Goal: Task Accomplishment & Management: Use online tool/utility

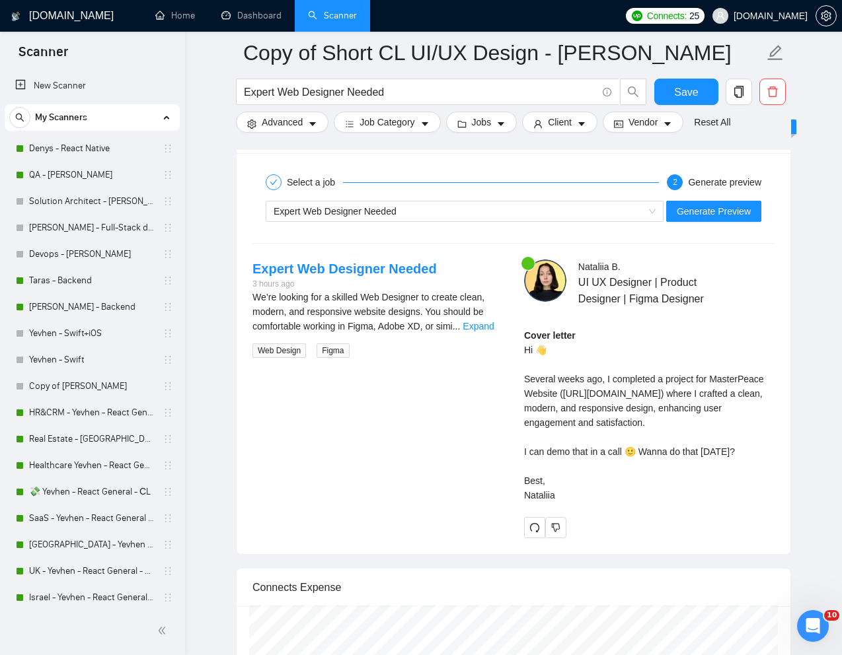
scroll to position [203, 0]
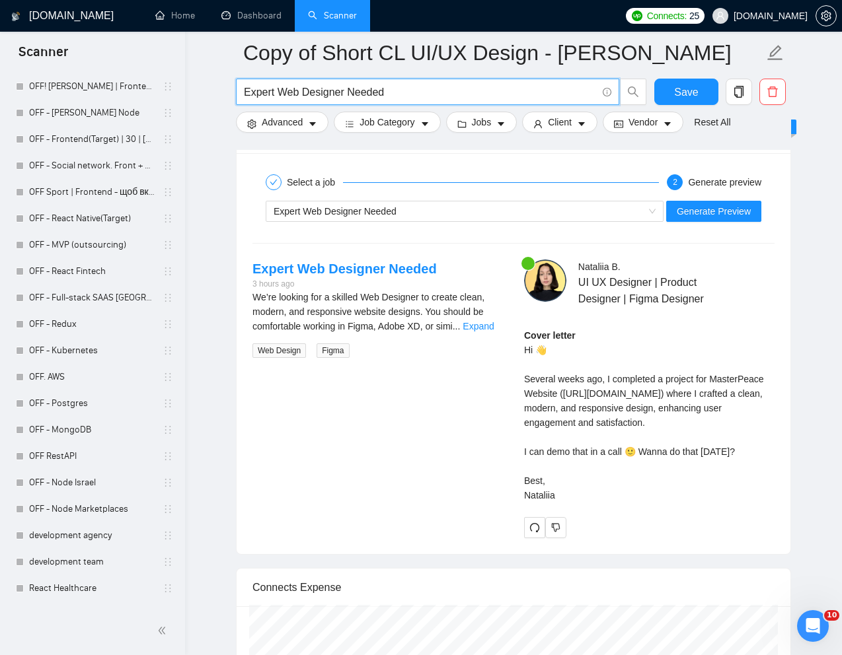
drag, startPoint x: 410, startPoint y: 94, endPoint x: 234, endPoint y: 86, distance: 175.9
click at [234, 86] on div "Expert Web Designer Needed" at bounding box center [441, 95] width 416 height 33
paste input "UI/UX support."
type input "UI/UX support."
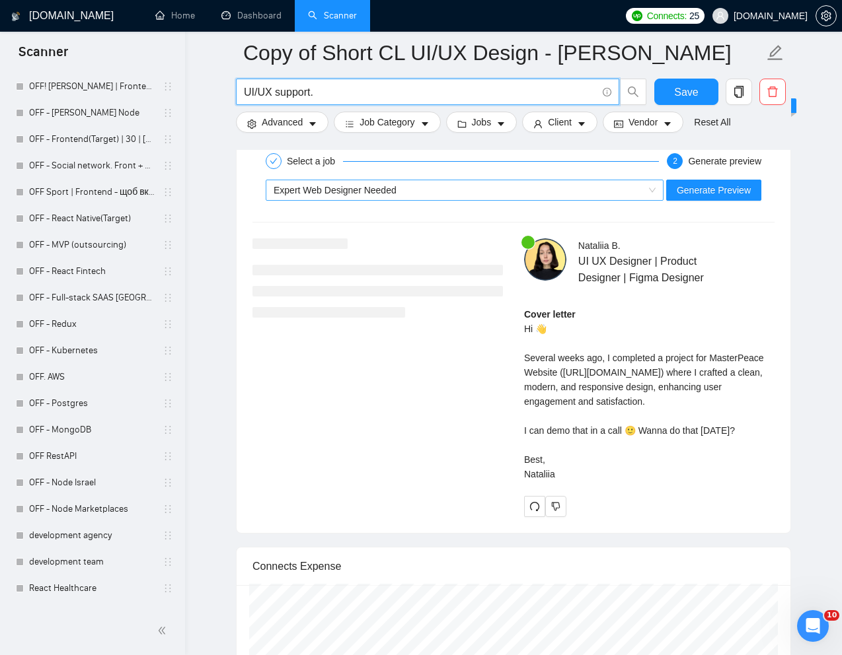
click at [379, 189] on span "Expert Web Designer Needed" at bounding box center [335, 190] width 123 height 11
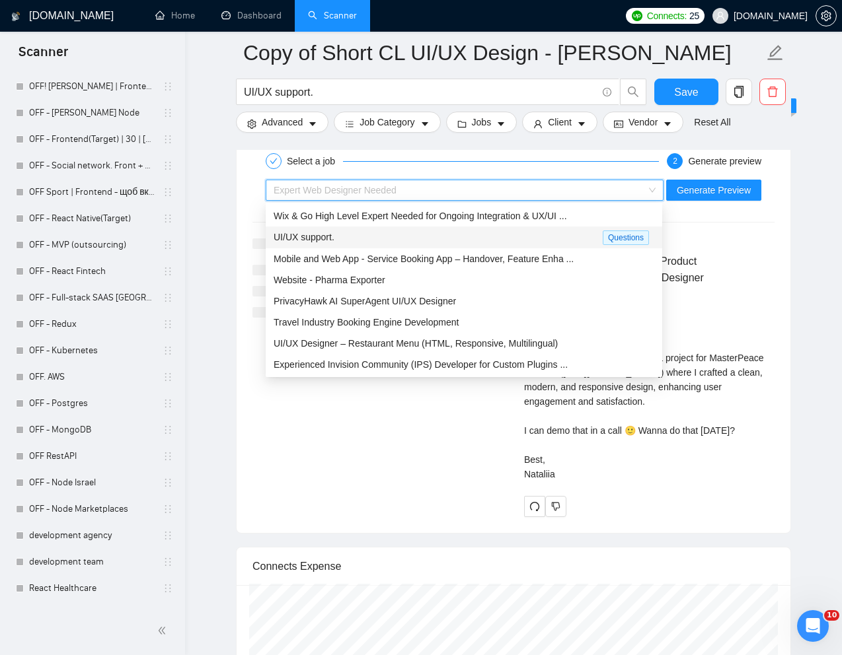
click at [331, 238] on span "UI/UX support." at bounding box center [304, 237] width 61 height 11
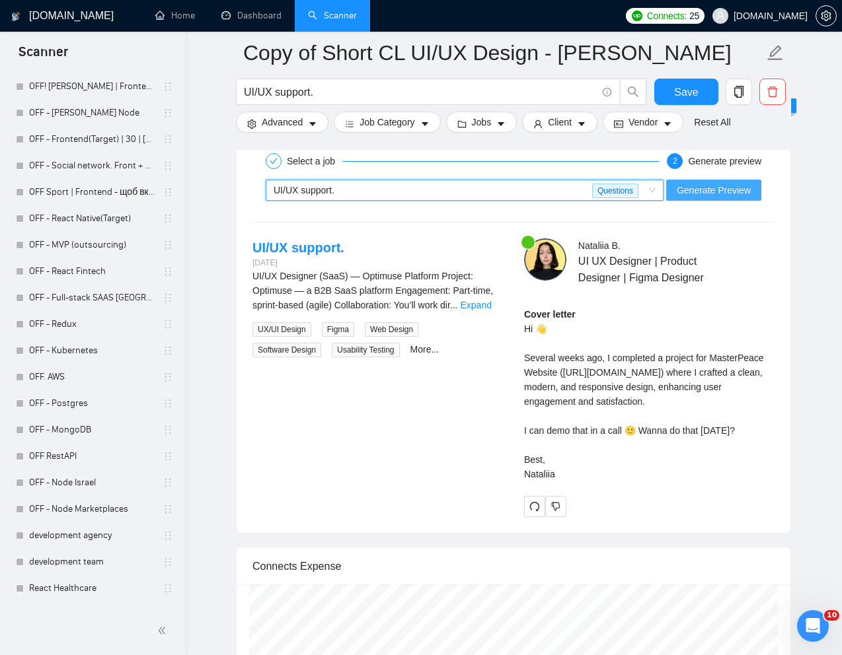
click at [695, 194] on span "Generate Preview" at bounding box center [714, 190] width 74 height 15
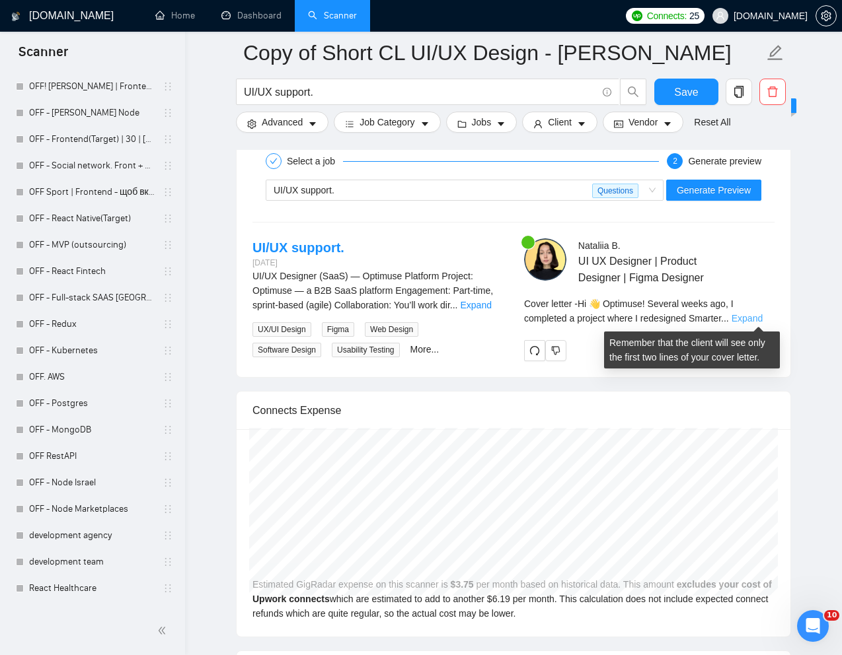
click at [749, 313] on link "Expand" at bounding box center [746, 318] width 31 height 11
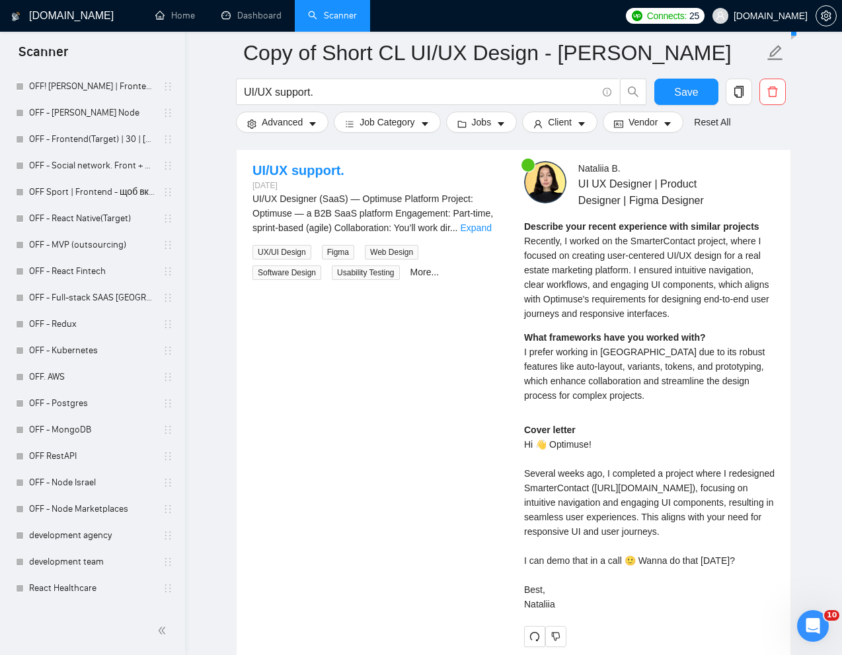
scroll to position [2702, 0]
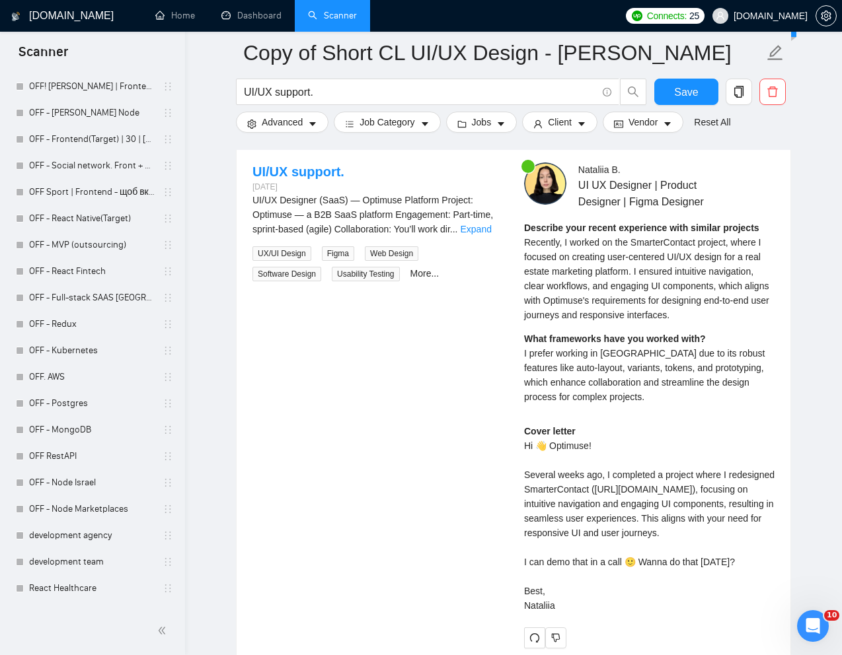
drag, startPoint x: 527, startPoint y: 244, endPoint x: 580, endPoint y: 256, distance: 54.8
click at [580, 256] on span "Recently, I worked on the SmarterContact project, where I focused on creating u…" at bounding box center [646, 278] width 245 height 83
click at [550, 256] on span "Recently, I worked on the SmarterContact project, where I focused on creating u…" at bounding box center [646, 278] width 245 height 83
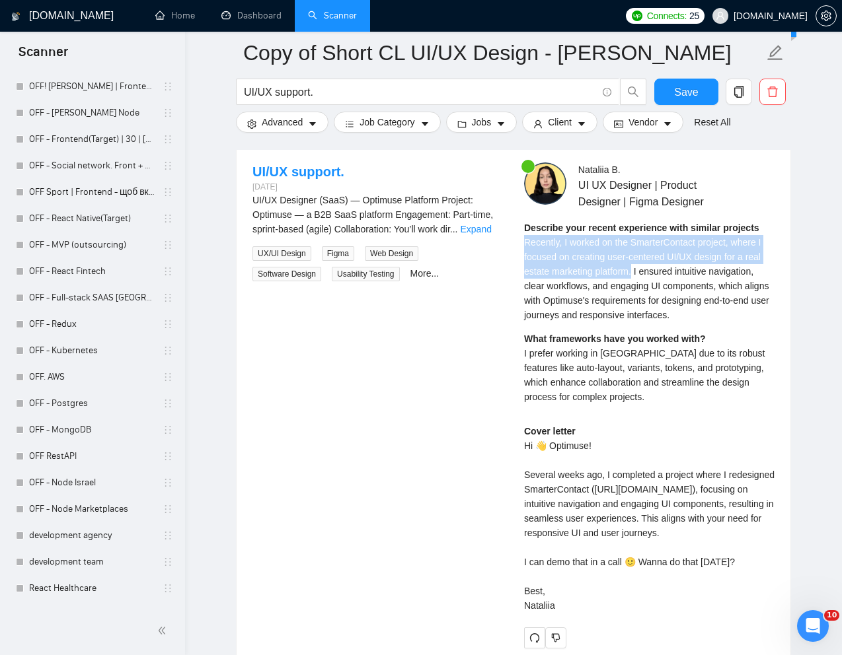
drag, startPoint x: 520, startPoint y: 240, endPoint x: 637, endPoint y: 270, distance: 120.7
click at [637, 270] on div "[PERSON_NAME] UI UX Designer | Product Designer | Figma Designer Describe your …" at bounding box center [649, 406] width 272 height 486
copy span "Recently, I worked on the SmarterContact project, where I focused on creating u…"
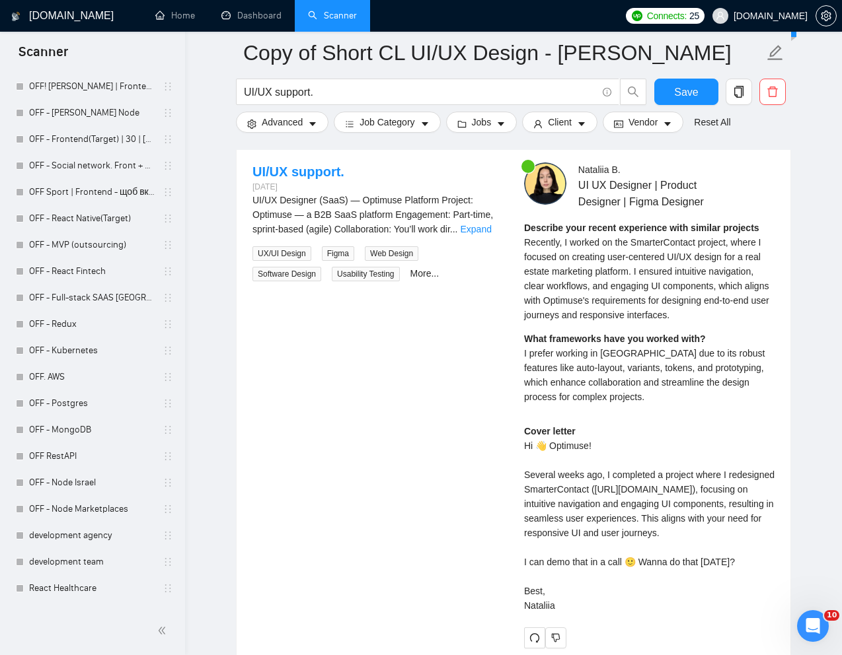
click at [566, 365] on span "I prefer working in [GEOGRAPHIC_DATA] due to its robust features like auto-layo…" at bounding box center [644, 375] width 240 height 54
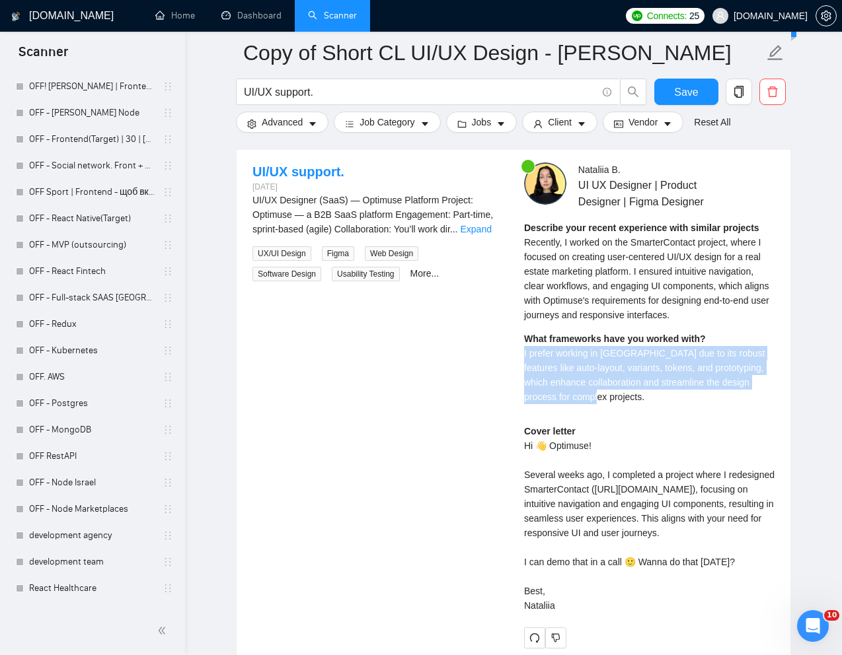
drag, startPoint x: 523, startPoint y: 350, endPoint x: 622, endPoint y: 400, distance: 111.1
click at [622, 400] on div "What frameworks have you worked with? I prefer working in [GEOGRAPHIC_DATA] due…" at bounding box center [649, 368] width 250 height 73
copy span "I prefer working in [GEOGRAPHIC_DATA] due to its robust features like auto-layo…"
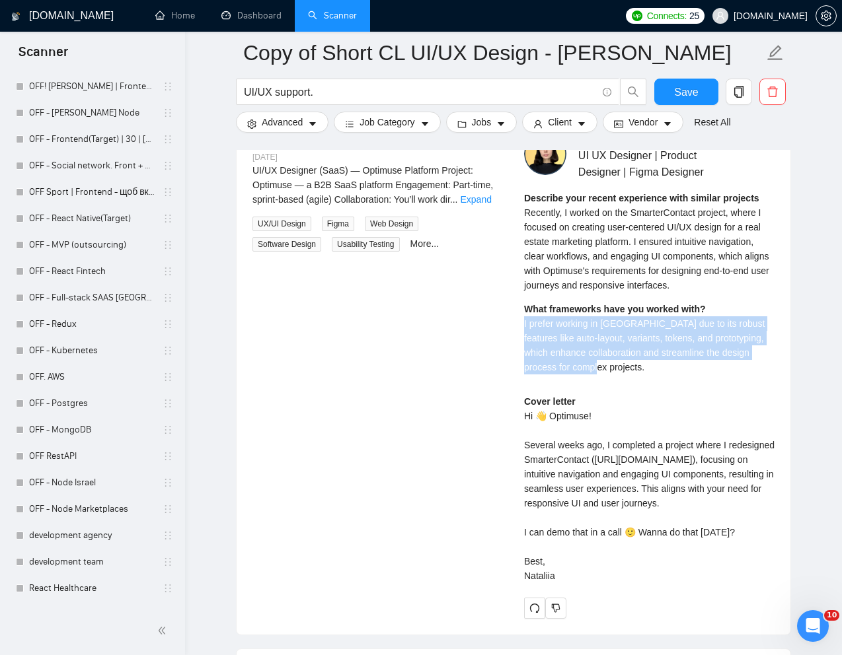
scroll to position [2739, 0]
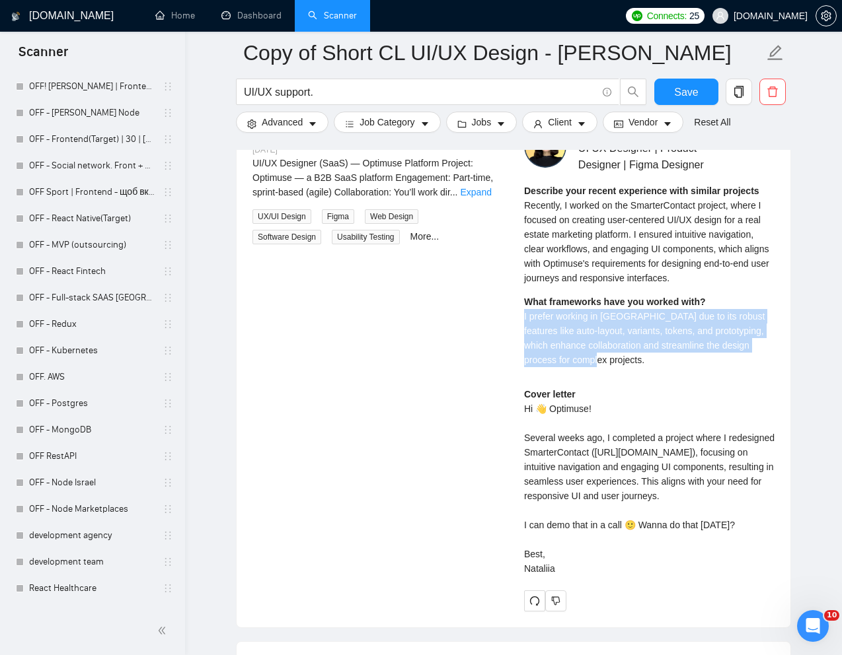
drag, startPoint x: 522, startPoint y: 406, endPoint x: 561, endPoint y: 603, distance: 200.7
click at [577, 603] on div "[PERSON_NAME] UI UX Designer | Product Designer | Figma Designer Describe your …" at bounding box center [649, 369] width 272 height 486
copy div "Hi 👋 Optimuse! Several weeks ago, I completed a project where I redesigned Smar…"
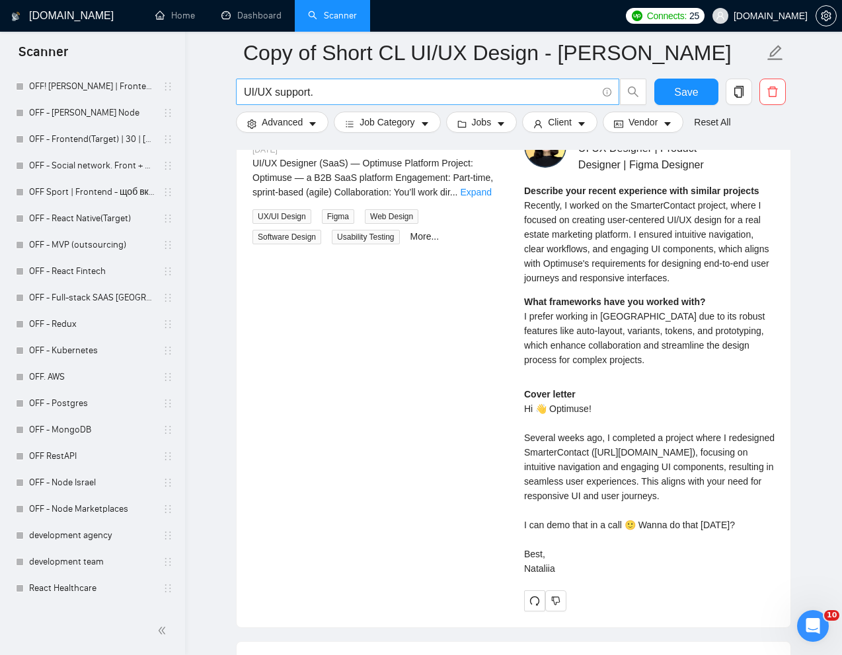
click at [374, 95] on input "UI/UX support." at bounding box center [420, 92] width 353 height 17
paste input "Improvement for WordPress Dashboard"
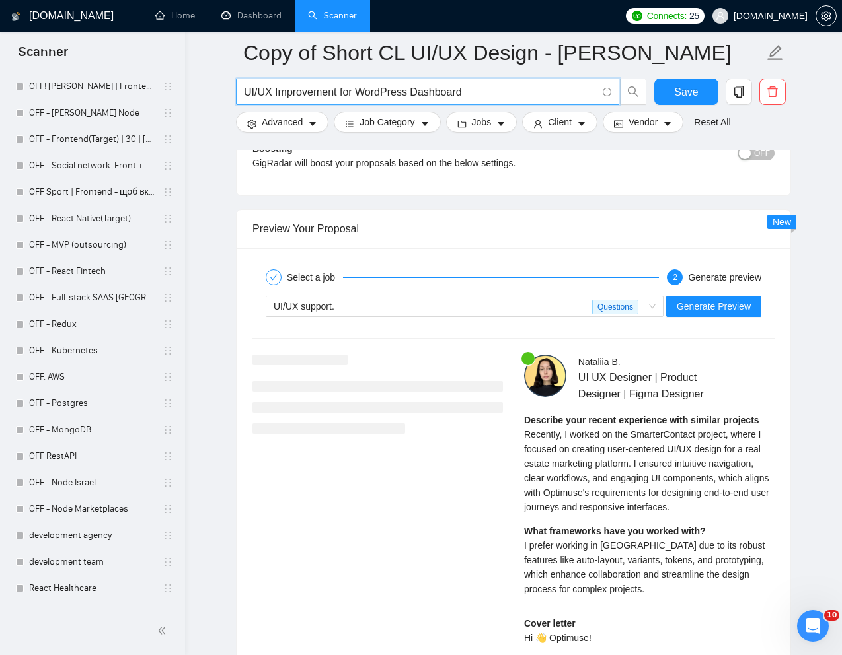
scroll to position [2514, 0]
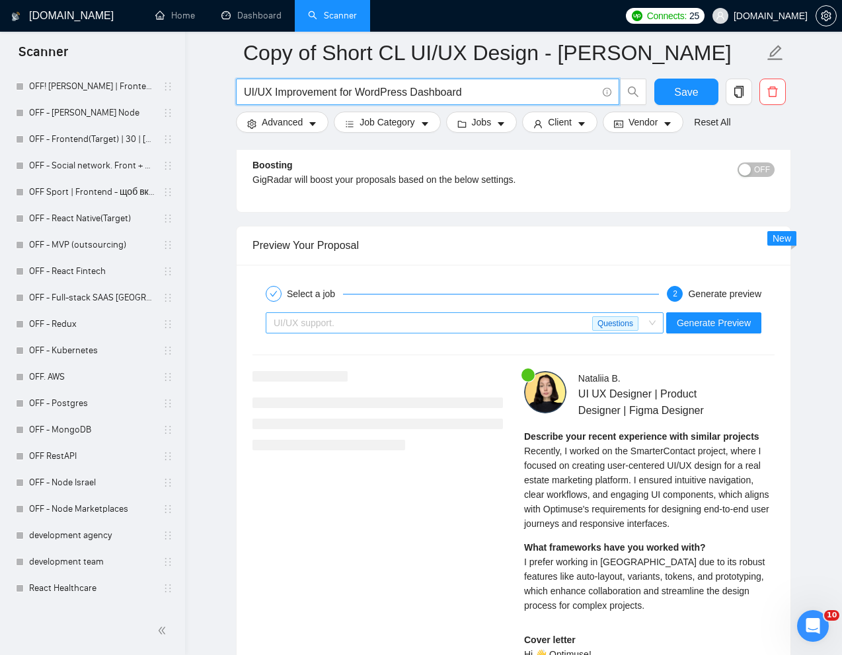
click at [499, 325] on div "UI/UX support." at bounding box center [433, 323] width 318 height 20
type input "UI/UX Improvement for WordPress Dashboard"
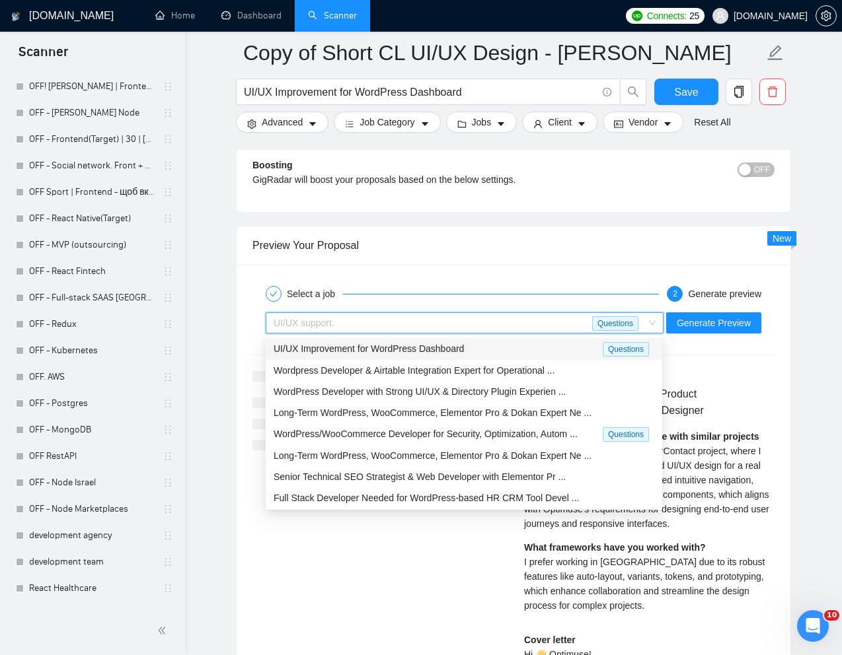
click at [445, 351] on span "UI/UX Improvement for WordPress Dashboard" at bounding box center [369, 349] width 190 height 11
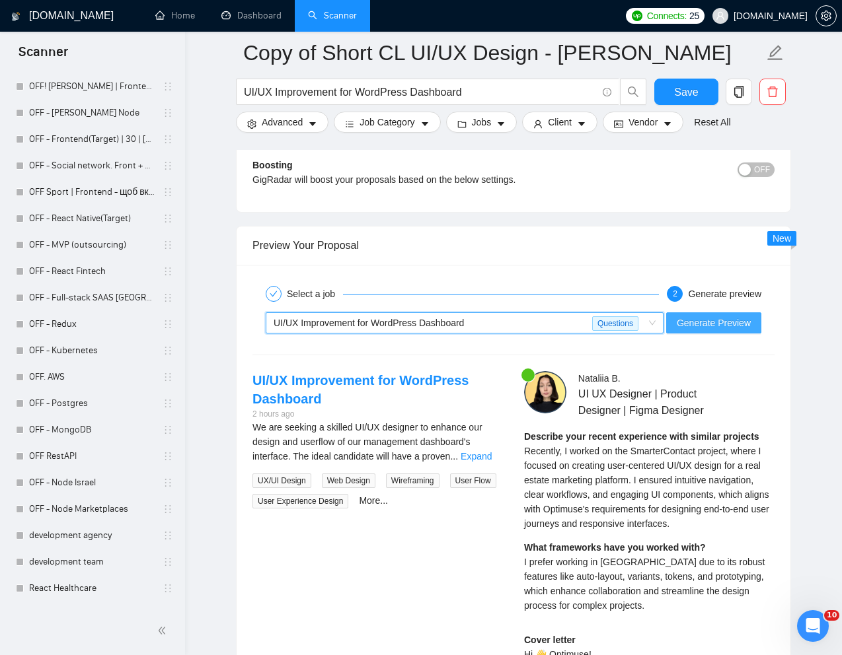
click at [710, 313] on button "Generate Preview" at bounding box center [713, 323] width 95 height 21
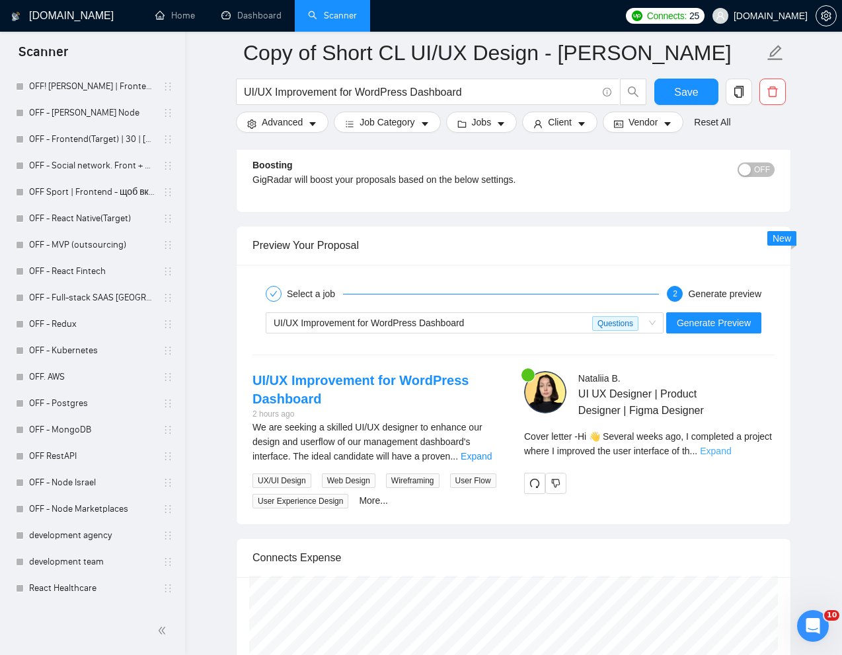
click at [731, 449] on link "Expand" at bounding box center [715, 451] width 31 height 11
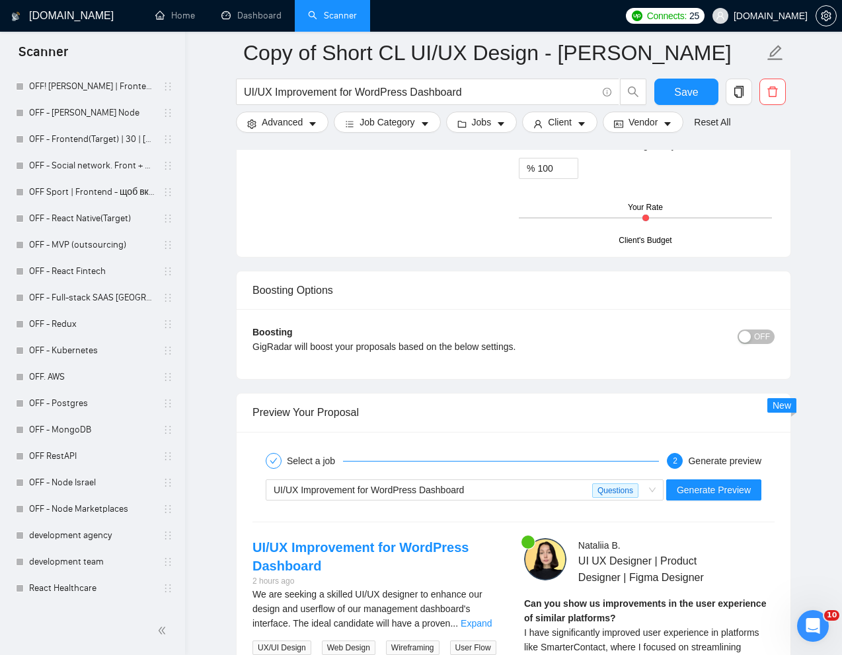
scroll to position [2435, 0]
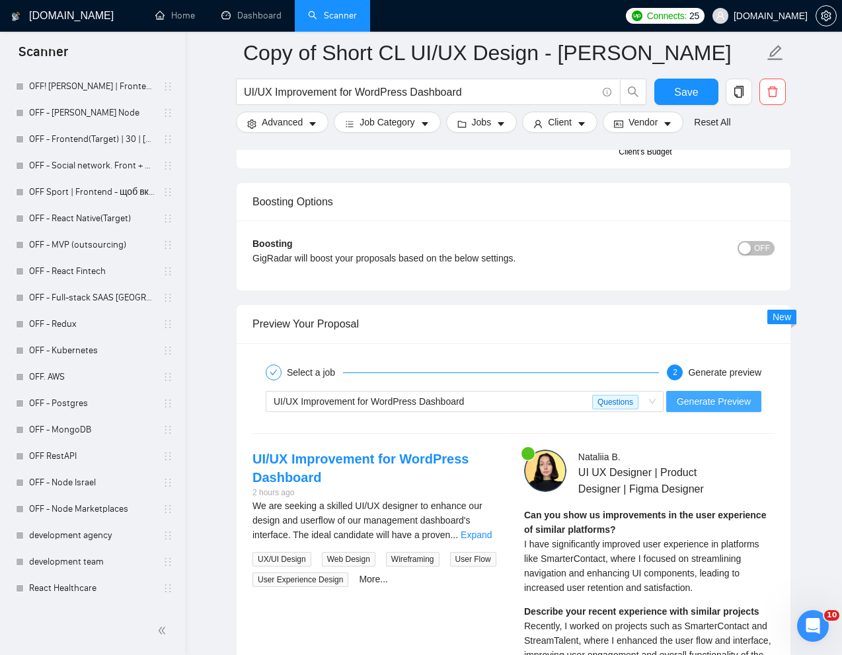
click at [726, 404] on span "Generate Preview" at bounding box center [714, 401] width 74 height 15
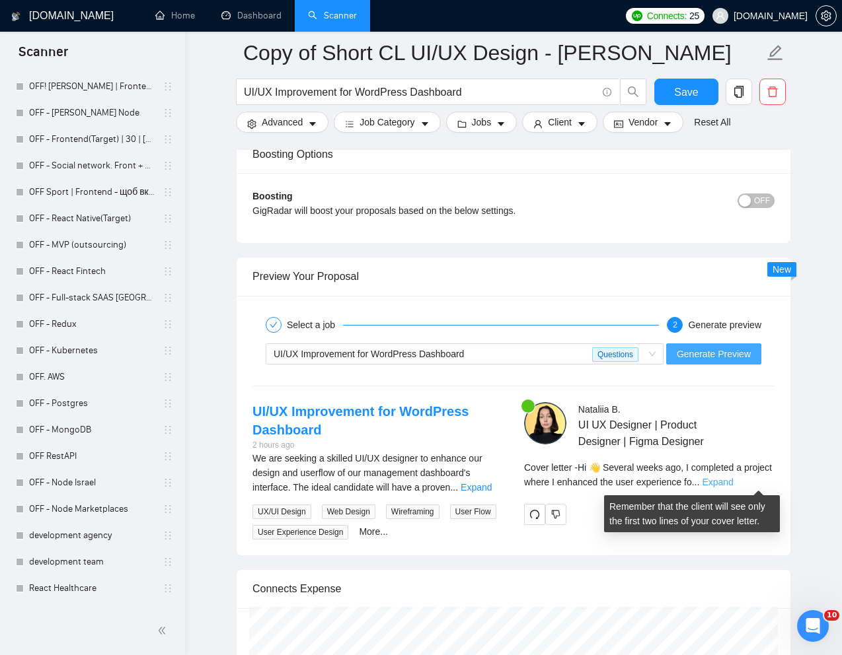
scroll to position [2508, 0]
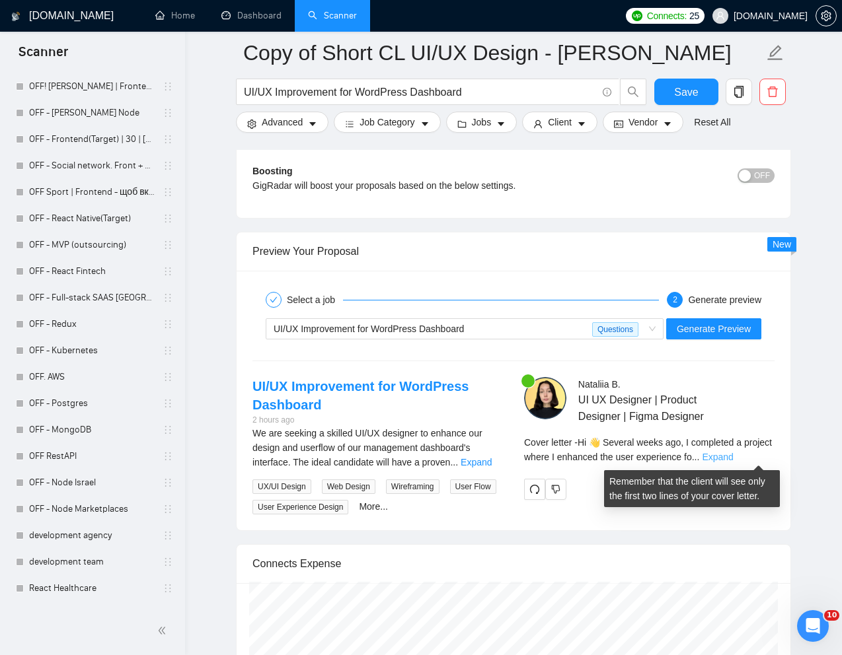
click at [733, 455] on link "Expand" at bounding box center [717, 457] width 31 height 11
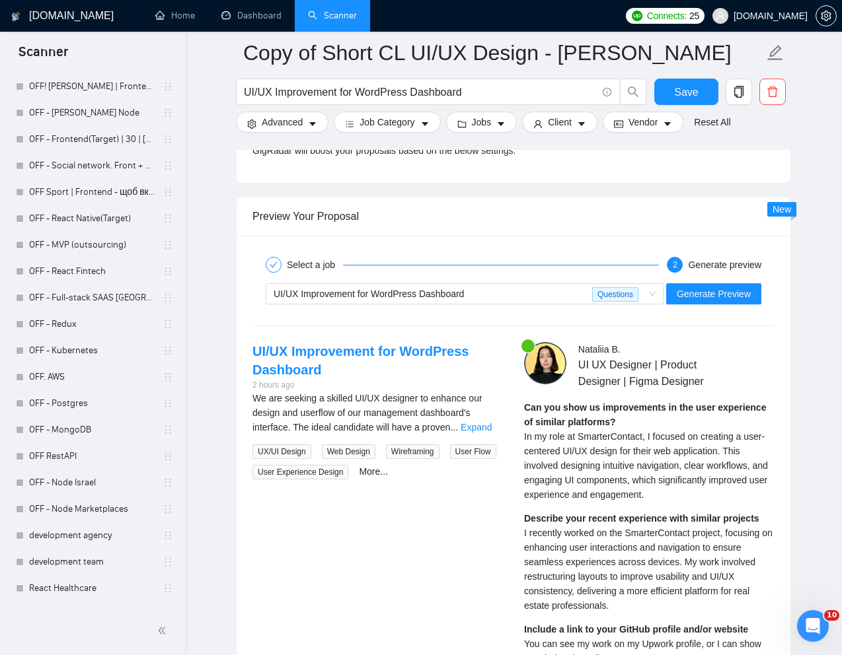
scroll to position [2536, 0]
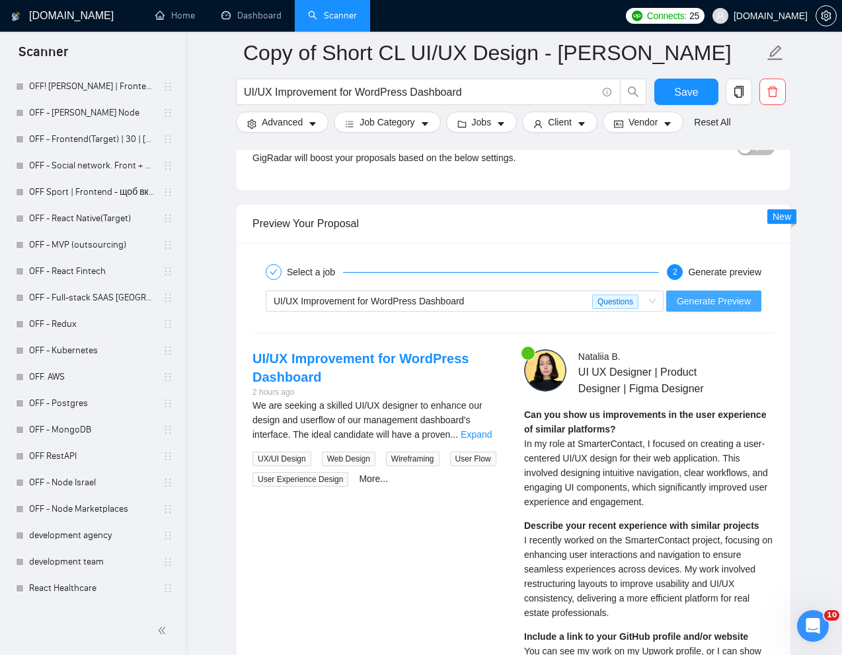
click at [698, 299] on span "Generate Preview" at bounding box center [714, 301] width 74 height 15
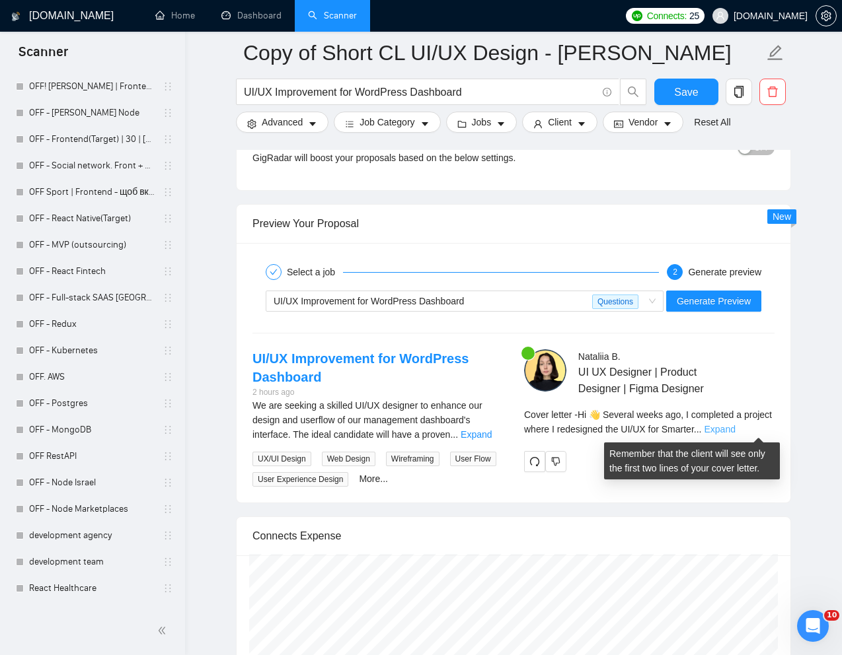
click at [735, 430] on link "Expand" at bounding box center [719, 429] width 31 height 11
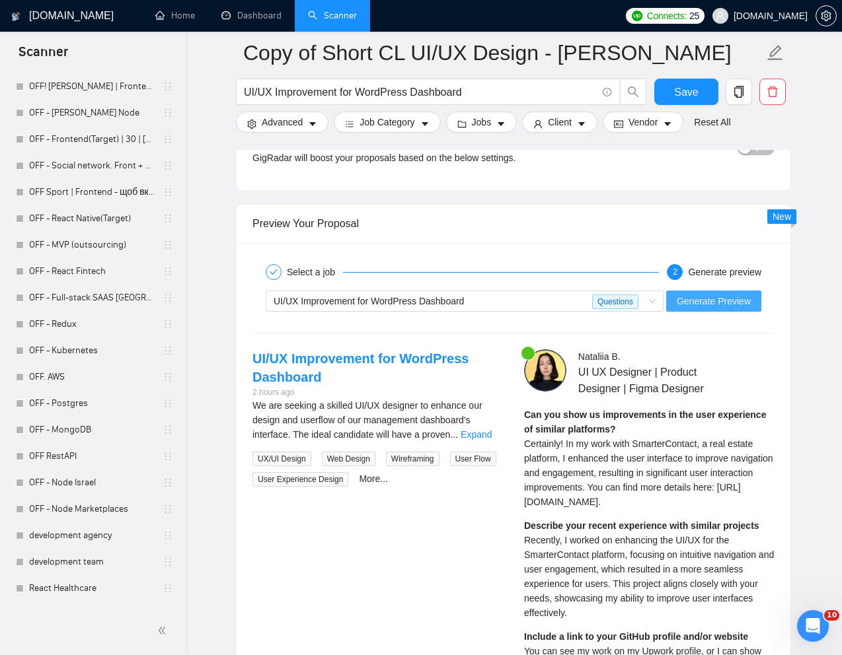
click at [712, 300] on span "Generate Preview" at bounding box center [714, 301] width 74 height 15
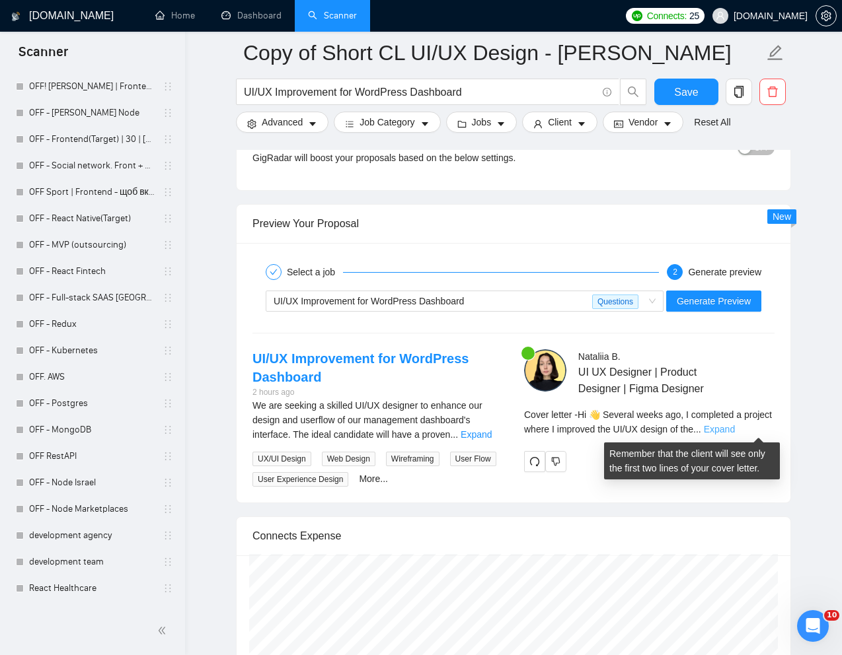
click at [735, 428] on link "Expand" at bounding box center [719, 429] width 31 height 11
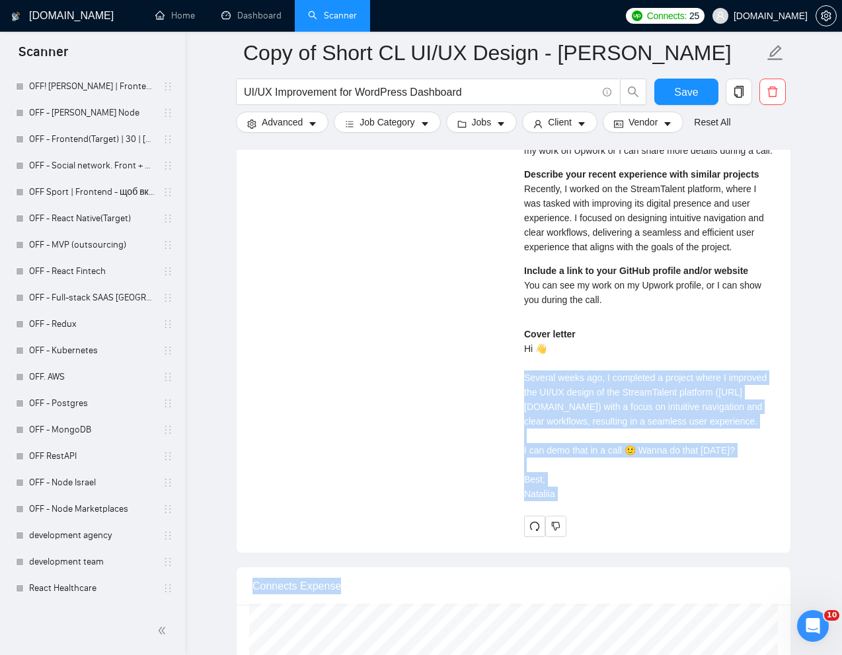
scroll to position [2929, 0]
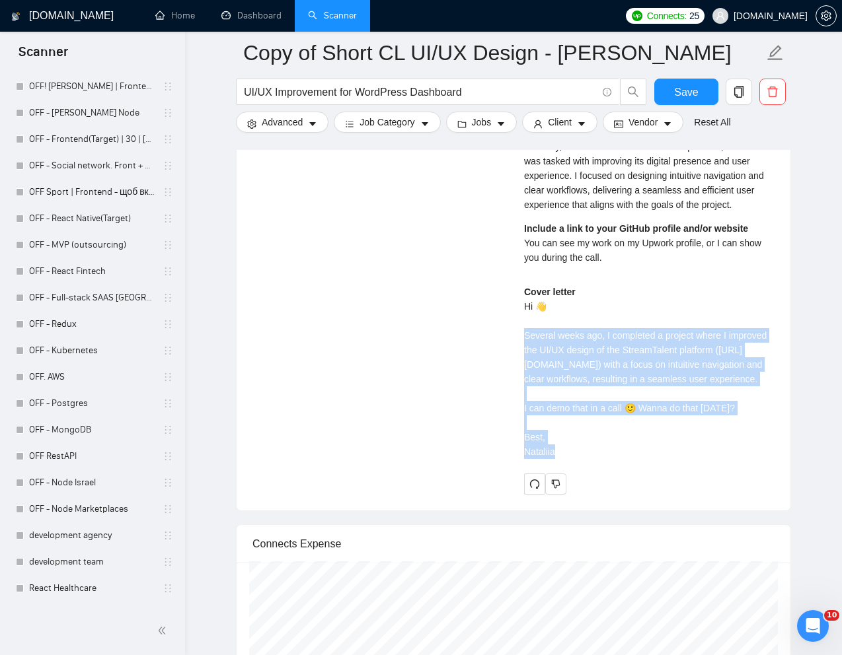
drag, startPoint x: 519, startPoint y: 505, endPoint x: 585, endPoint y: 517, distance: 67.0
click at [585, 495] on div "[PERSON_NAME] UI UX Designer | Product Designer | Figma Designer Can you show u…" at bounding box center [649, 225] width 272 height 539
copy div "[PERSON_NAME] ago, I completed a project where I improved the UI/UX design of t…"
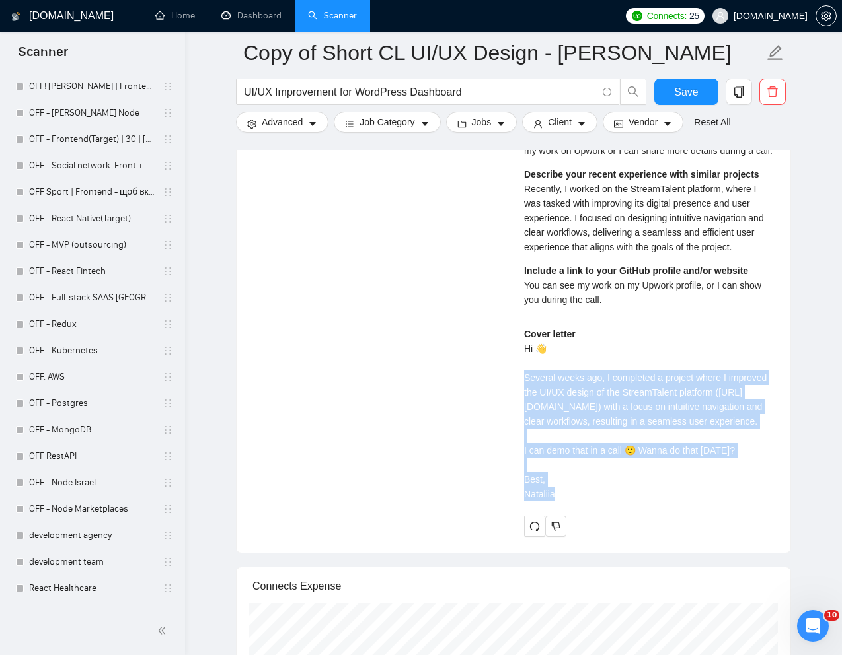
scroll to position [2885, 0]
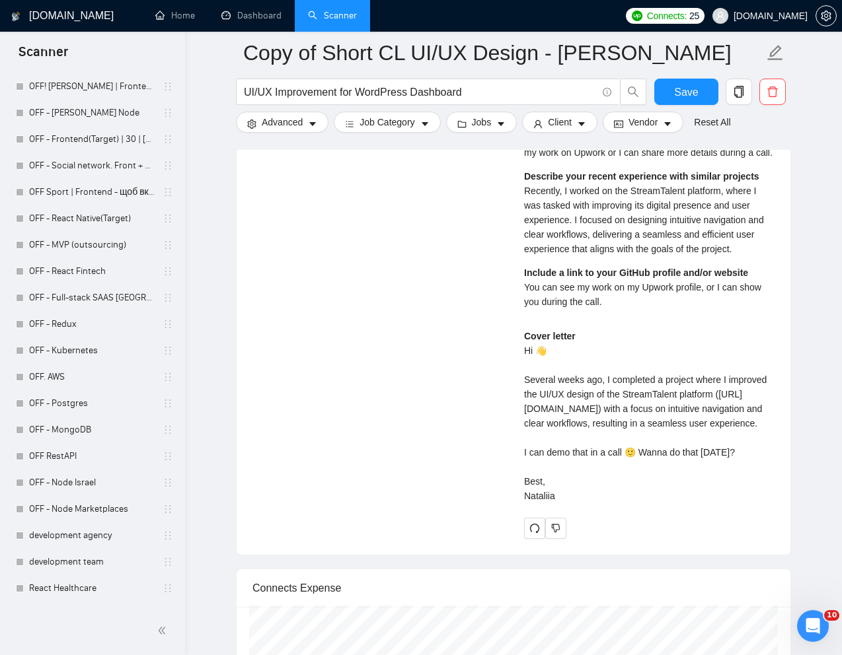
click at [545, 307] on span "You can see my work on my Upwork profile, or I can show you during the call." at bounding box center [642, 294] width 237 height 25
drag, startPoint x: 525, startPoint y: 303, endPoint x: 643, endPoint y: 319, distance: 118.8
click at [643, 309] on div "Include a link to your GitHub profile and/or website You can see my work on my …" at bounding box center [649, 288] width 250 height 44
copy span "You can see my work on my Upwork profile, or I can show you during the call."
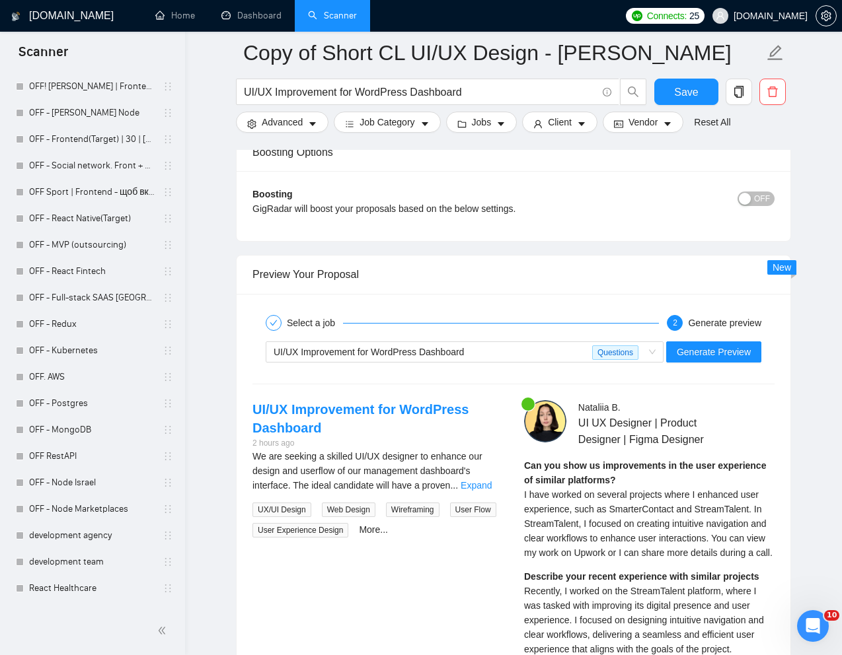
scroll to position [2237, 0]
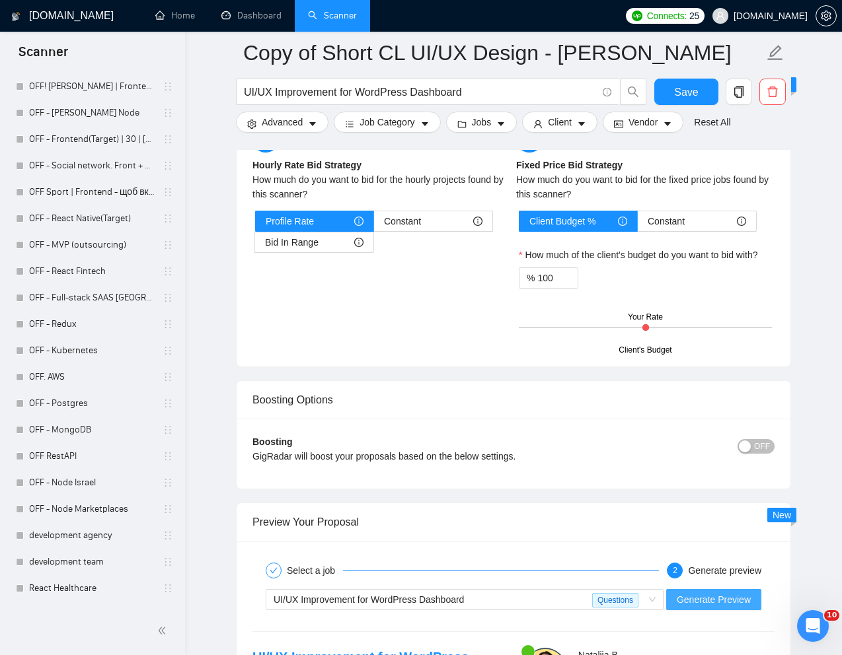
click at [700, 598] on span "Generate Preview" at bounding box center [714, 600] width 74 height 15
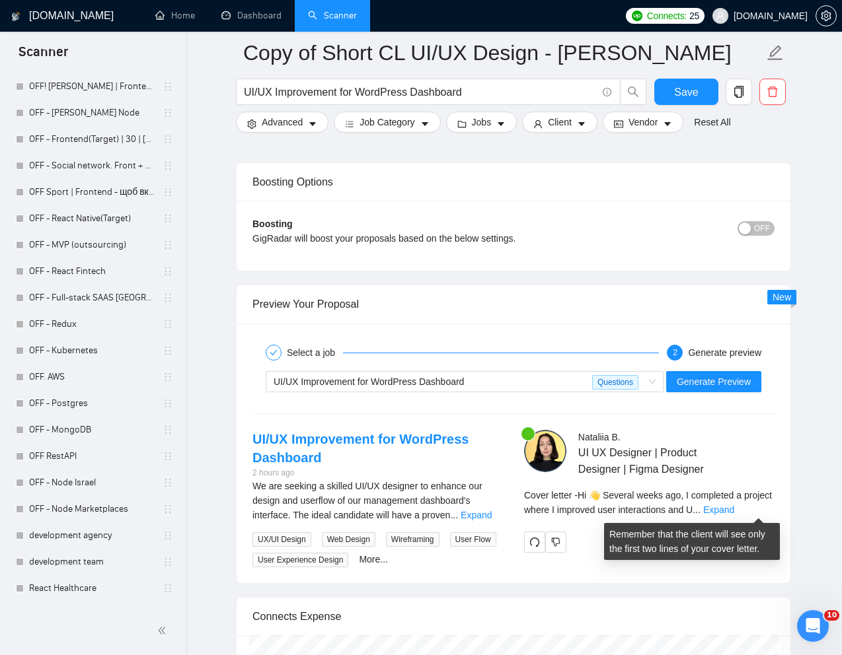
click at [746, 503] on div "Cover letter - Hi 👋 Several weeks ago, I completed a project where I improved u…" at bounding box center [649, 502] width 250 height 29
click at [734, 506] on link "Expand" at bounding box center [718, 510] width 31 height 11
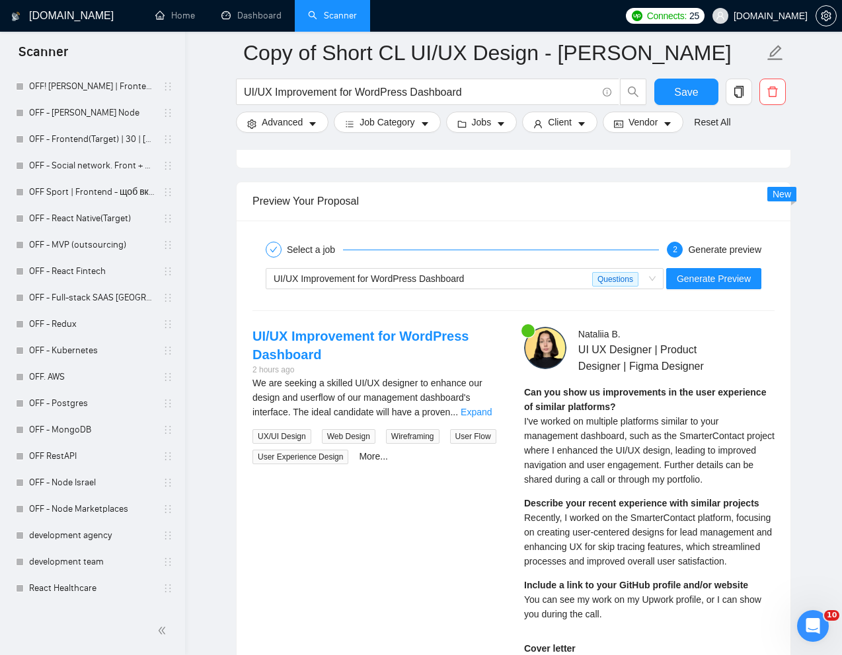
scroll to position [2566, 0]
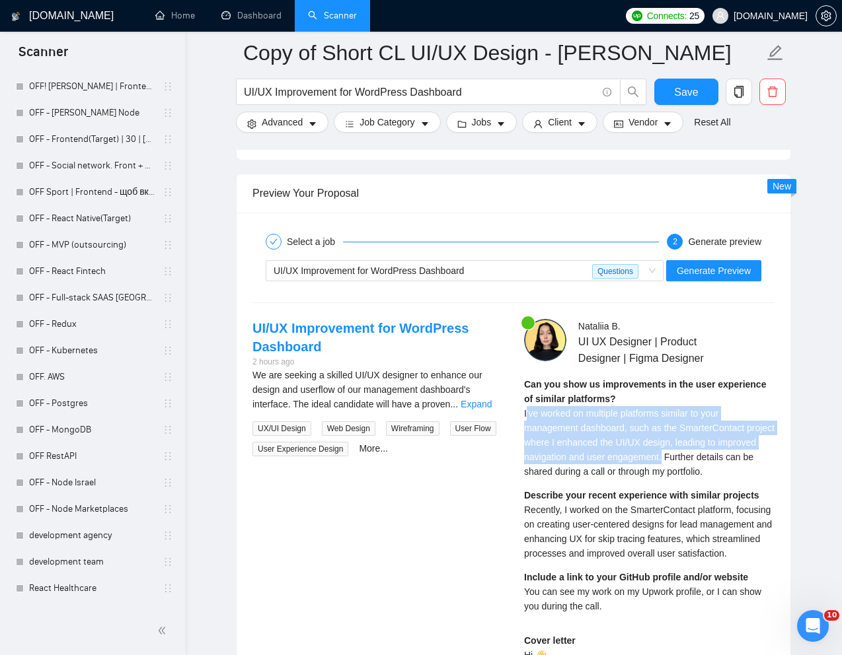
drag, startPoint x: 525, startPoint y: 414, endPoint x: 708, endPoint y: 454, distance: 186.7
click at [708, 454] on span "I've worked on multiple platforms similar to your management dashboard, such as…" at bounding box center [649, 442] width 250 height 69
copy span "'ve worked on multiple platforms similar to your management dashboard, such as …"
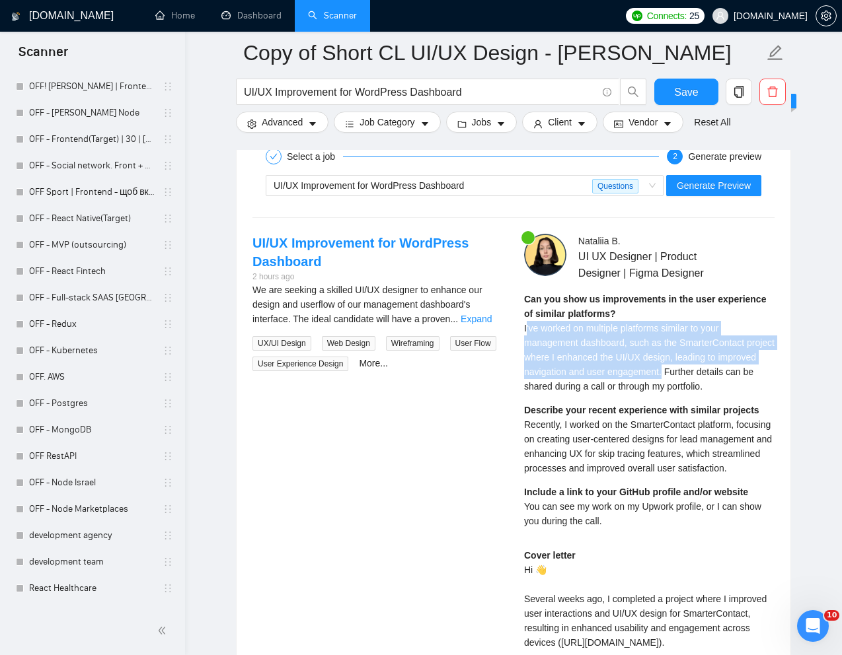
scroll to position [2653, 0]
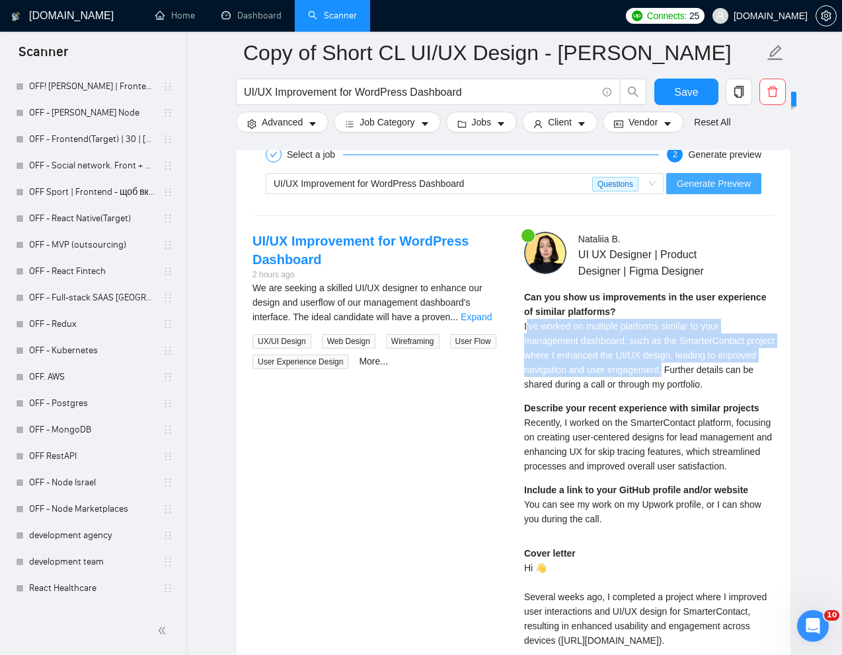
click at [712, 184] on span "Generate Preview" at bounding box center [714, 183] width 74 height 15
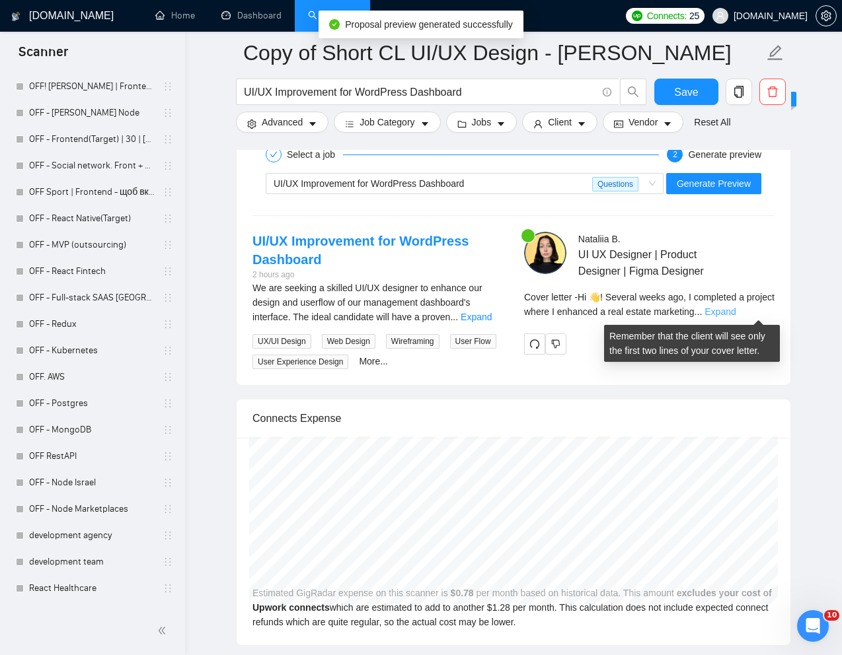
click at [735, 309] on link "Expand" at bounding box center [719, 312] width 31 height 11
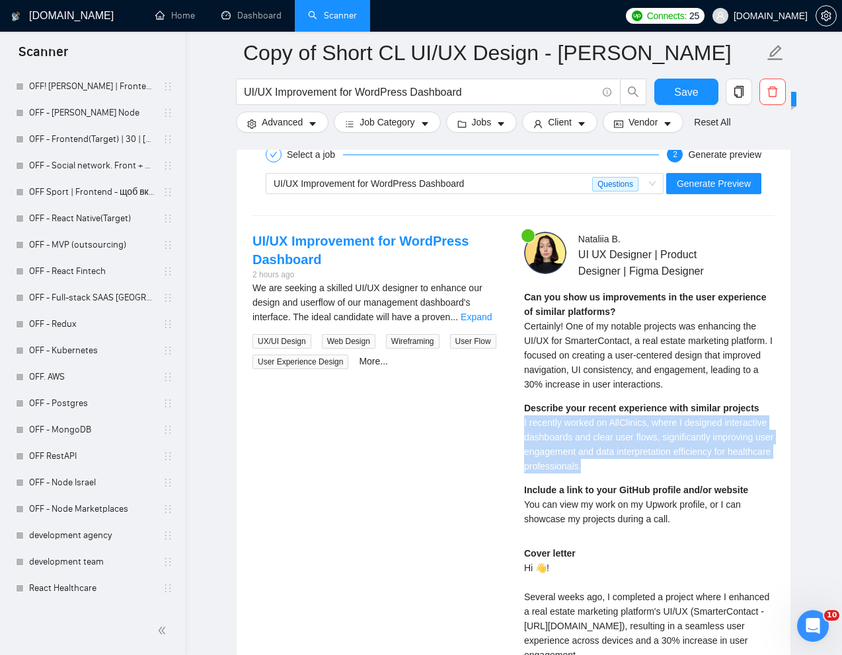
drag, startPoint x: 523, startPoint y: 439, endPoint x: 694, endPoint y: 488, distance: 177.5
click at [694, 488] on div "Can you show us improvements in the user experience of similar platforms? Certa…" at bounding box center [649, 413] width 250 height 246
copy span "I recently worked on AllClinics, where I designed interactive dashboards and cl…"
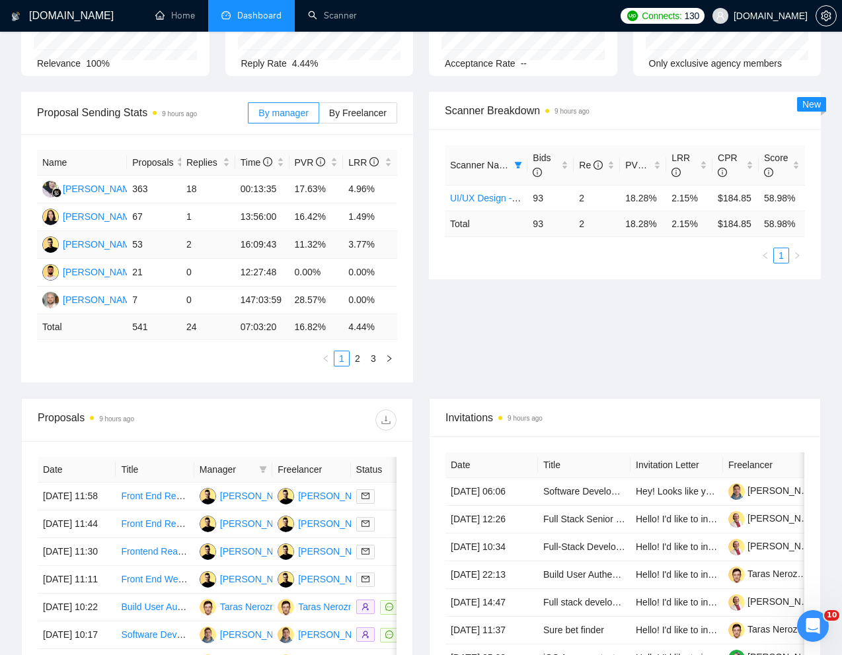
scroll to position [141, 0]
click at [323, 10] on link "Scanner" at bounding box center [332, 15] width 49 height 11
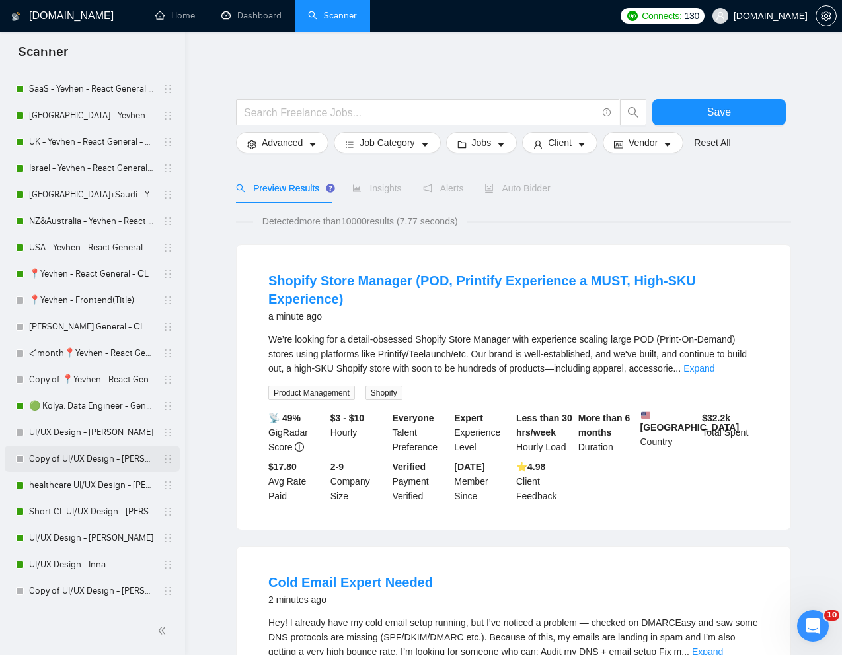
scroll to position [430, 0]
click at [73, 513] on link "Short CL UI/UX Design - [PERSON_NAME]" at bounding box center [92, 511] width 126 height 26
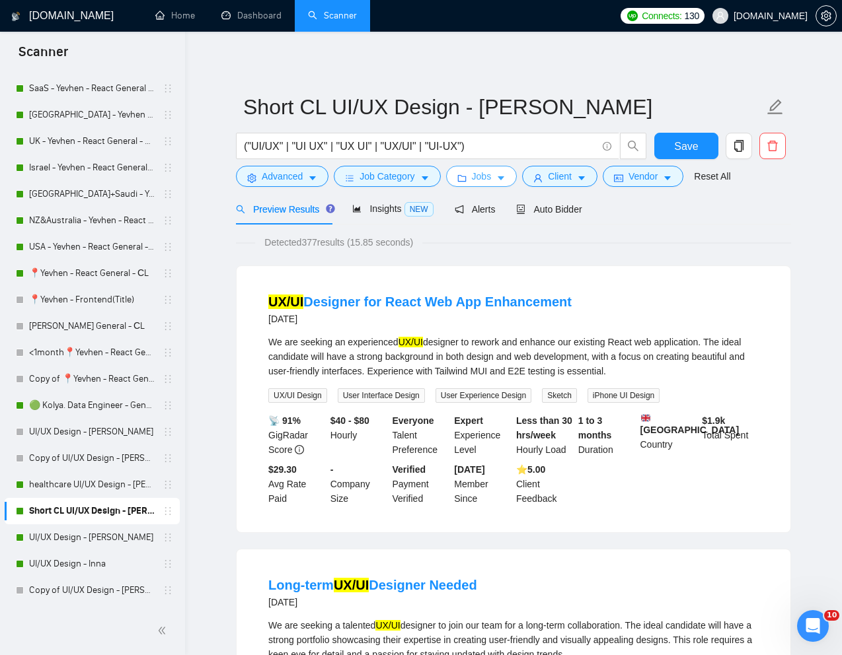
click at [489, 170] on span "Jobs" at bounding box center [482, 176] width 20 height 15
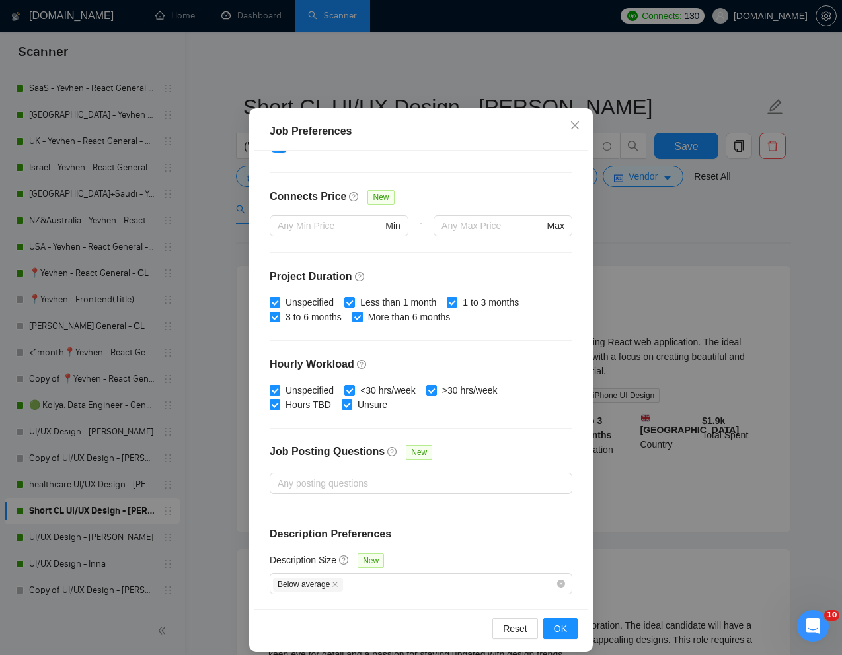
scroll to position [65, 0]
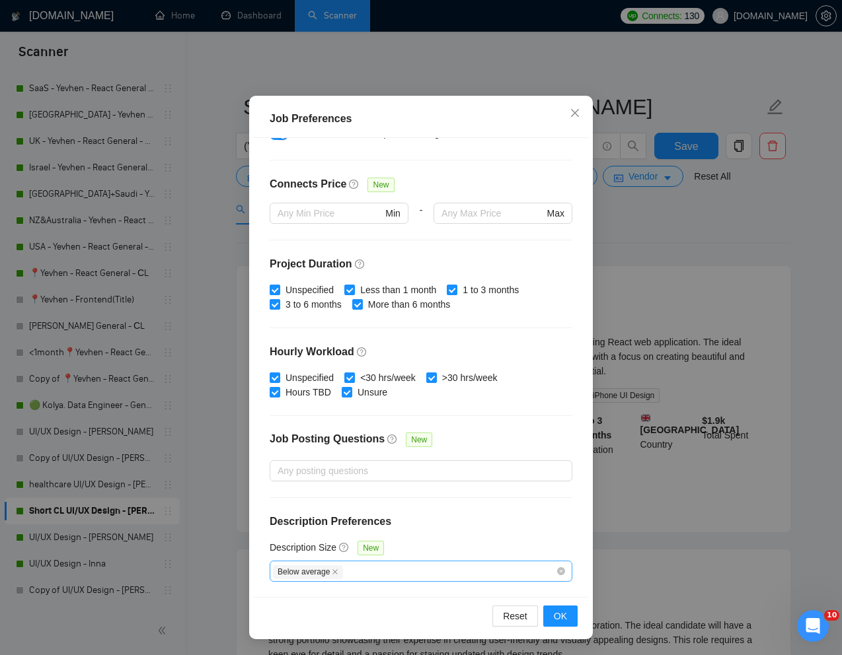
click at [411, 575] on div "Below average" at bounding box center [414, 572] width 283 height 16
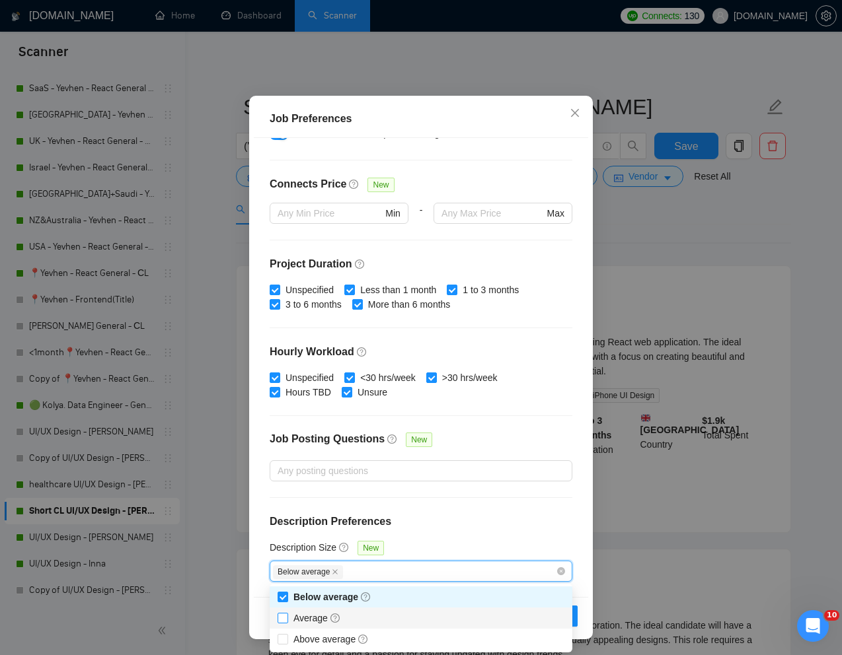
click at [285, 617] on input "Average" at bounding box center [281, 617] width 9 height 9
checkbox input "true"
click at [622, 557] on div "Job Preferences Budget Project Type All Fixed Price Hourly Rate Fixed Price Bud…" at bounding box center [421, 327] width 842 height 655
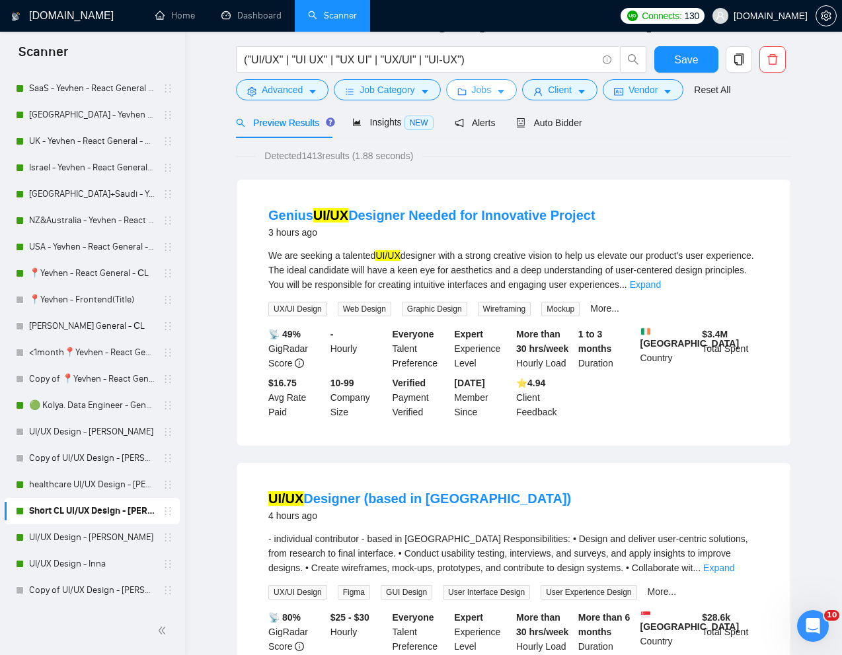
scroll to position [0, 0]
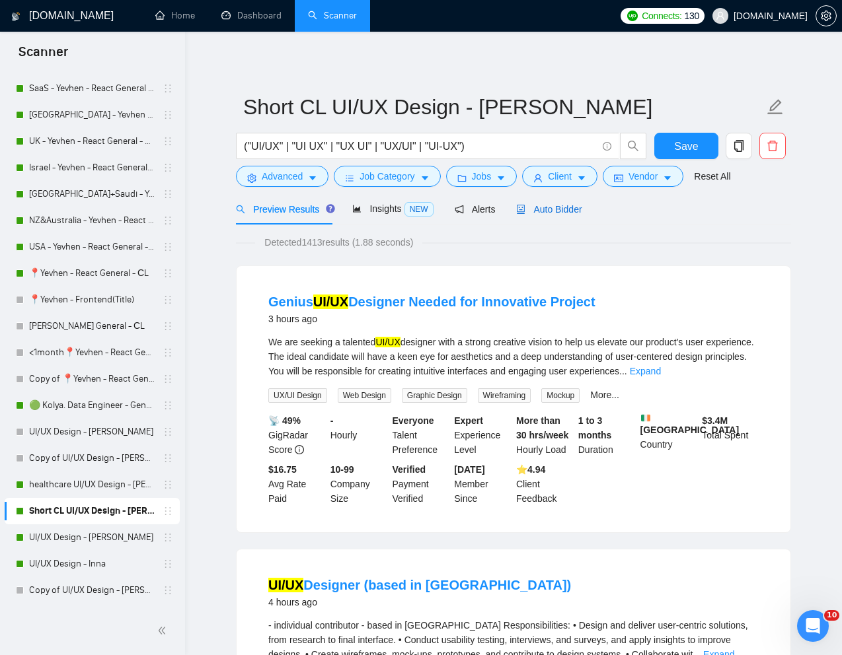
click at [559, 215] on div "Auto Bidder" at bounding box center [548, 209] width 65 height 15
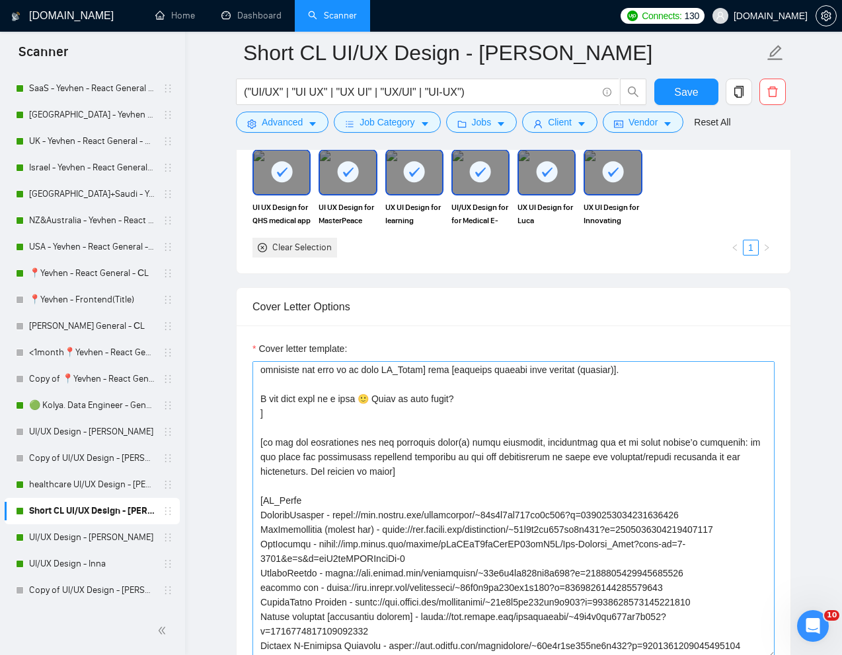
scroll to position [72, 0]
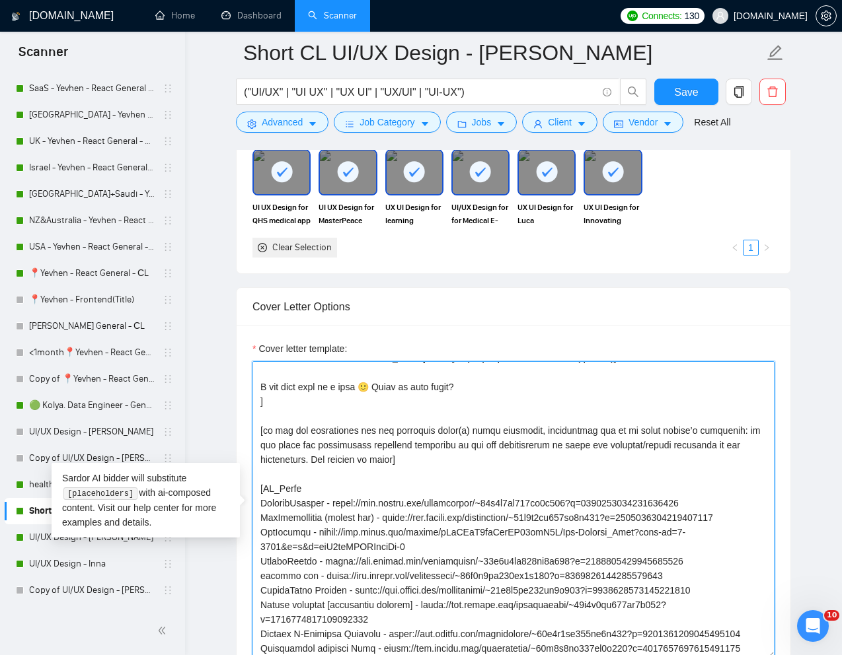
click at [373, 505] on textarea "Cover letter template:" at bounding box center [513, 509] width 522 height 297
drag, startPoint x: 391, startPoint y: 505, endPoint x: 723, endPoint y: 505, distance: 331.7
click at [723, 505] on textarea "Cover letter template:" at bounding box center [513, 509] width 522 height 297
click at [378, 505] on textarea "Cover letter template:" at bounding box center [513, 509] width 522 height 297
drag, startPoint x: 393, startPoint y: 505, endPoint x: 336, endPoint y: 507, distance: 56.9
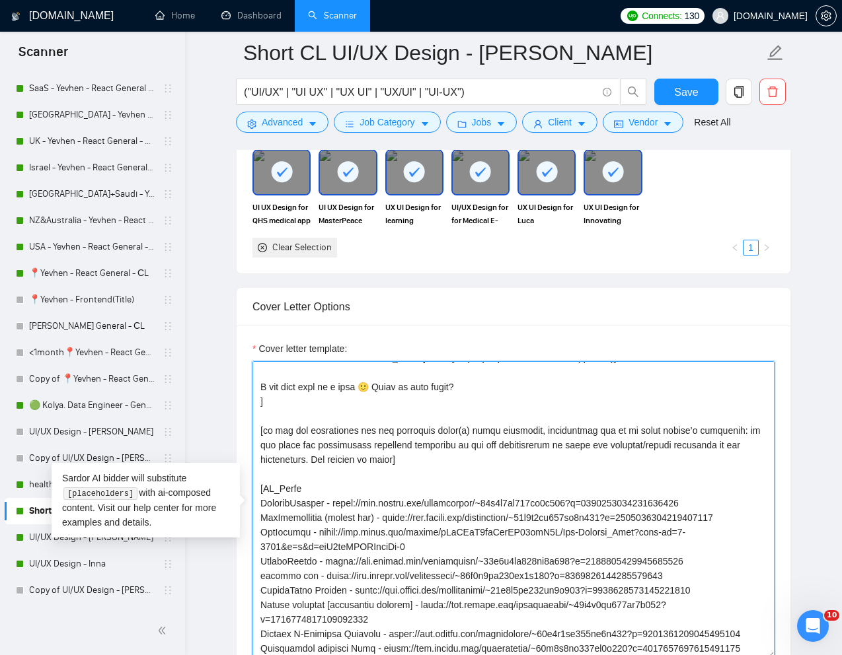
click at [336, 507] on textarea "Cover letter template:" at bounding box center [513, 509] width 522 height 297
drag, startPoint x: 449, startPoint y: 520, endPoint x: 398, endPoint y: 519, distance: 51.5
click at [398, 519] on textarea "Cover letter template:" at bounding box center [513, 509] width 522 height 297
click at [388, 534] on textarea "Cover letter template:" at bounding box center [513, 509] width 522 height 297
drag, startPoint x: 380, startPoint y: 564, endPoint x: 326, endPoint y: 565, distance: 53.5
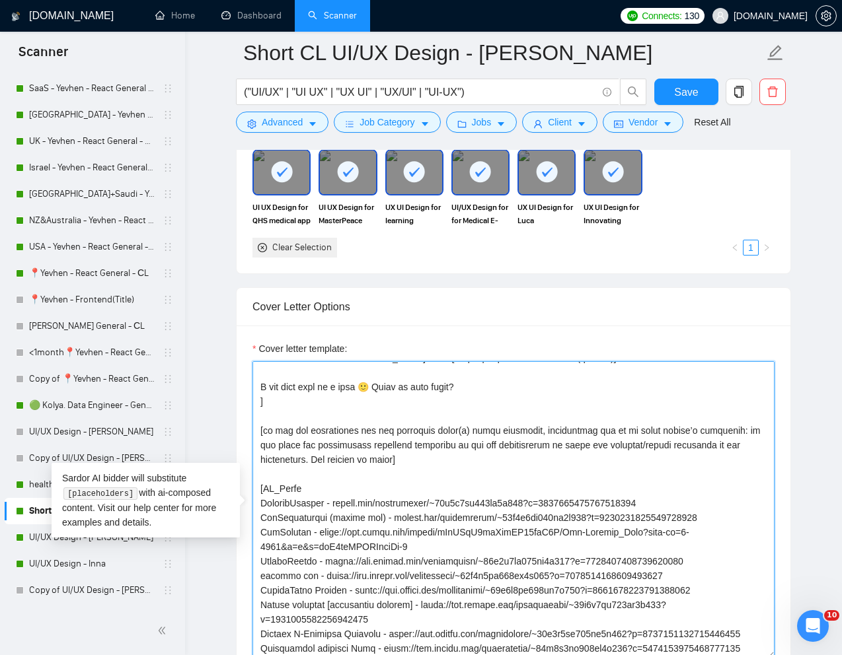
click at [326, 565] on textarea "Cover letter template:" at bounding box center [513, 509] width 522 height 297
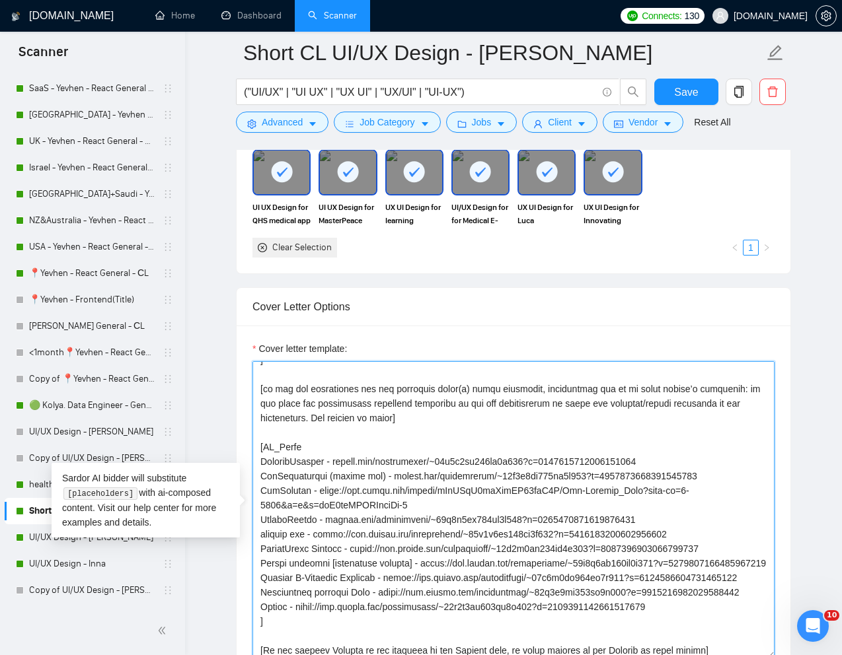
scroll to position [114, 0]
drag, startPoint x: 376, startPoint y: 534, endPoint x: 322, endPoint y: 538, distance: 54.3
click at [322, 538] on textarea "Cover letter template:" at bounding box center [513, 509] width 522 height 297
drag, startPoint x: 416, startPoint y: 550, endPoint x: 365, endPoint y: 548, distance: 50.9
click at [365, 548] on textarea "Cover letter template:" at bounding box center [513, 509] width 522 height 297
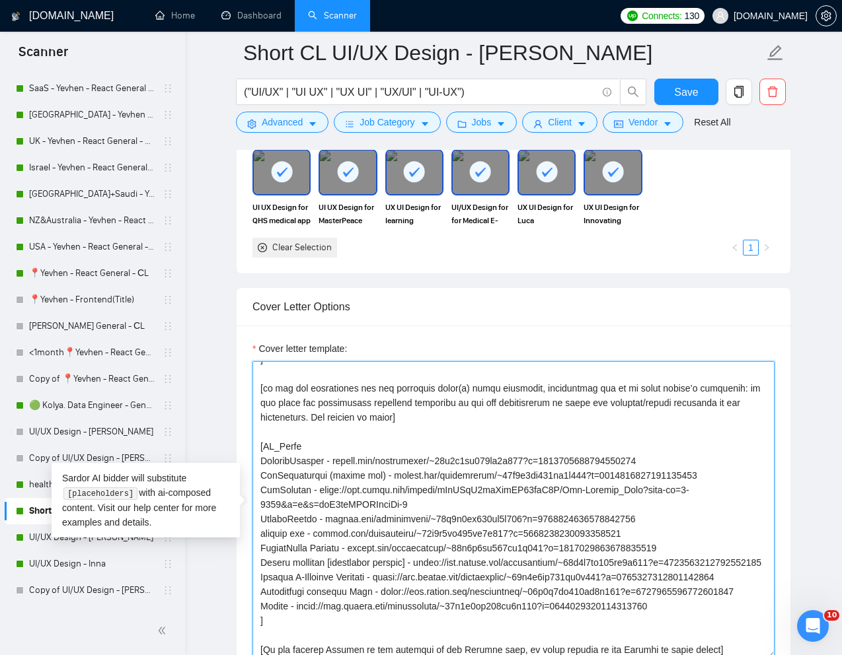
drag, startPoint x: 481, startPoint y: 566, endPoint x: 425, endPoint y: 566, distance: 55.5
click at [425, 566] on textarea "Cover letter template:" at bounding box center [513, 509] width 522 height 297
drag, startPoint x: 445, startPoint y: 578, endPoint x: 393, endPoint y: 578, distance: 52.2
click at [393, 578] on textarea "Cover letter template:" at bounding box center [513, 509] width 522 height 297
drag, startPoint x: 435, startPoint y: 594, endPoint x: 381, endPoint y: 594, distance: 53.5
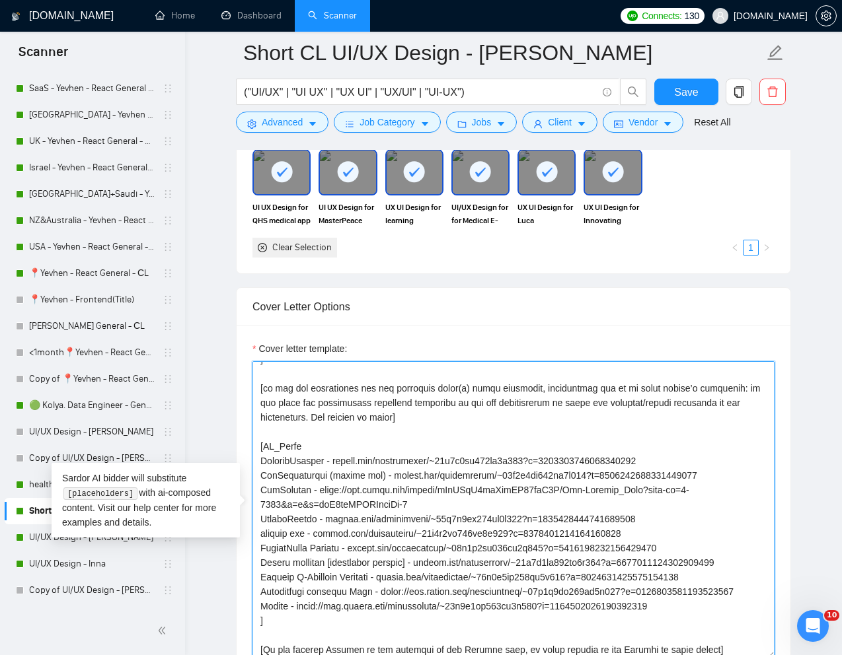
click at [381, 594] on textarea "Cover letter template:" at bounding box center [513, 509] width 522 height 297
drag, startPoint x: 349, startPoint y: 609, endPoint x: 294, endPoint y: 612, distance: 54.9
click at [294, 612] on textarea "Cover letter template:" at bounding box center [513, 509] width 522 height 297
click at [357, 630] on textarea "Cover letter template:" at bounding box center [513, 509] width 522 height 297
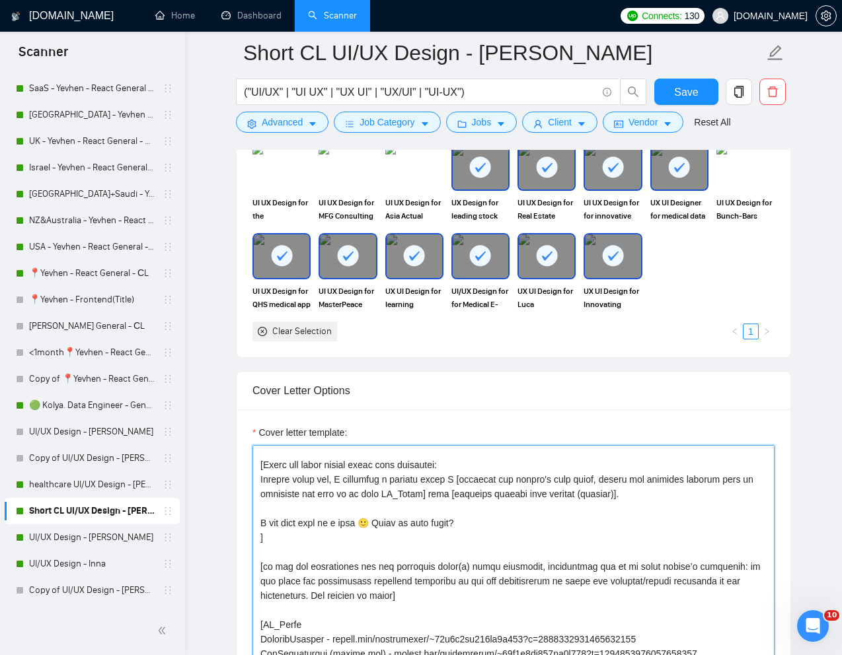
scroll to position [20, 0]
click at [459, 464] on textarea "Cover letter template:" at bounding box center [513, 593] width 522 height 297
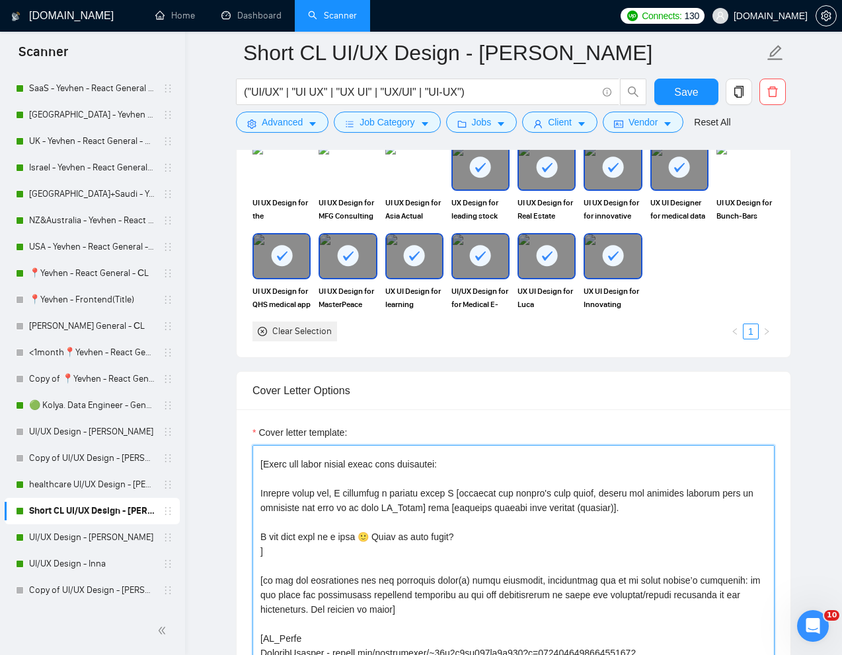
scroll to position [35, 0]
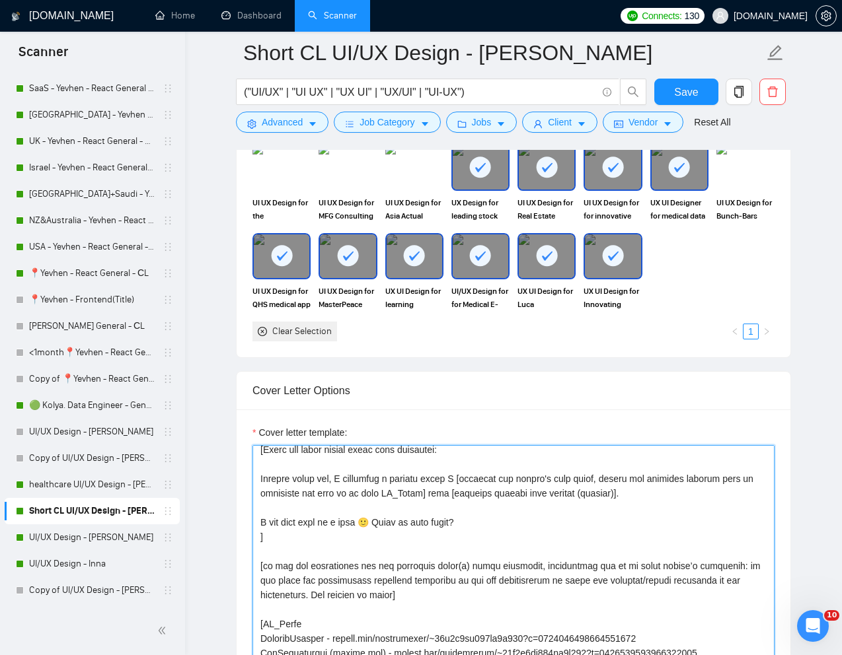
paste textarea "I understand that you receive a lot of requests, so I will be brief."
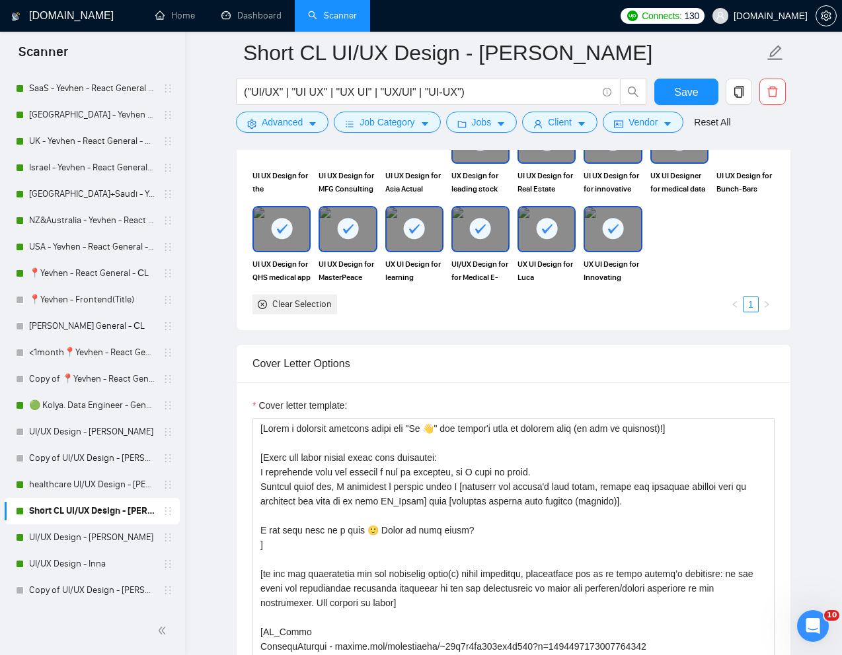
scroll to position [1333, 0]
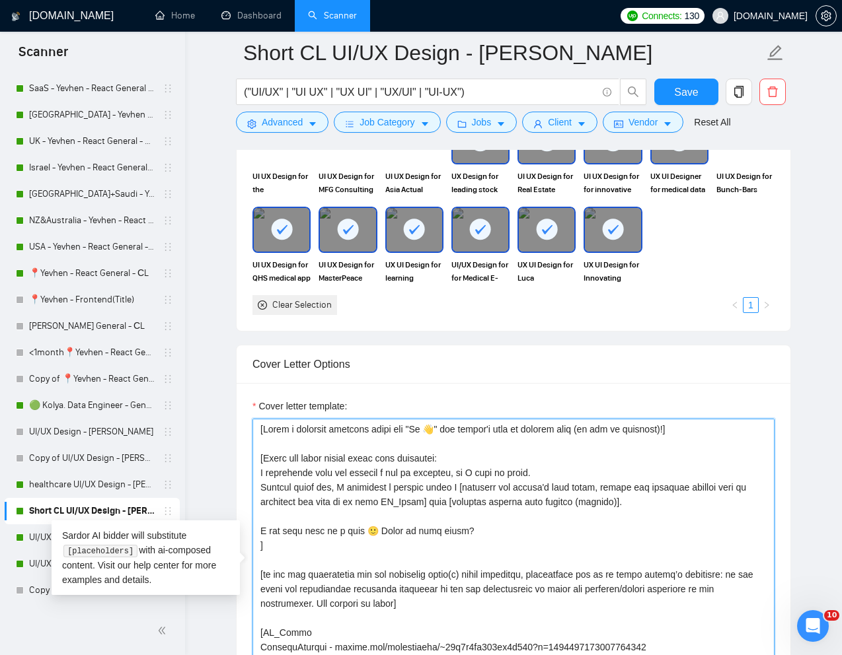
click at [716, 426] on textarea "Cover letter template:" at bounding box center [513, 567] width 522 height 297
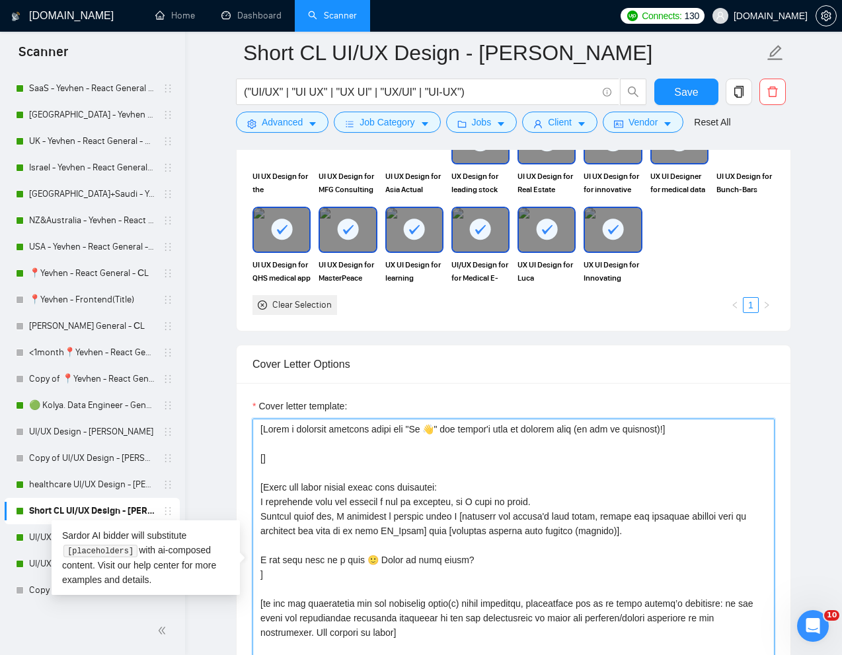
paste textarea "When writing a cover, use words from the job description."
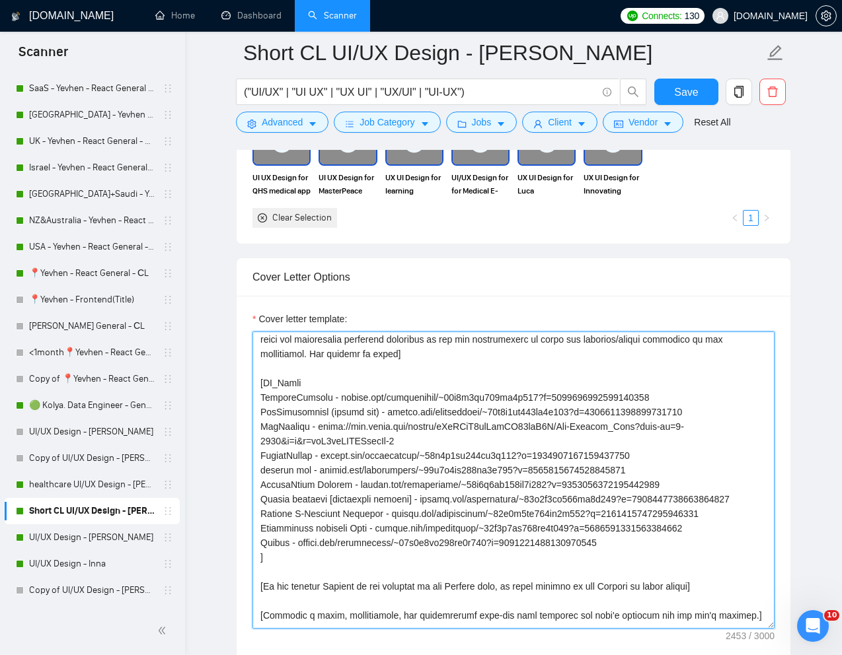
scroll to position [191, 0]
click at [328, 403] on textarea "Cover letter template:" at bounding box center [513, 480] width 522 height 297
click at [262, 401] on textarea "Cover letter template:" at bounding box center [513, 480] width 522 height 297
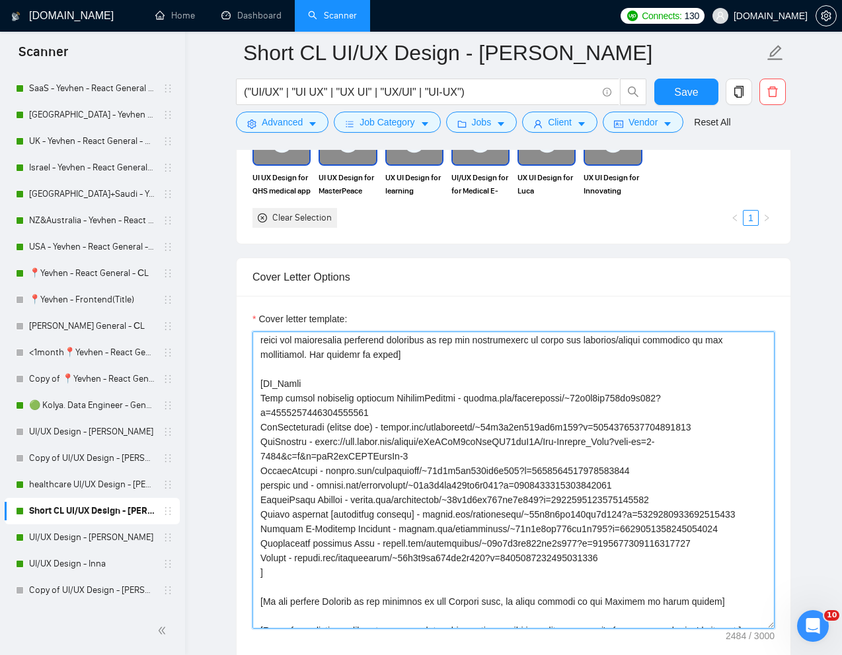
drag, startPoint x: 388, startPoint y: 429, endPoint x: 336, endPoint y: 429, distance: 52.2
click at [336, 429] on textarea "Cover letter template:" at bounding box center [513, 480] width 522 height 297
click at [261, 427] on textarea "Cover letter template:" at bounding box center [513, 480] width 522 height 297
click at [261, 457] on textarea "Cover letter template:" at bounding box center [513, 480] width 522 height 297
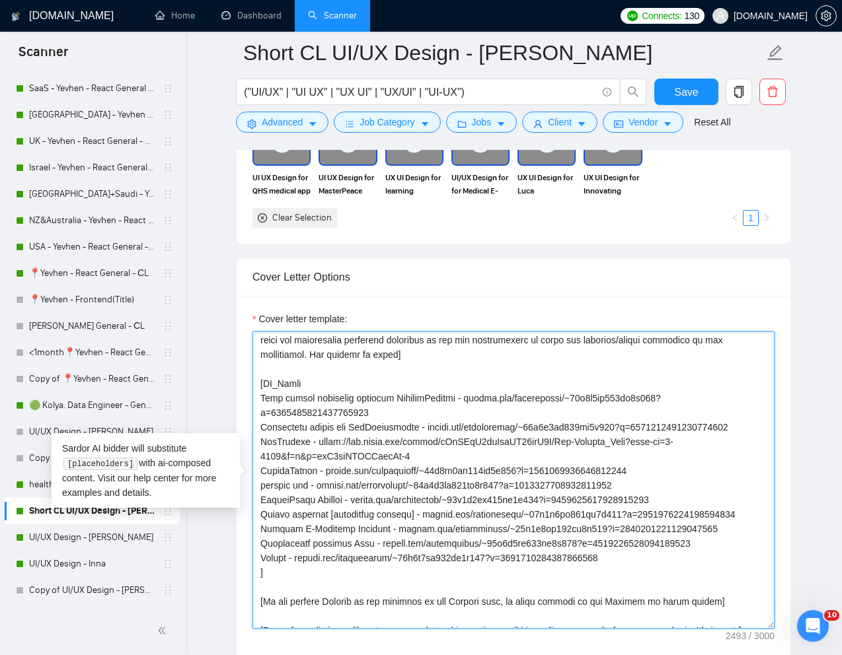
paste textarea "medical data collection platform"
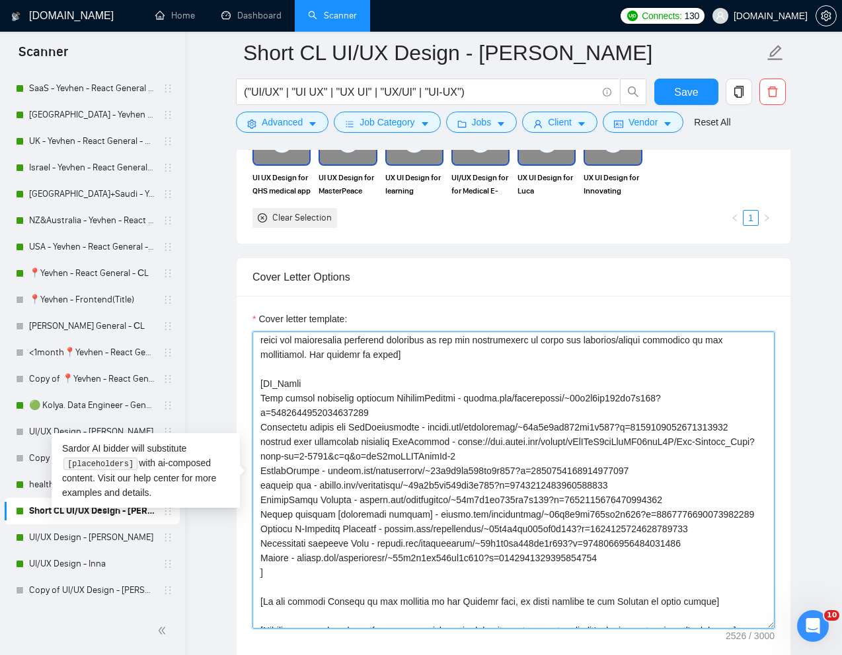
click at [268, 459] on textarea "Cover letter template:" at bounding box center [513, 480] width 522 height 297
click at [264, 458] on textarea "Cover letter template:" at bounding box center [513, 480] width 522 height 297
click at [261, 487] on textarea "Cover letter template:" at bounding box center [513, 480] width 522 height 297
click at [261, 486] on textarea "Cover letter template:" at bounding box center [513, 480] width 522 height 297
click at [262, 458] on textarea "Cover letter template:" at bounding box center [513, 480] width 522 height 297
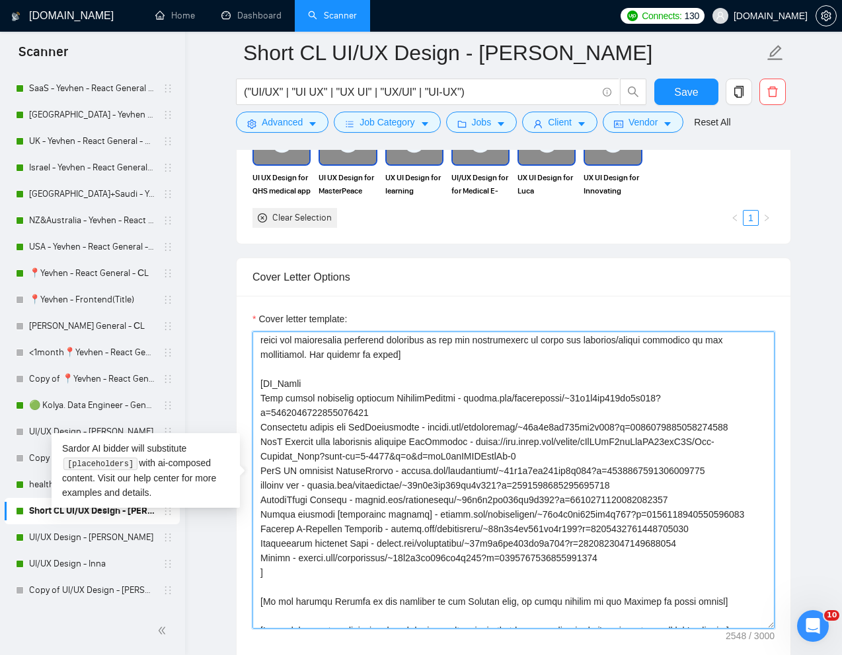
click at [260, 396] on textarea "Cover letter template:" at bounding box center [513, 480] width 522 height 297
drag, startPoint x: 659, startPoint y: 498, endPoint x: 323, endPoint y: 502, distance: 336.3
click at [323, 502] on textarea "Cover letter template:" at bounding box center [513, 480] width 522 height 297
click at [261, 501] on textarea "Cover letter template:" at bounding box center [513, 480] width 522 height 297
paste textarea "onitoring appm"
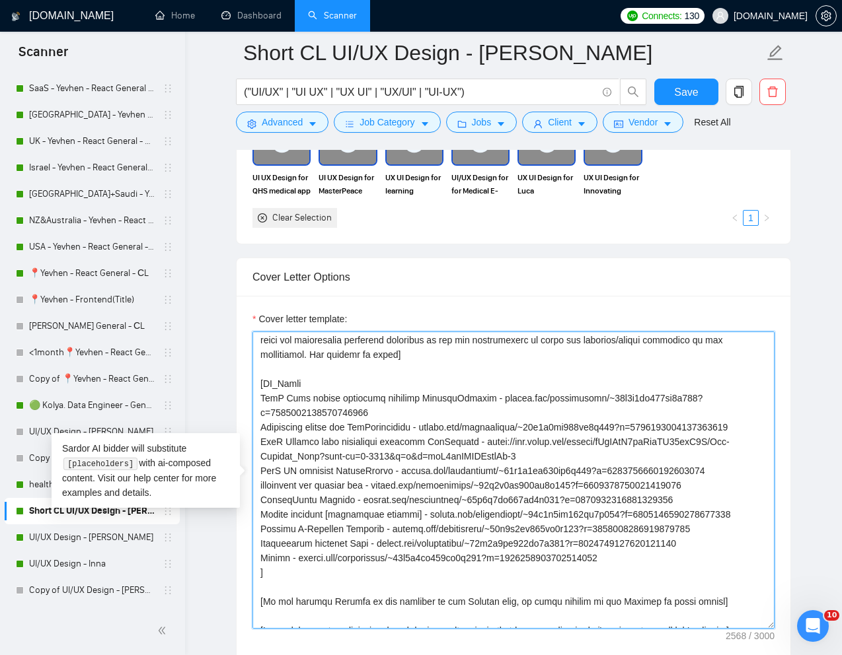
drag, startPoint x: 327, startPoint y: 503, endPoint x: 361, endPoint y: 503, distance: 33.7
click at [361, 503] on textarea "Cover letter template:" at bounding box center [513, 480] width 522 height 297
click at [262, 501] on textarea "Cover letter template:" at bounding box center [513, 480] width 522 height 297
paste textarea "edicalm"
click at [265, 502] on textarea "Cover letter template:" at bounding box center [513, 480] width 522 height 297
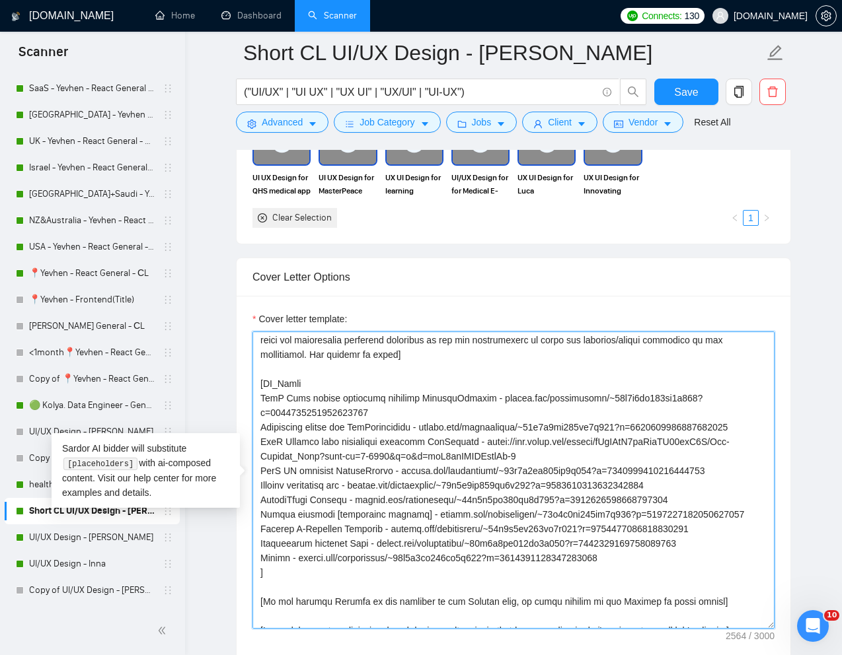
drag, startPoint x: 425, startPoint y: 531, endPoint x: 758, endPoint y: 525, distance: 333.0
click at [758, 525] on textarea "Cover letter template:" at bounding box center [513, 480] width 522 height 297
drag, startPoint x: 262, startPoint y: 530, endPoint x: 418, endPoint y: 529, distance: 155.9
click at [418, 529] on textarea "Cover letter template:" at bounding box center [513, 480] width 522 height 297
paste textarea "learning platform"
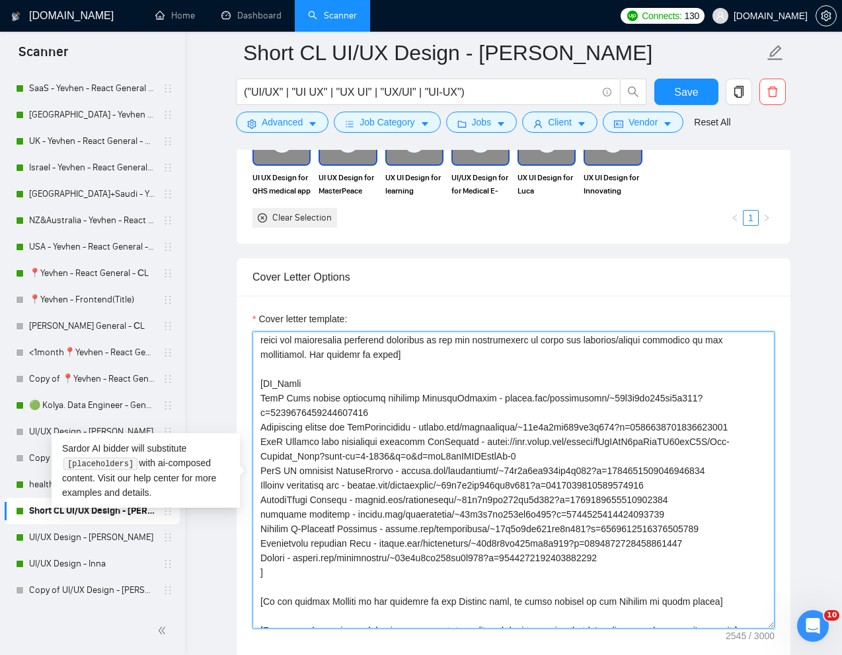
click at [261, 531] on textarea "Cover letter template:" at bounding box center [513, 480] width 522 height 297
click at [383, 531] on textarea "Cover letter template:" at bounding box center [513, 480] width 522 height 297
drag, startPoint x: 392, startPoint y: 545, endPoint x: 727, endPoint y: 542, distance: 335.0
click at [727, 542] on textarea "Cover letter template:" at bounding box center [513, 480] width 522 height 297
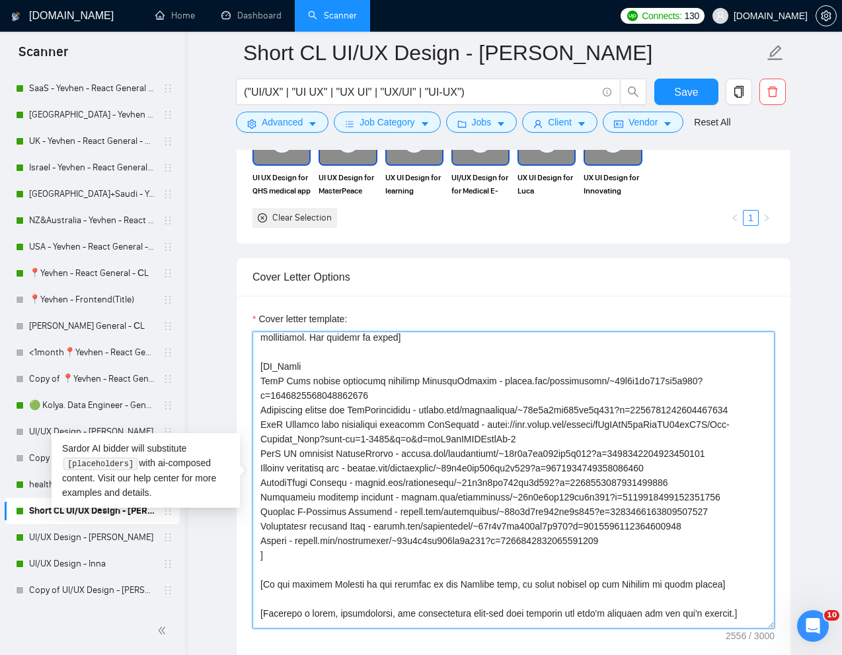
scroll to position [219, 0]
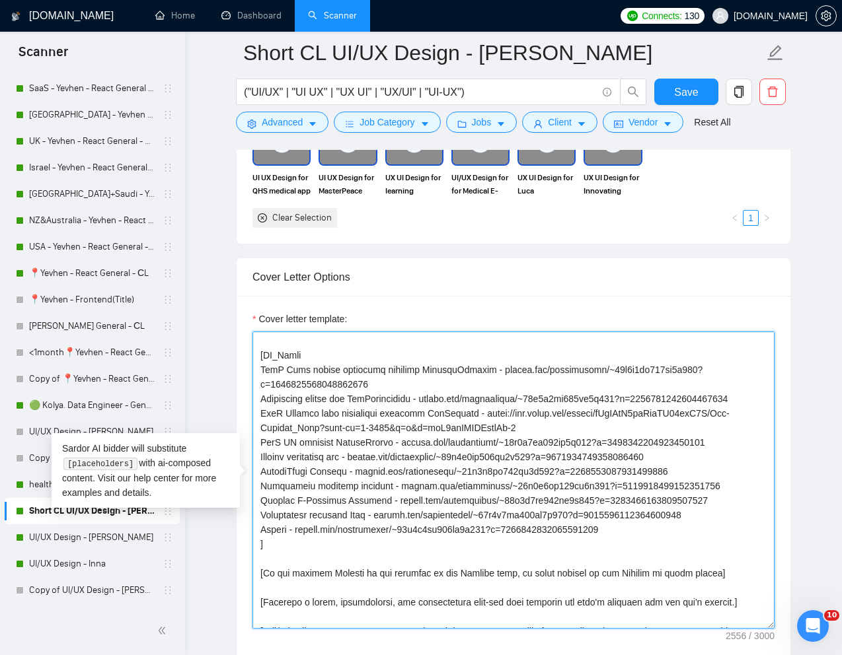
drag, startPoint x: 294, startPoint y: 548, endPoint x: 648, endPoint y: 560, distance: 354.3
click at [648, 560] on textarea "Cover letter template:" at bounding box center [513, 480] width 522 height 297
click at [630, 543] on textarea "Cover letter template:" at bounding box center [513, 480] width 522 height 297
drag, startPoint x: 628, startPoint y: 545, endPoint x: 296, endPoint y: 551, distance: 331.7
click at [296, 551] on textarea "Cover letter template:" at bounding box center [513, 480] width 522 height 297
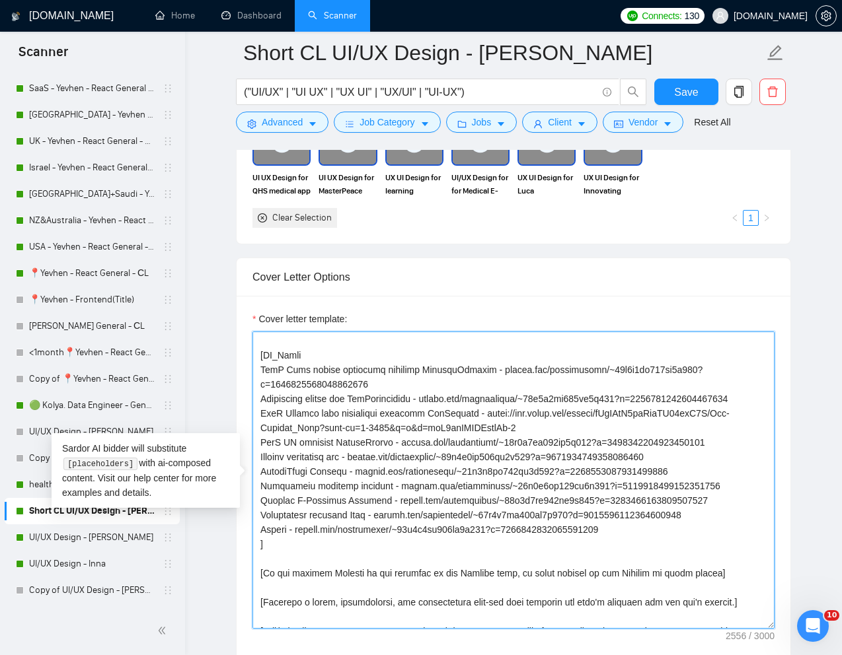
click at [260, 544] on textarea "Cover letter template:" at bounding box center [513, 480] width 522 height 297
paste textarea "stock screener"
click at [264, 544] on textarea "Cover letter template:" at bounding box center [513, 480] width 522 height 297
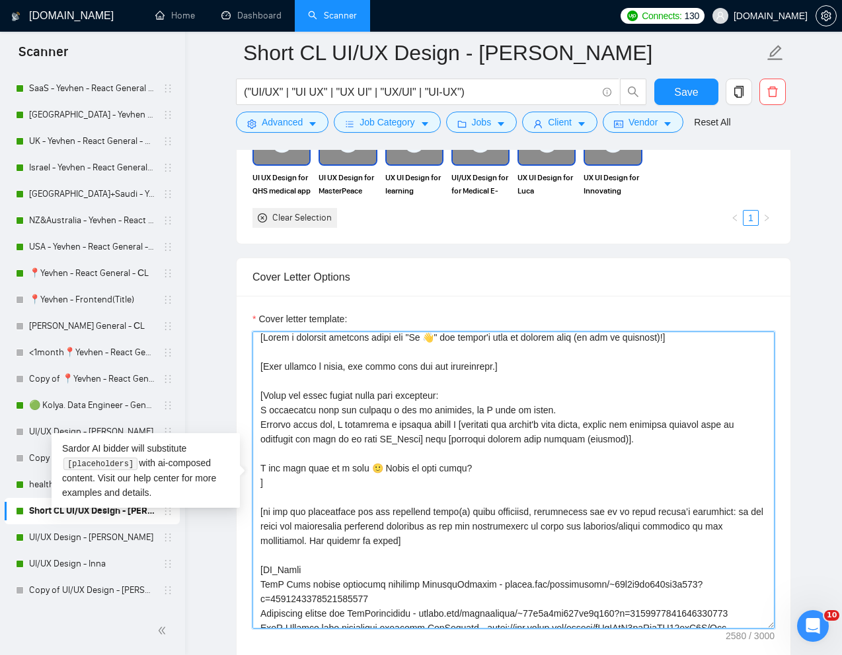
scroll to position [0, 0]
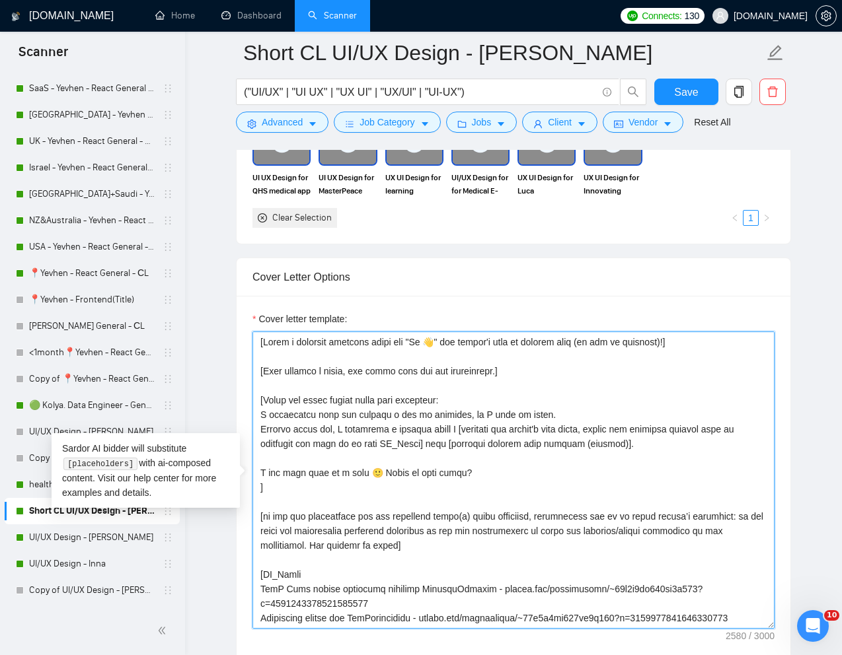
drag, startPoint x: 354, startPoint y: 445, endPoint x: 724, endPoint y: 429, distance: 370.3
click at [724, 429] on textarea "Cover letter template:" at bounding box center [513, 480] width 522 height 297
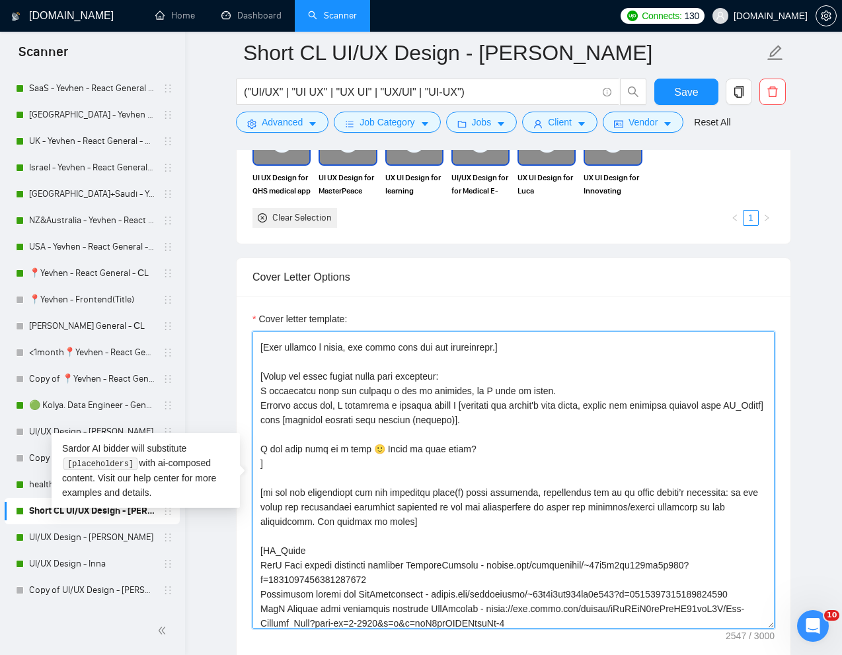
scroll to position [23, 0]
click at [476, 420] on textarea "Cover letter template:" at bounding box center [513, 480] width 522 height 297
click at [405, 423] on textarea "Cover letter template:" at bounding box center [513, 480] width 522 height 297
click at [426, 424] on textarea "Cover letter template:" at bounding box center [513, 480] width 522 height 297
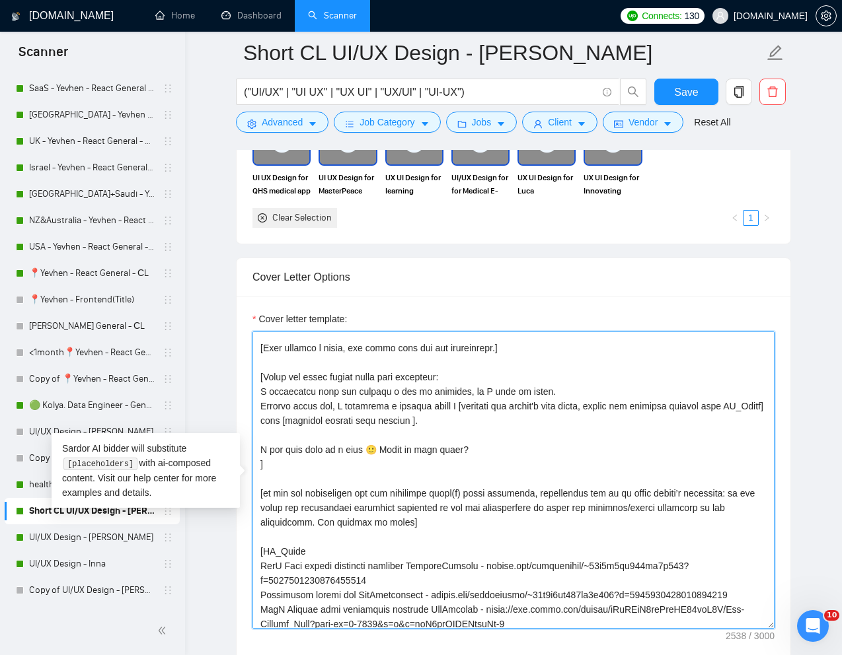
paste textarea "digital"
click at [488, 423] on textarea "Cover letter template:" at bounding box center [513, 480] width 522 height 297
click at [490, 422] on textarea "Cover letter template:" at bounding box center [513, 480] width 522 height 297
paste textarea "you can make it up yourself"
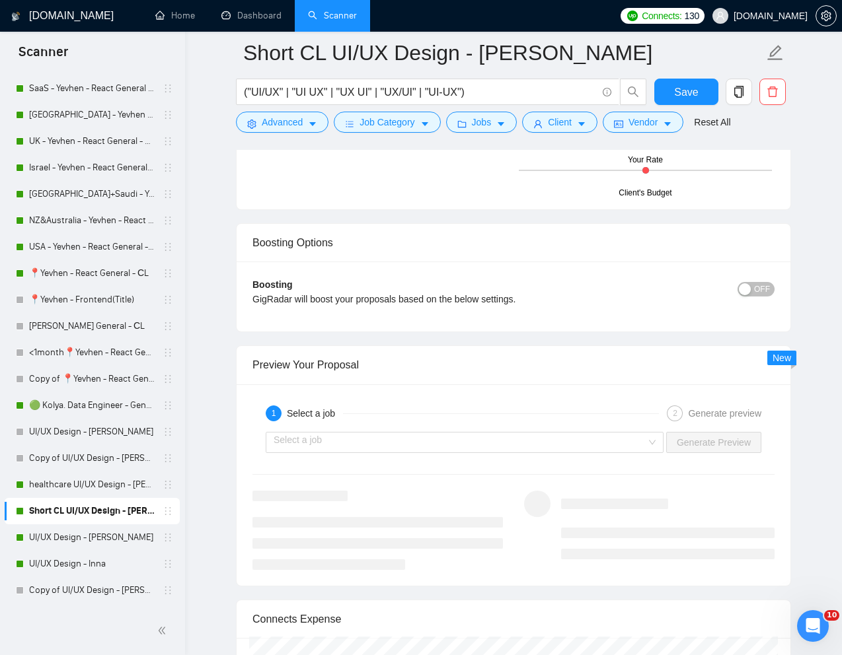
scroll to position [2401, 0]
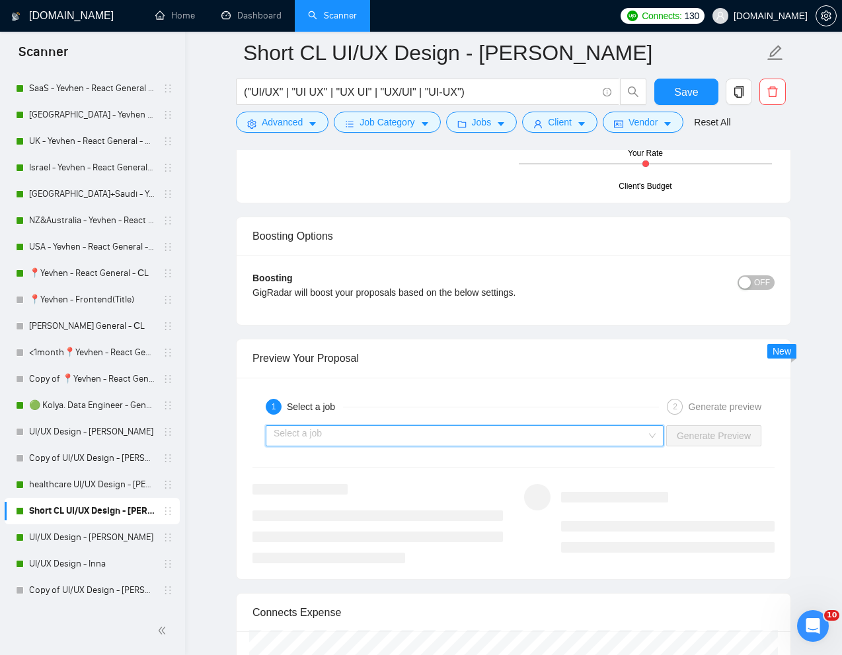
click at [595, 433] on input "search" at bounding box center [460, 436] width 373 height 20
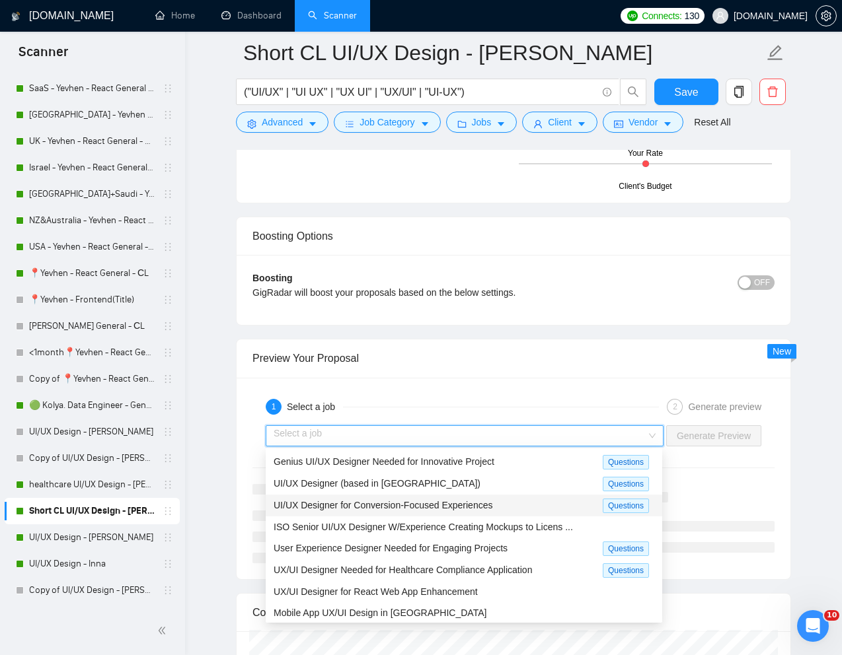
click at [385, 509] on span "UI/UX Designer for Conversion-Focused Experiences" at bounding box center [383, 505] width 219 height 11
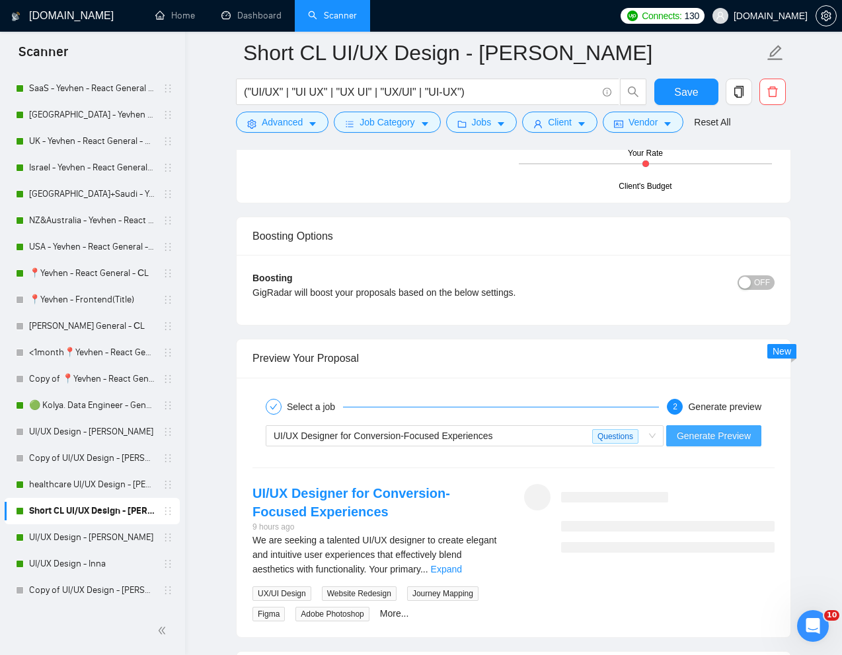
click at [716, 436] on span "Generate Preview" at bounding box center [714, 436] width 74 height 15
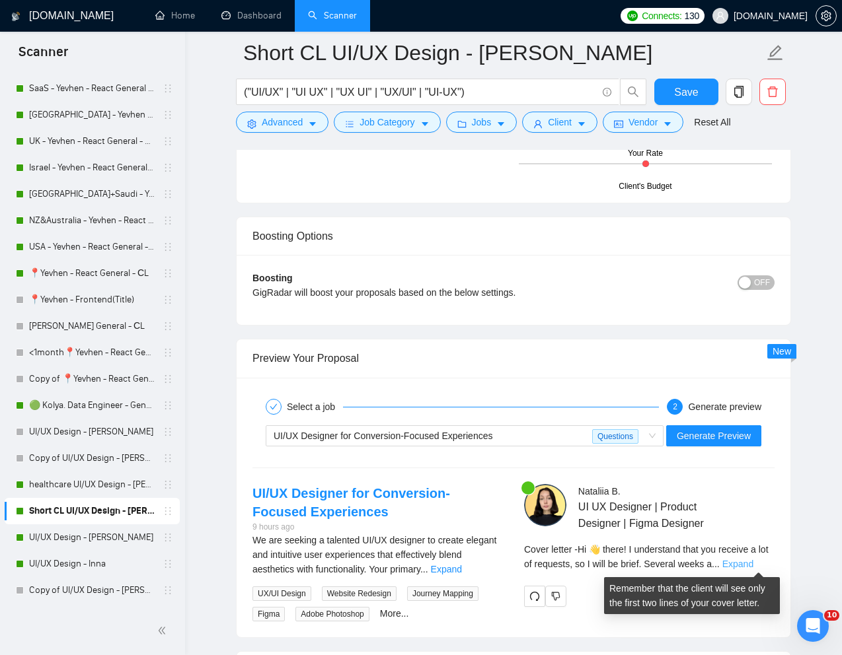
click at [751, 564] on link "Expand" at bounding box center [737, 564] width 31 height 11
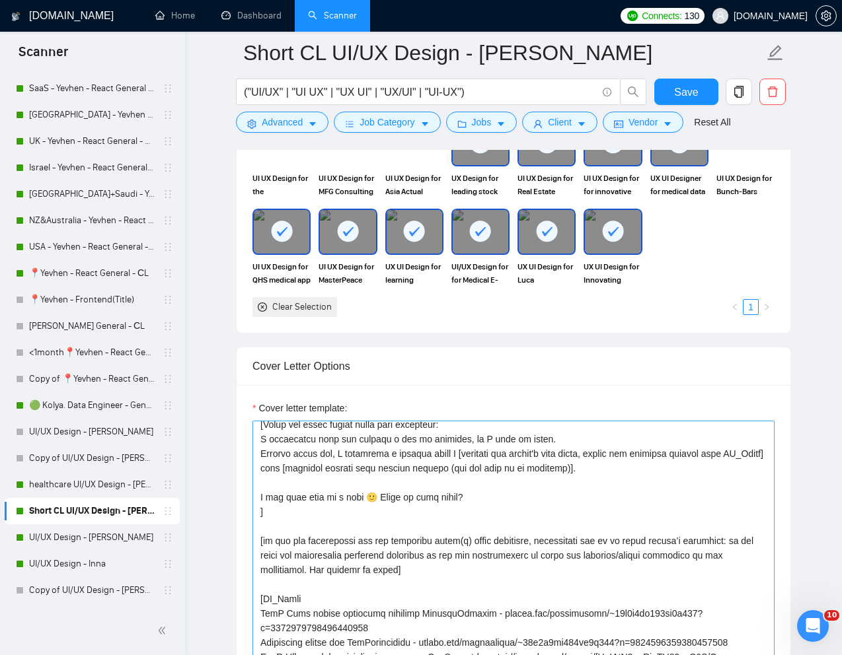
scroll to position [63, 0]
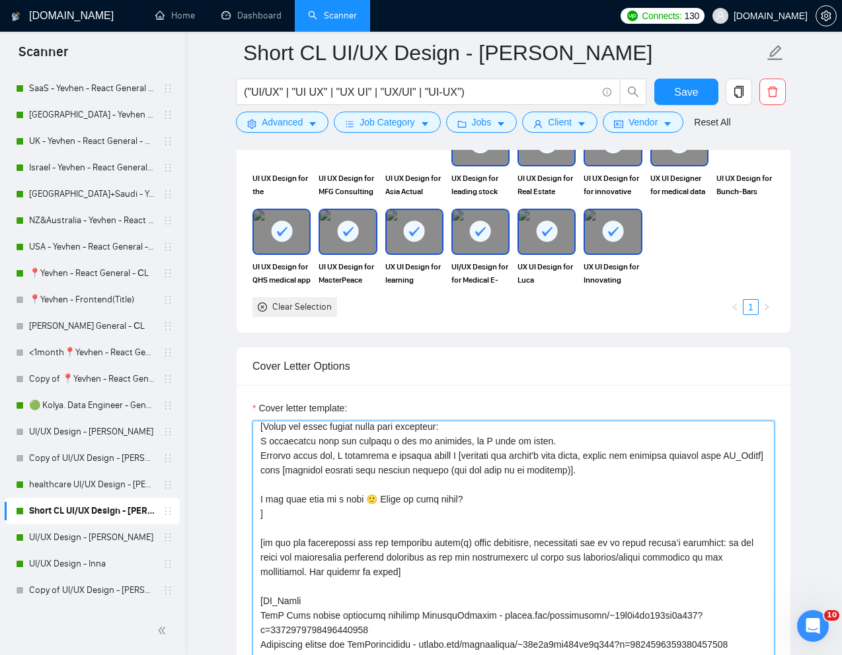
click at [300, 476] on textarea "Cover letter template:" at bounding box center [513, 569] width 522 height 297
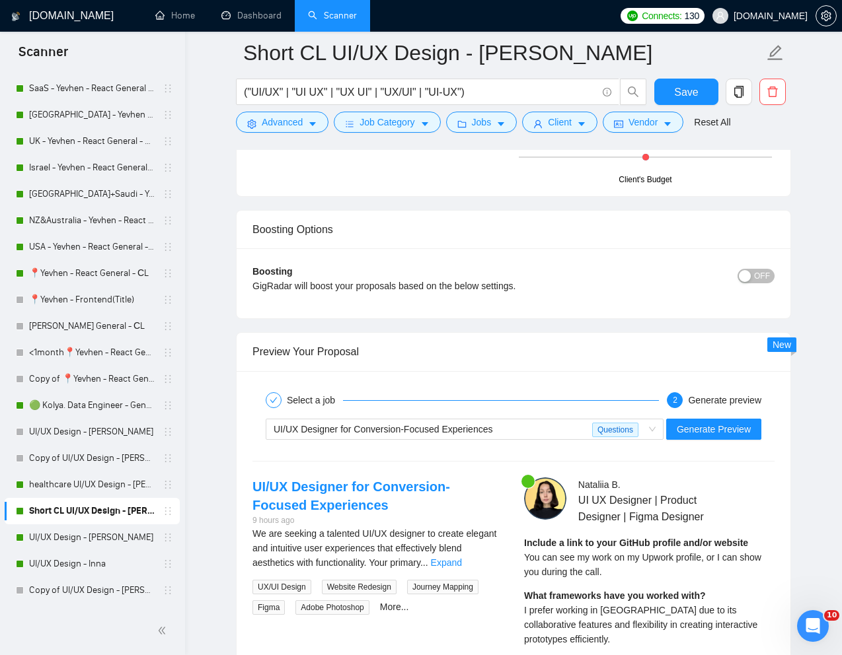
scroll to position [2417, 0]
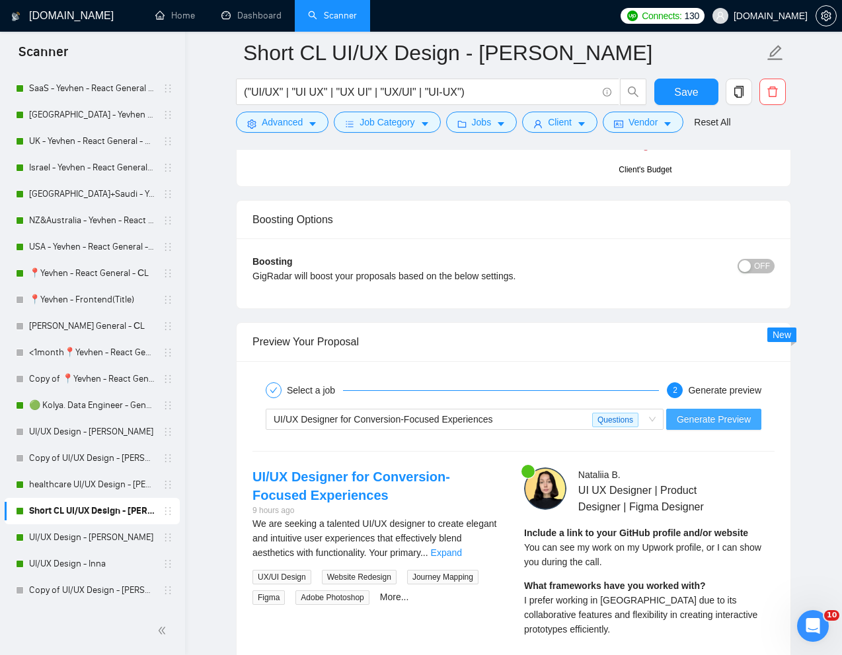
type textarea "[Write a personal greeting using the "Hi 👋" and client's name or company name (…"
click at [704, 427] on button "Generate Preview" at bounding box center [713, 419] width 95 height 21
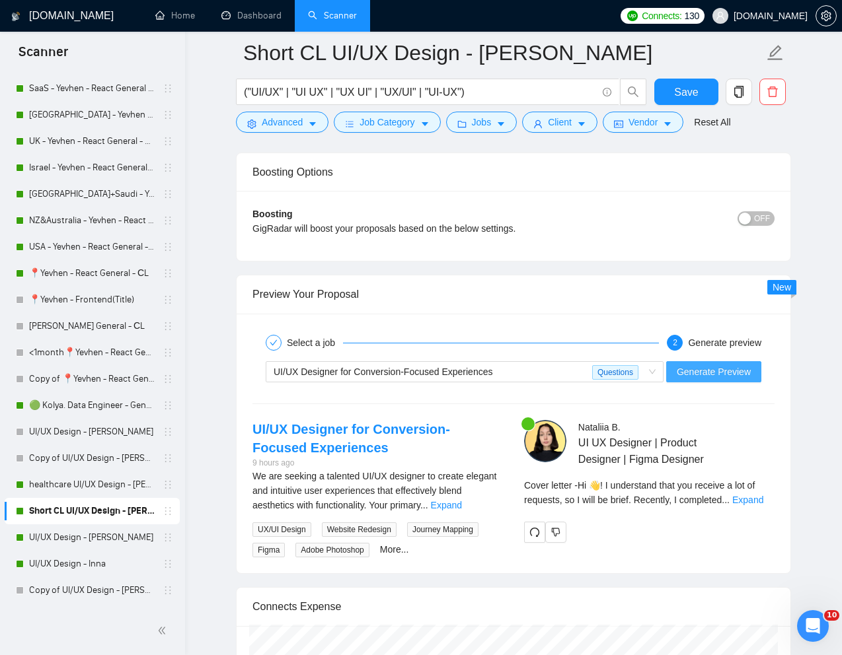
scroll to position [2470, 0]
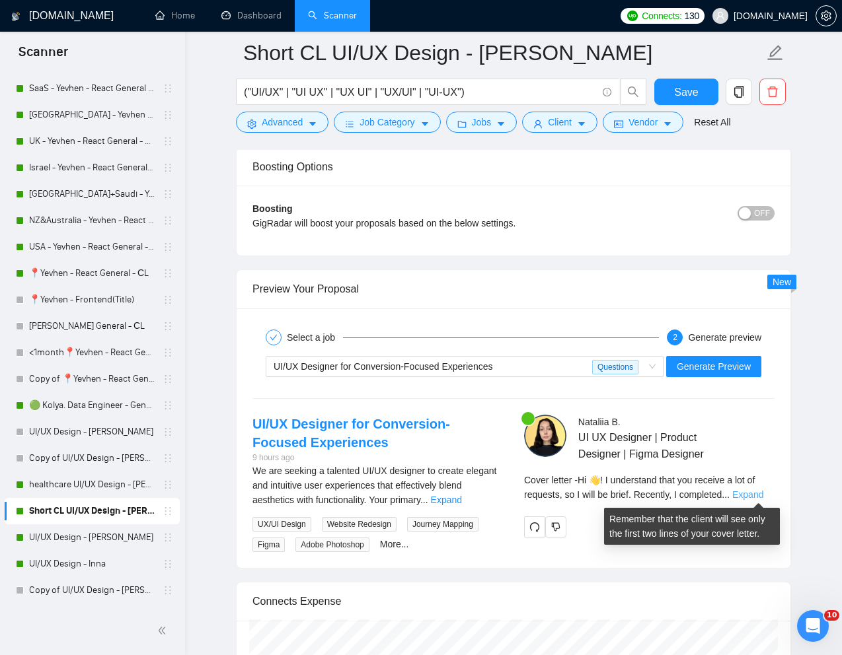
click at [753, 497] on link "Expand" at bounding box center [747, 495] width 31 height 11
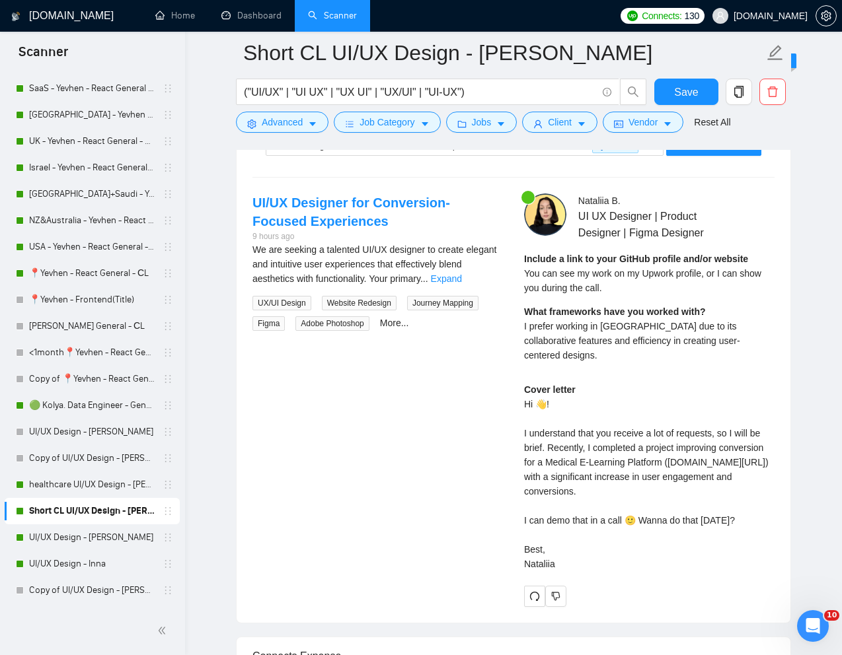
scroll to position [2579, 0]
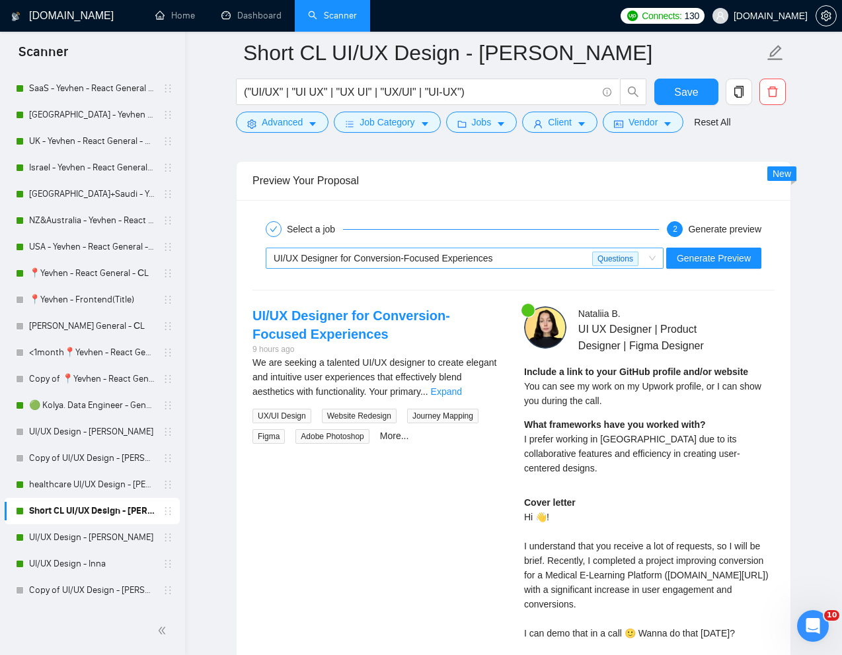
click at [519, 251] on div "UI/UX Designer for Conversion-Focused Experiences" at bounding box center [433, 258] width 318 height 20
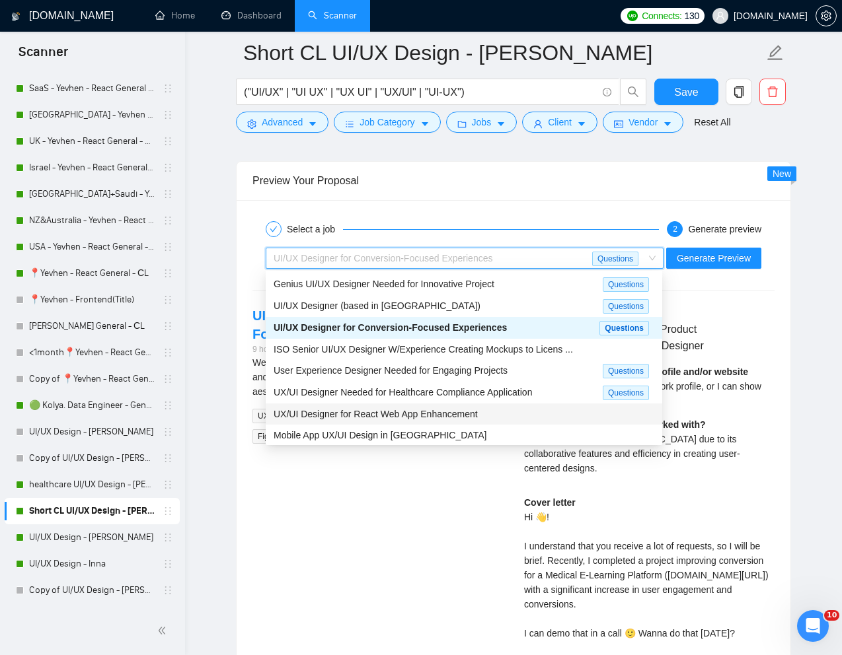
click at [388, 416] on span "UX/UI Designer for React Web App Enhancement" at bounding box center [376, 414] width 204 height 11
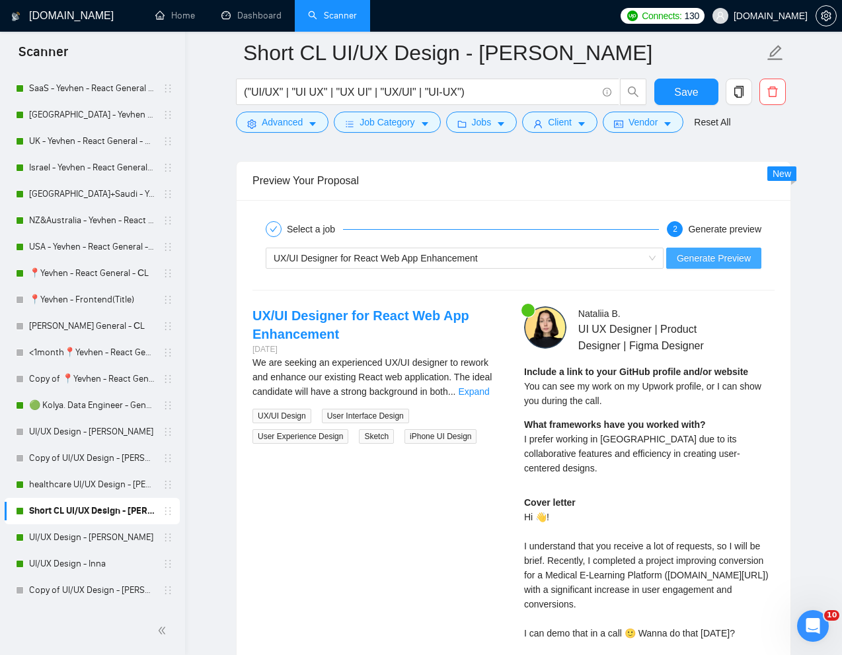
click at [704, 262] on span "Generate Preview" at bounding box center [714, 258] width 74 height 15
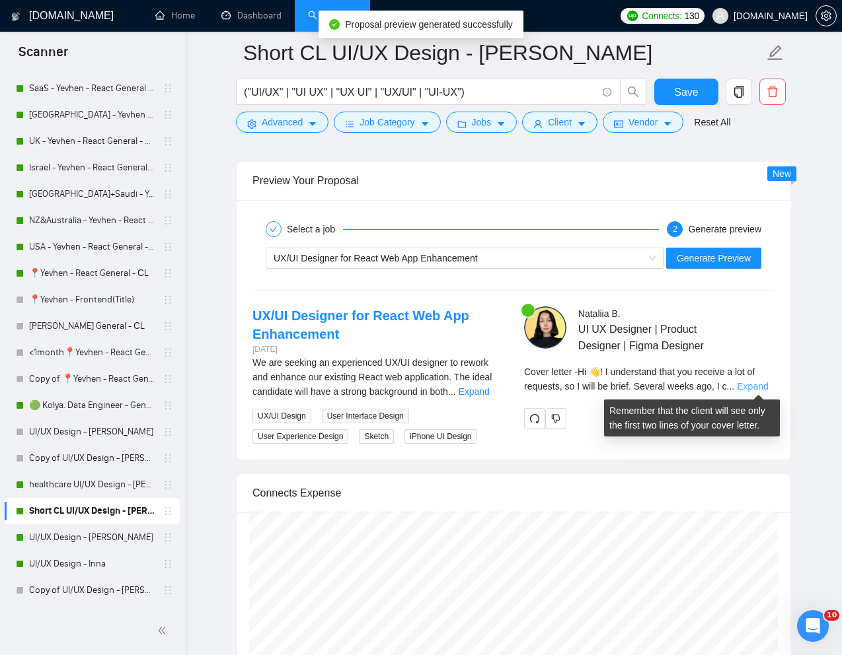
click at [754, 385] on link "Expand" at bounding box center [752, 386] width 31 height 11
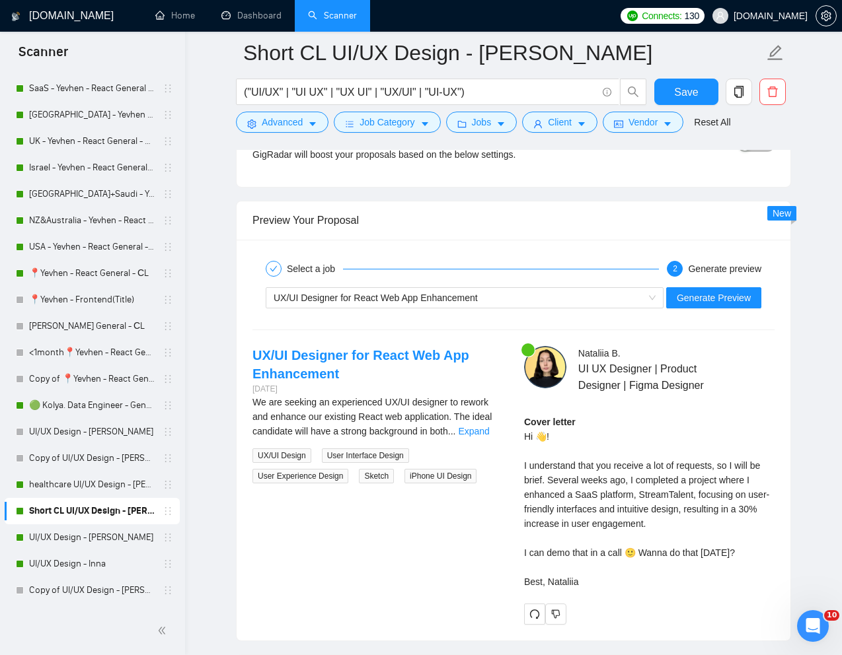
scroll to position [2540, 0]
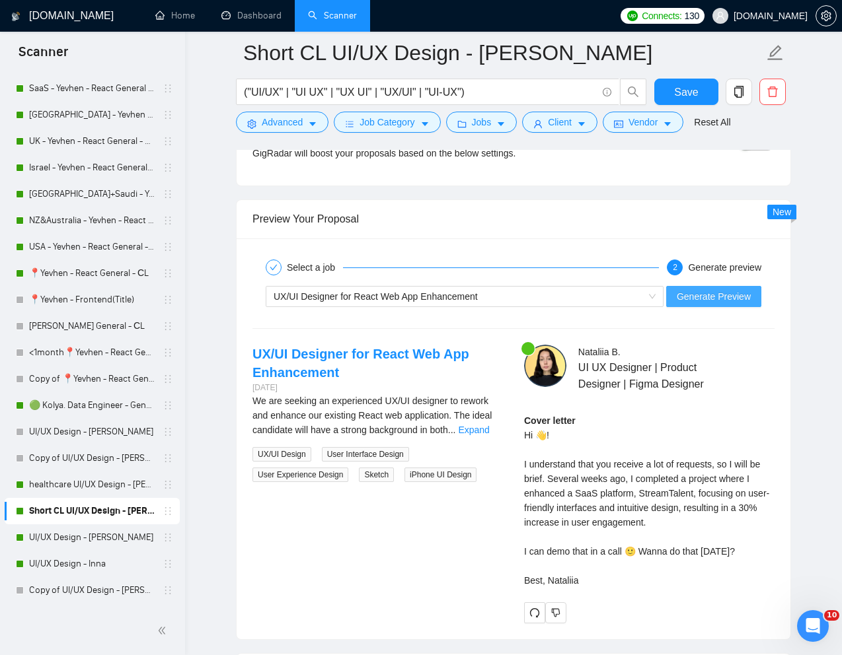
click at [684, 301] on span "Generate Preview" at bounding box center [714, 296] width 74 height 15
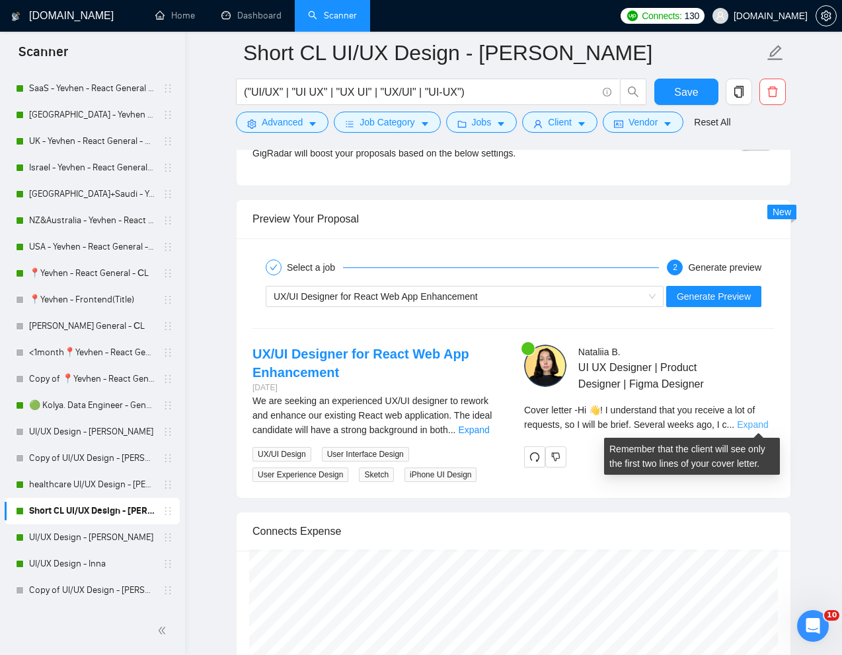
click at [752, 424] on link "Expand" at bounding box center [752, 425] width 31 height 11
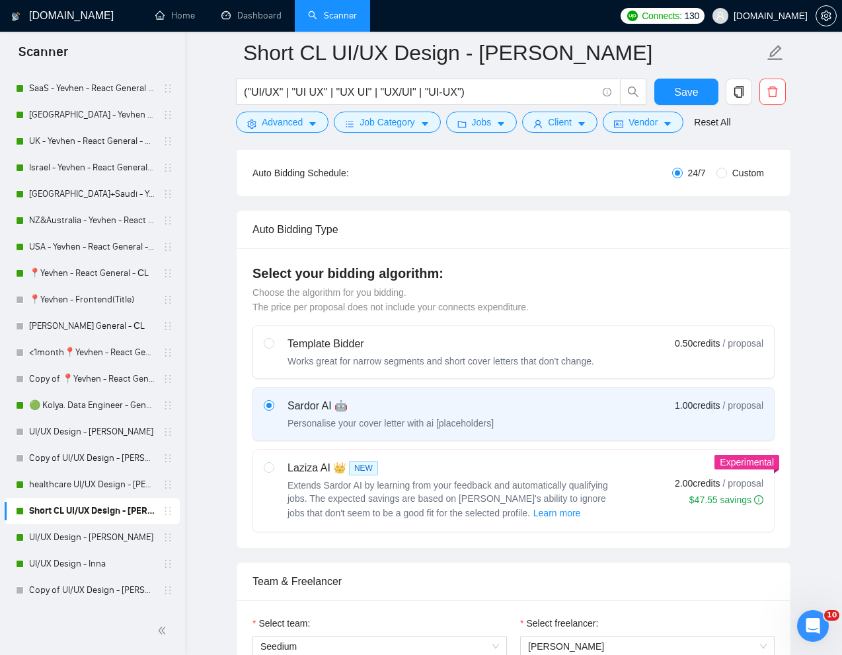
scroll to position [0, 0]
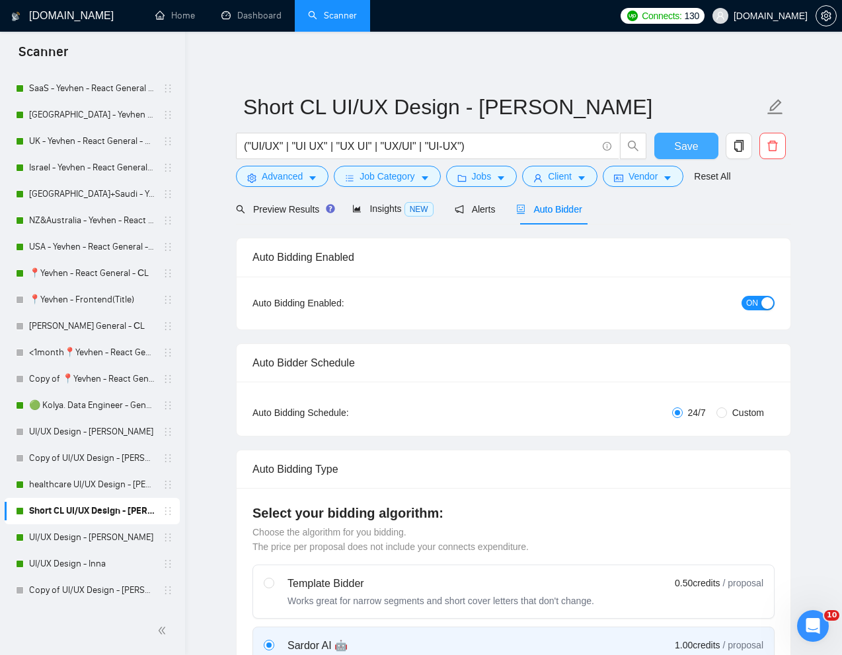
click at [692, 145] on span "Save" at bounding box center [686, 146] width 24 height 17
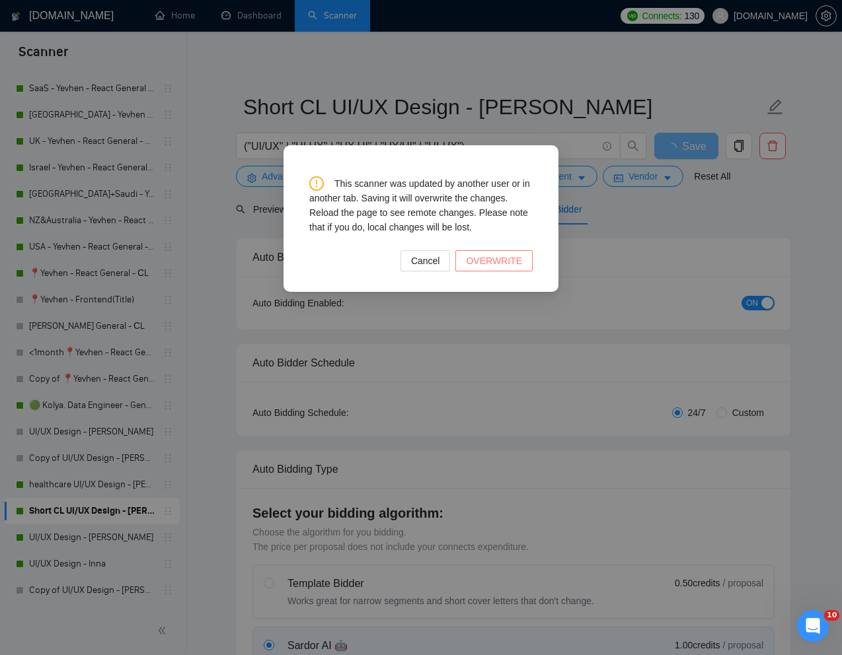
click at [495, 258] on span "OVERWRITE" at bounding box center [494, 261] width 56 height 15
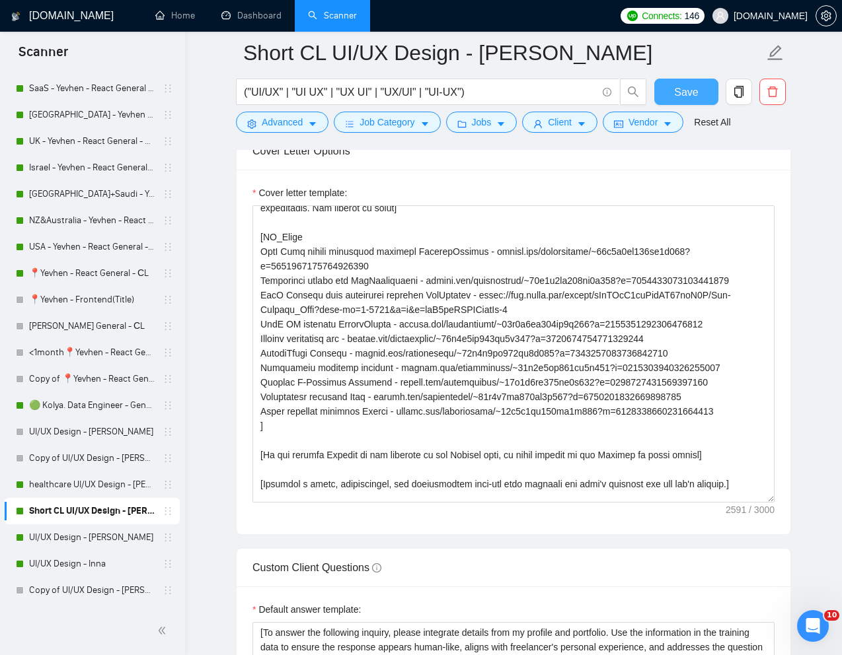
scroll to position [222, 0]
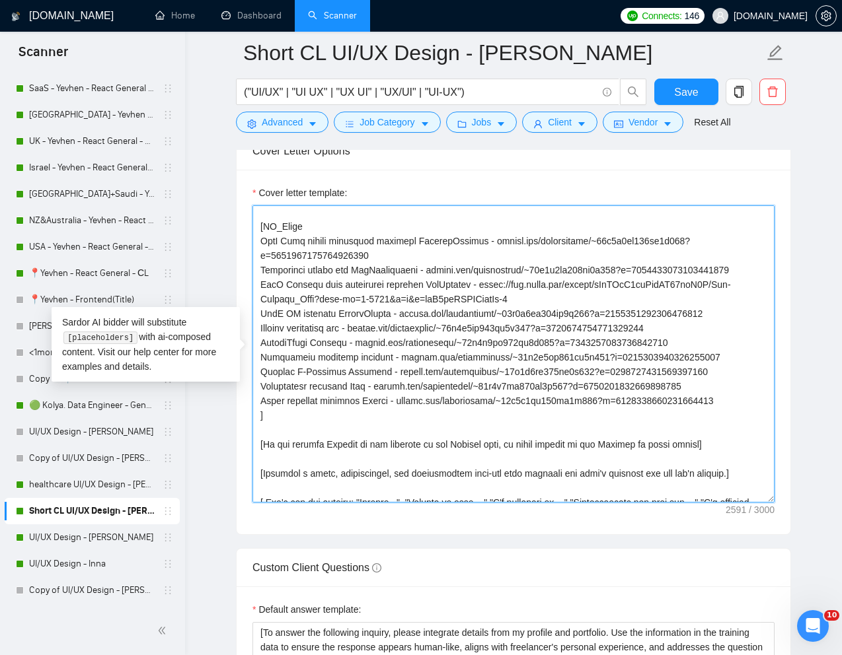
drag, startPoint x: 264, startPoint y: 227, endPoint x: 737, endPoint y: 422, distance: 511.6
click at [737, 422] on textarea "Cover letter template:" at bounding box center [513, 353] width 522 height 297
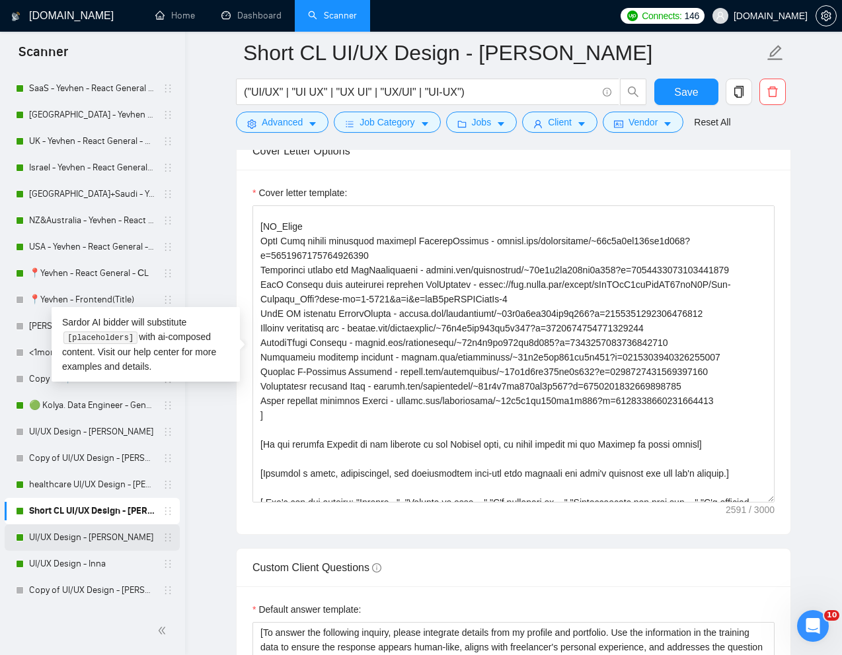
click at [57, 532] on link "UI/UX Design - [PERSON_NAME]" at bounding box center [92, 538] width 126 height 26
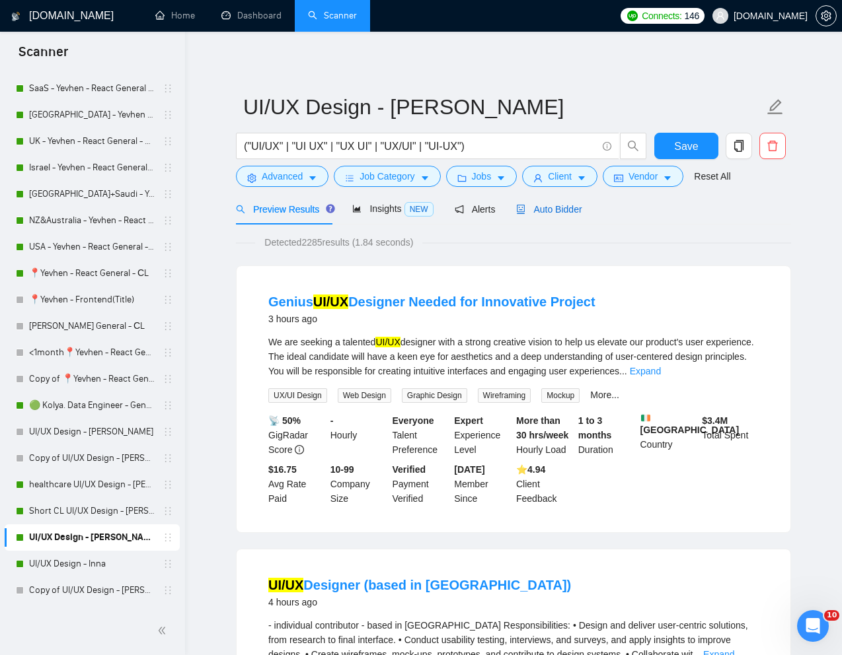
click at [560, 211] on span "Auto Bidder" at bounding box center [548, 209] width 65 height 11
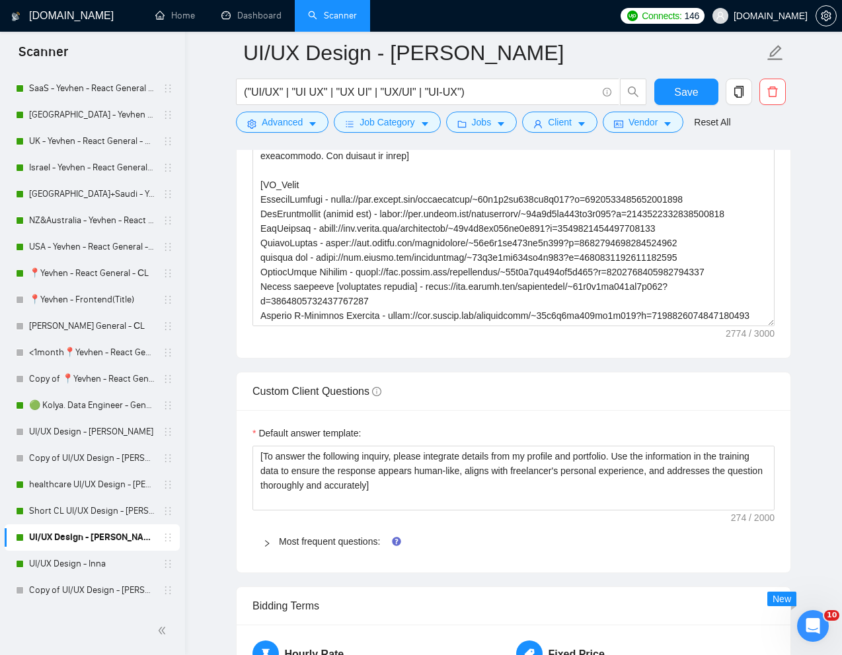
scroll to position [217, 0]
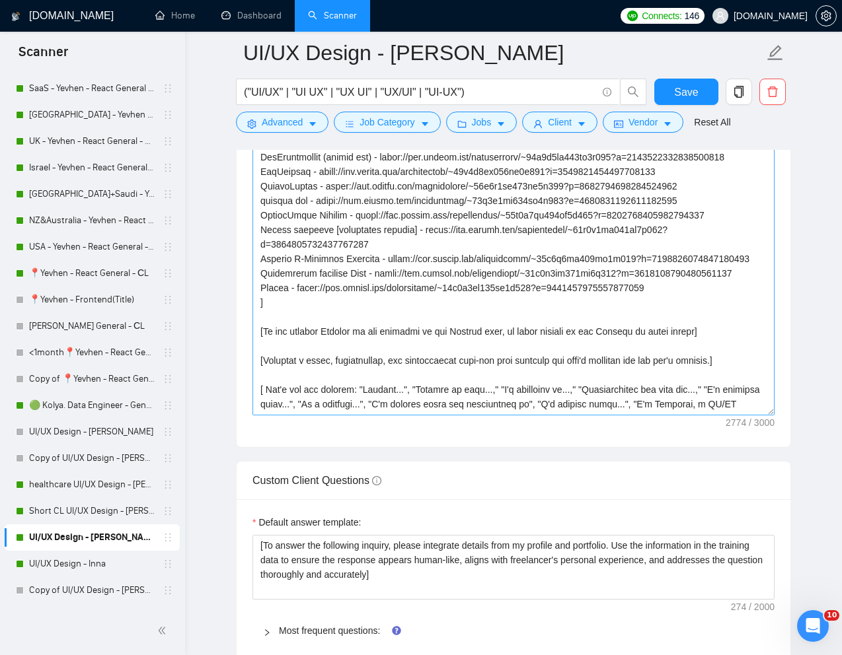
drag, startPoint x: 770, startPoint y: 322, endPoint x: 771, endPoint y: 420, distance: 97.1
click at [771, 416] on textarea "Cover letter template:" at bounding box center [513, 222] width 522 height 386
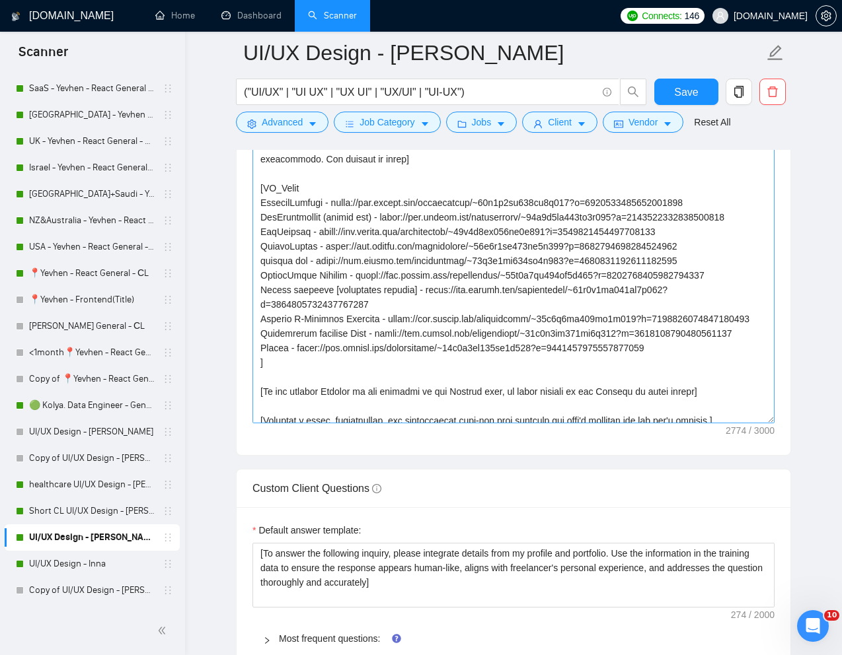
scroll to position [156, 0]
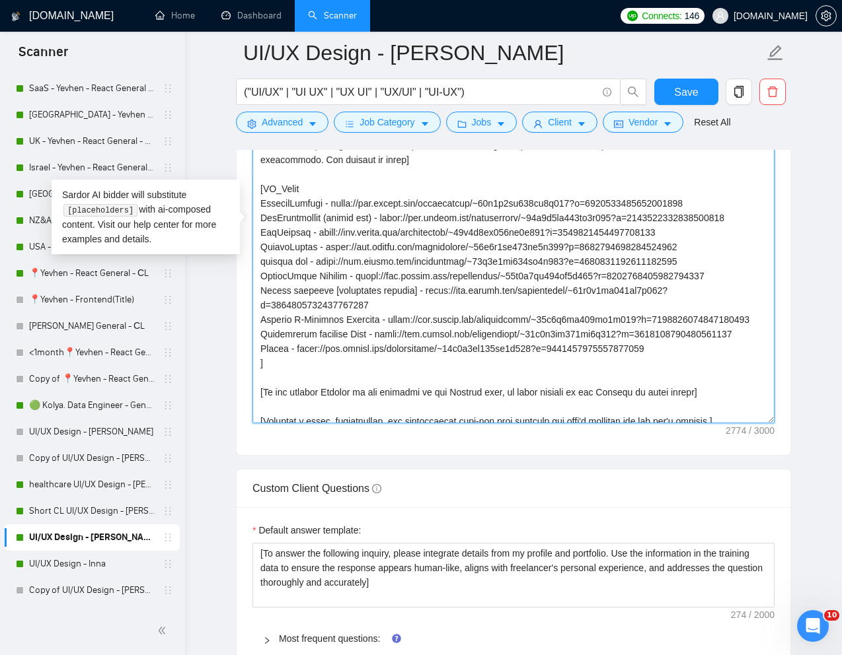
drag, startPoint x: 264, startPoint y: 188, endPoint x: 684, endPoint y: 372, distance: 458.8
click at [684, 372] on textarea "Cover letter template:" at bounding box center [513, 226] width 522 height 394
paste textarea "aaS Real estate marketing platfrom SmarterContact - upwork.com/freelancers/~01e…"
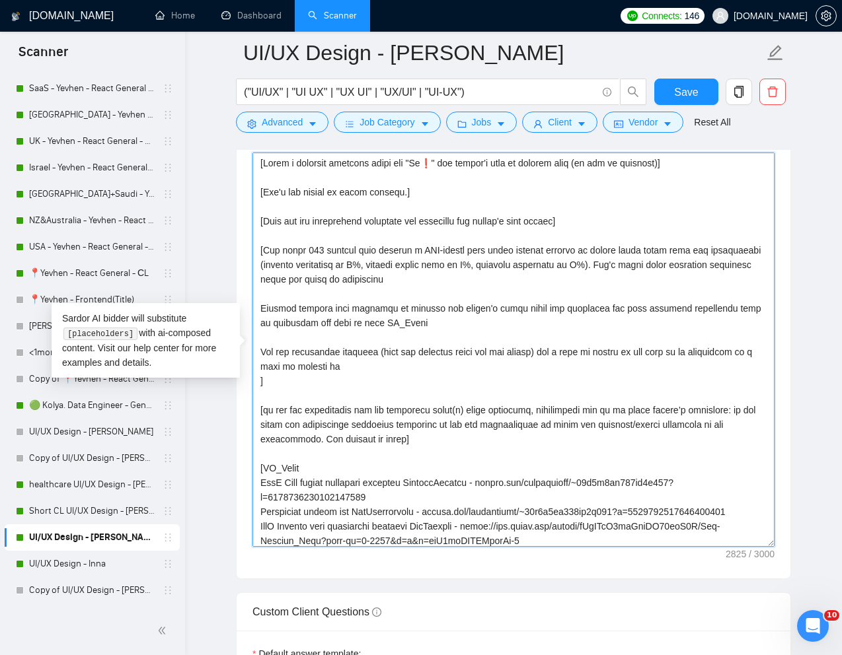
scroll to position [1598, 0]
drag, startPoint x: 737, startPoint y: 309, endPoint x: 367, endPoint y: 328, distance: 371.1
click at [367, 328] on textarea "Cover letter template:" at bounding box center [513, 350] width 522 height 394
click at [423, 335] on textarea "Cover letter template:" at bounding box center [513, 350] width 522 height 394
click at [285, 322] on textarea "Cover letter template:" at bounding box center [513, 350] width 522 height 394
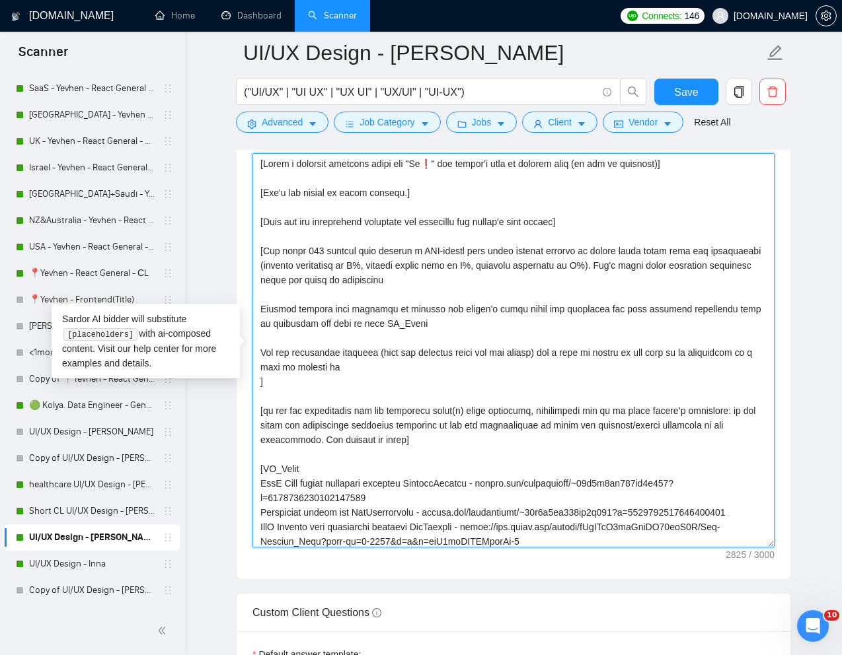
click at [285, 322] on textarea "Cover letter template:" at bounding box center [513, 350] width 522 height 394
click at [739, 310] on textarea "Cover letter template:" at bounding box center [513, 350] width 522 height 394
drag, startPoint x: 737, startPoint y: 308, endPoint x: 282, endPoint y: 328, distance: 455.0
click at [282, 328] on textarea "Cover letter template:" at bounding box center [513, 350] width 522 height 394
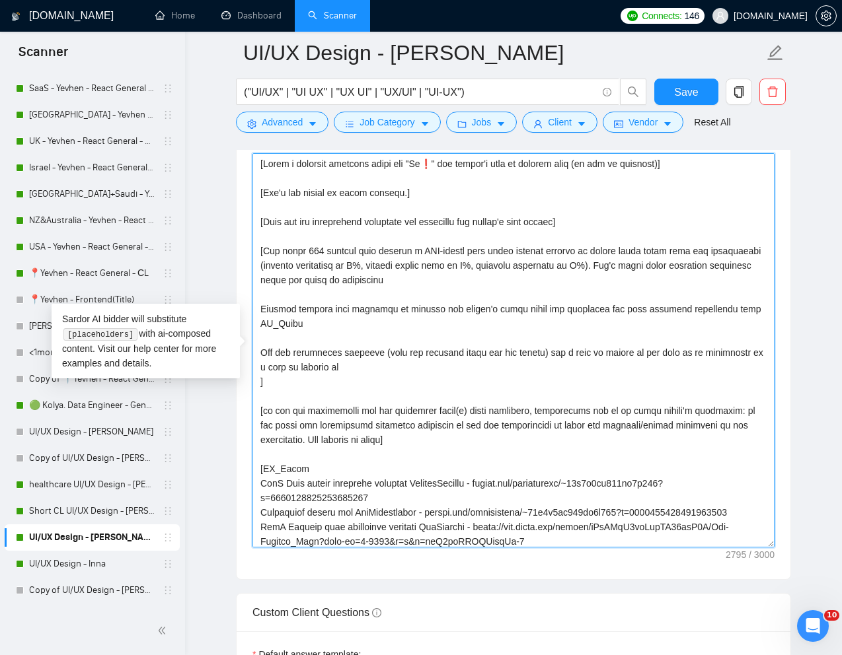
click at [327, 322] on textarea "Cover letter template:" at bounding box center [513, 350] width 522 height 394
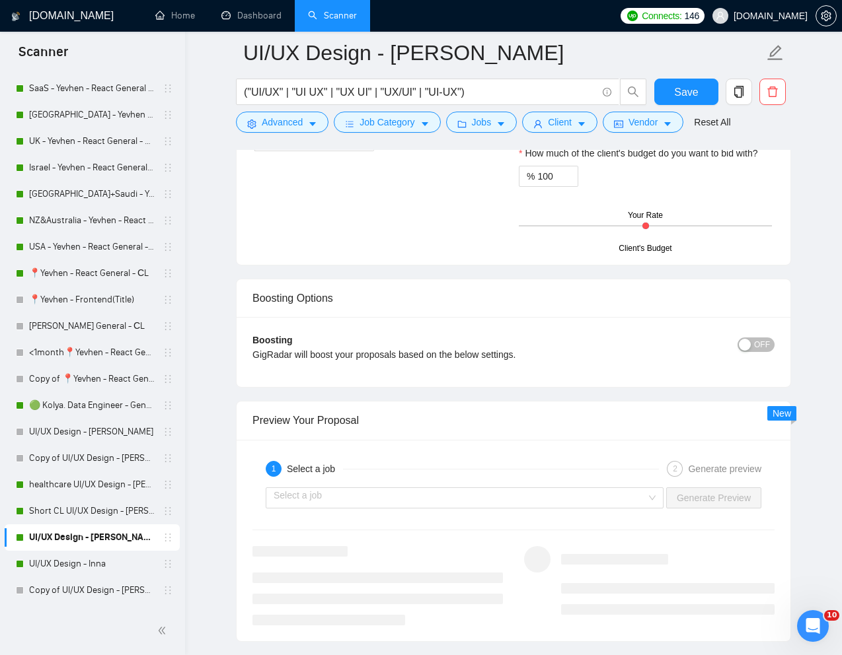
scroll to position [2516, 0]
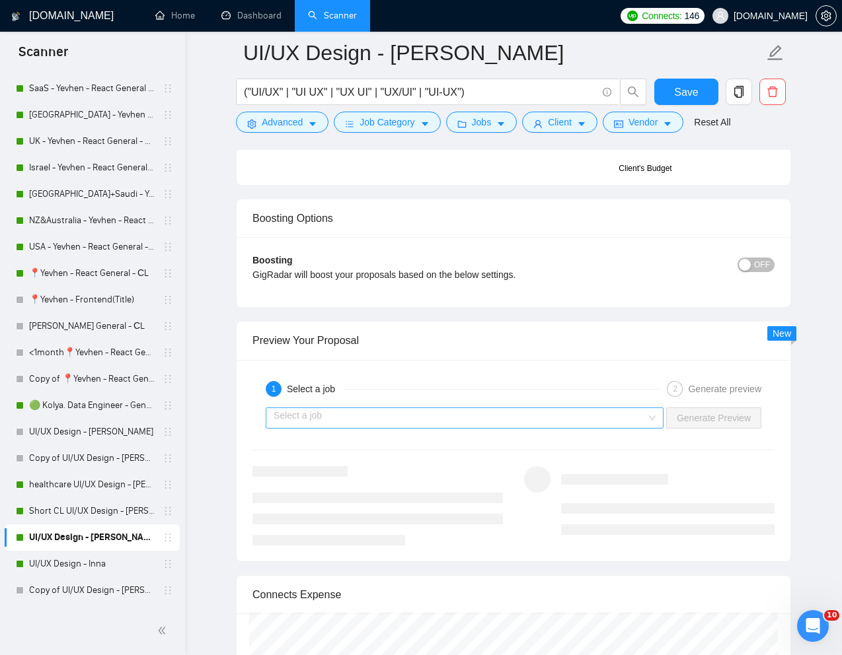
type textarea "[Write a personal greeting using the "Hi❗" and client's name or company name (i…"
click at [560, 423] on input "search" at bounding box center [460, 418] width 373 height 20
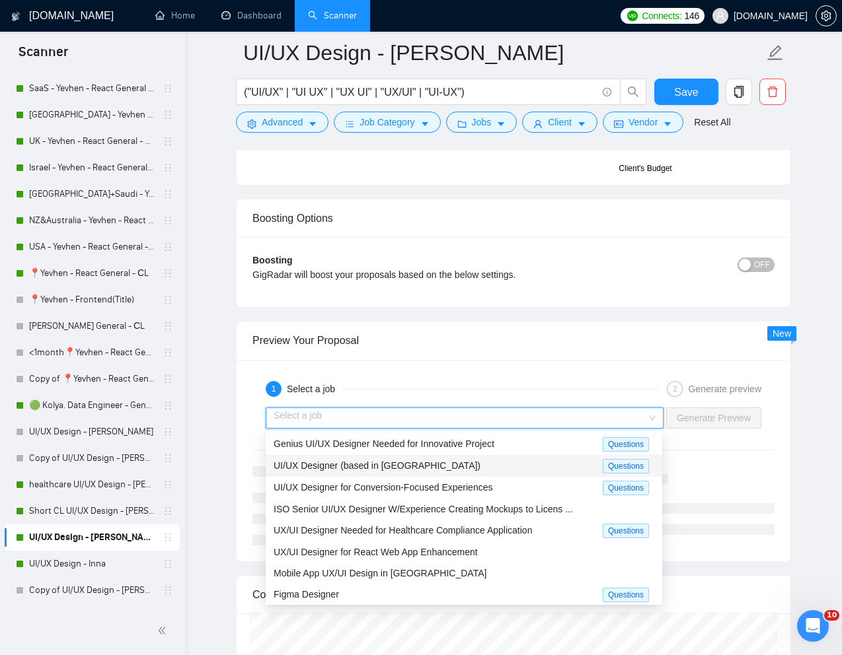
click at [426, 464] on span "UI/UX Designer (based in Singapore)" at bounding box center [377, 465] width 207 height 11
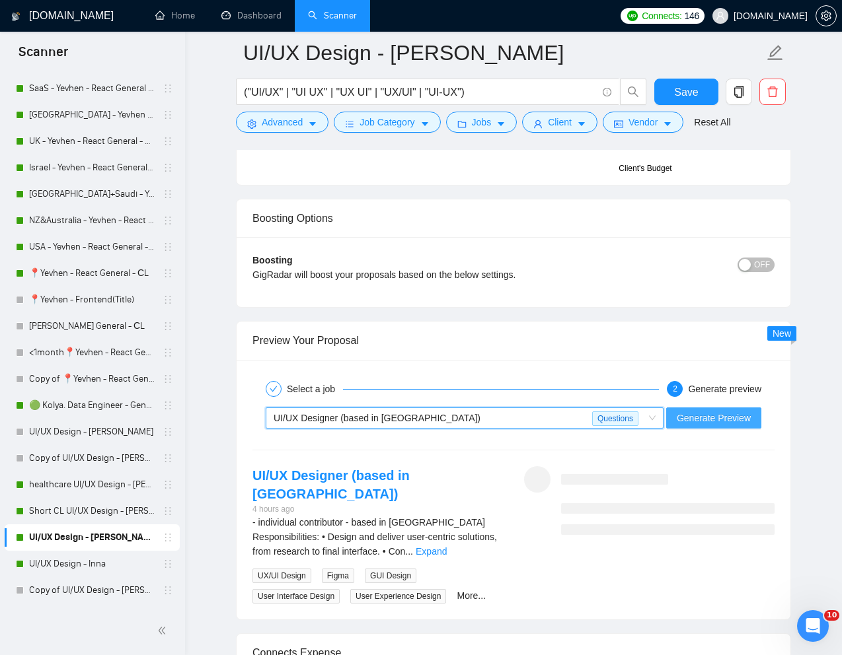
click at [702, 414] on span "Generate Preview" at bounding box center [714, 418] width 74 height 15
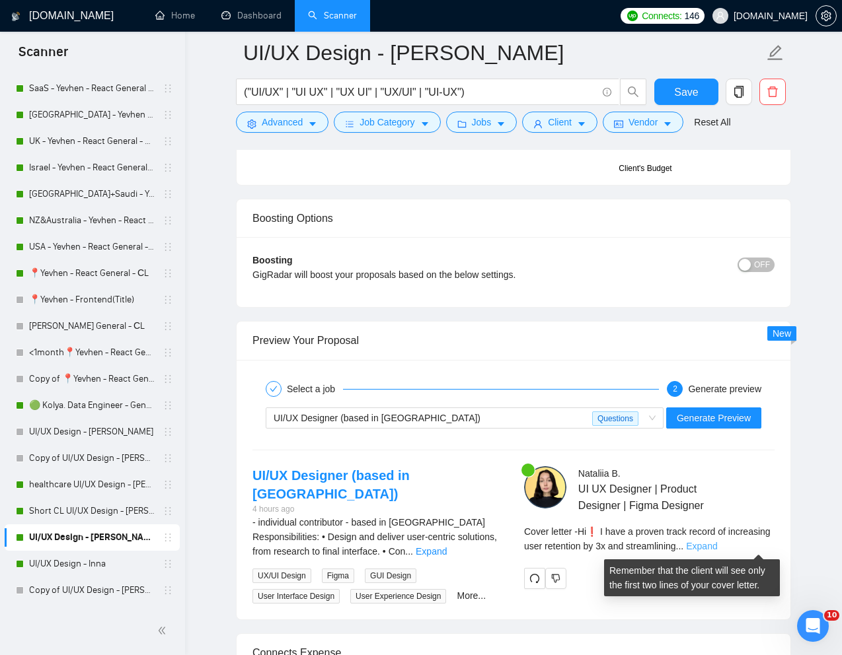
click at [717, 542] on link "Expand" at bounding box center [701, 546] width 31 height 11
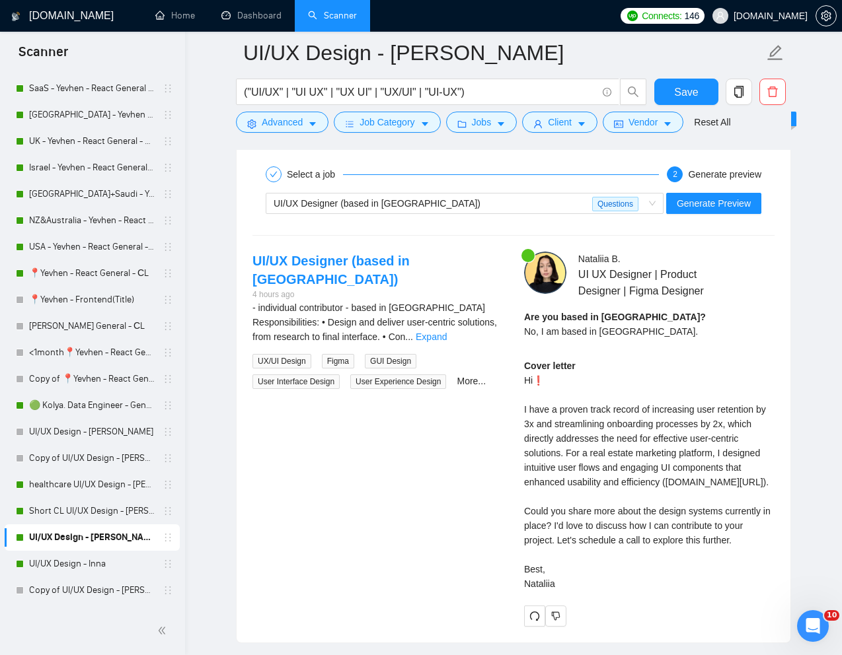
scroll to position [2498, 0]
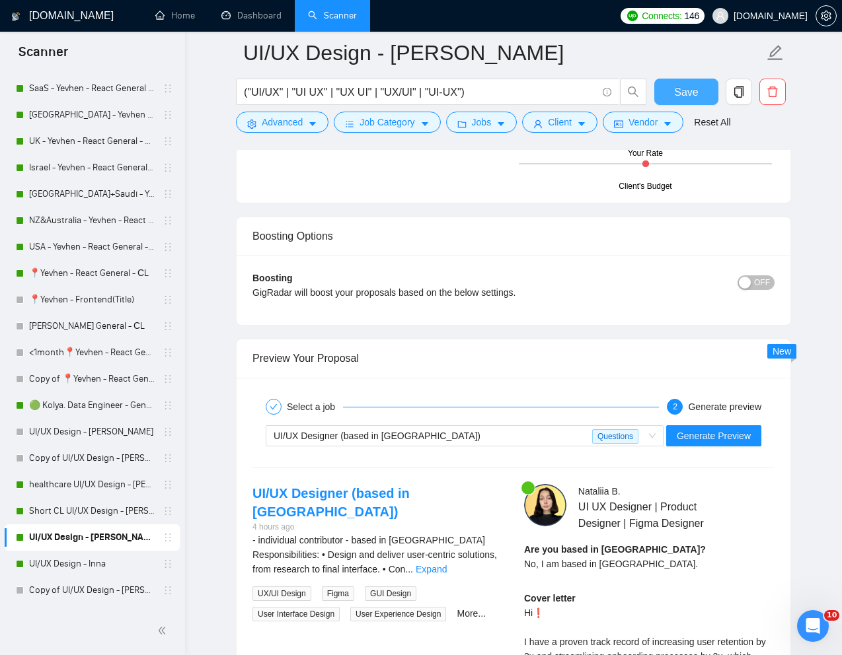
click at [693, 88] on span "Save" at bounding box center [686, 92] width 24 height 17
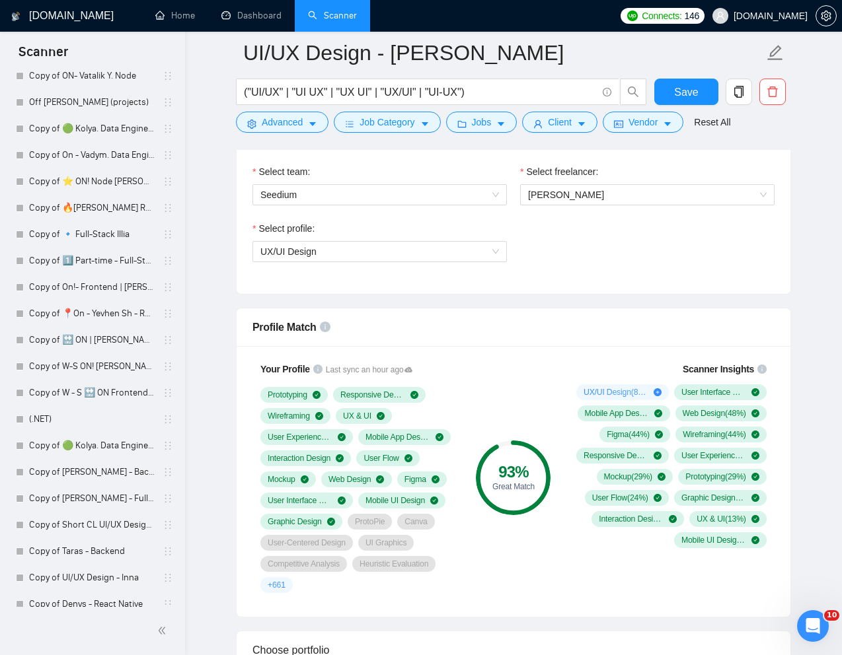
scroll to position [2462, 0]
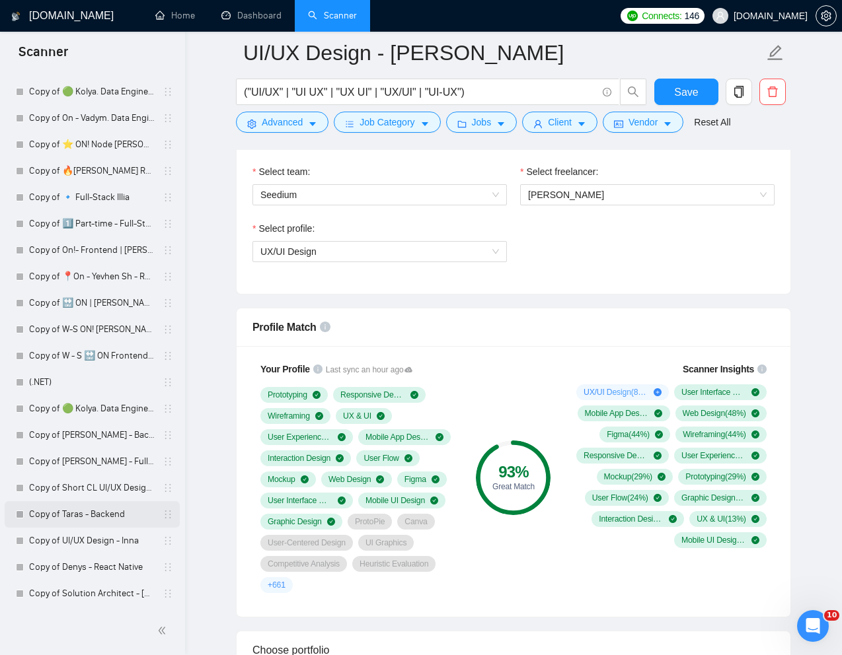
click at [75, 517] on link "Copy of Taras - Backend" at bounding box center [92, 514] width 126 height 26
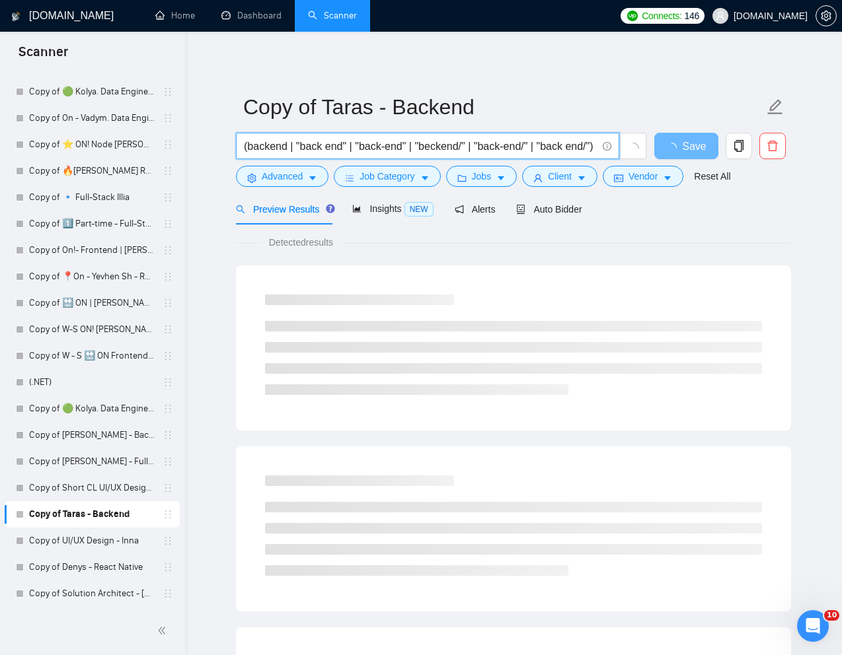
click at [469, 150] on input "(backend | "back end" | "back-end" | "beckend/" | "back-end/" | "back end/") (n…" at bounding box center [420, 146] width 353 height 17
paste input "ERPNext Configuration (AWS Hosted"
click at [362, 147] on input "ERPNext Configuration (AWS Hosted)" at bounding box center [420, 146] width 353 height 17
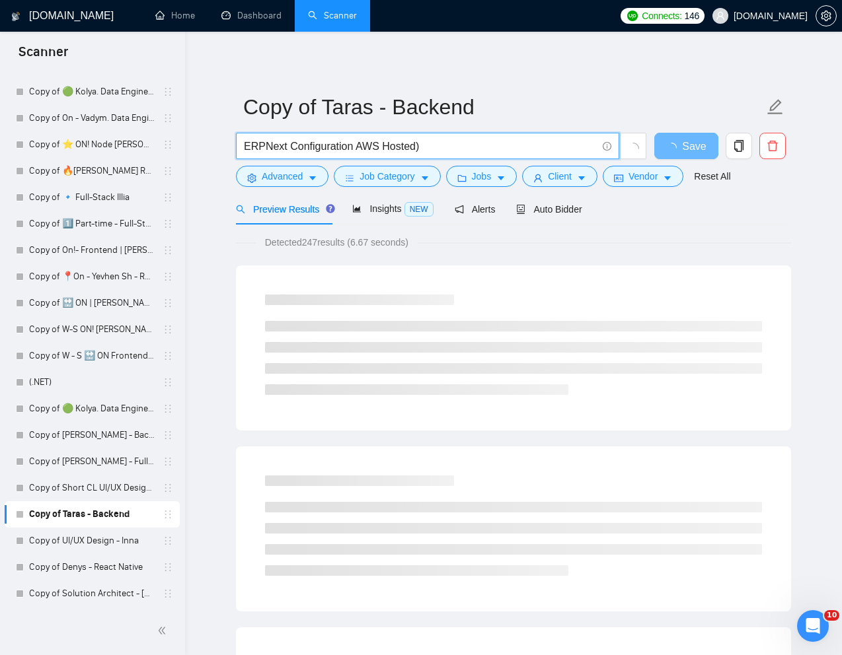
click at [466, 147] on input "ERPNext Configuration AWS Hosted)" at bounding box center [420, 146] width 353 height 17
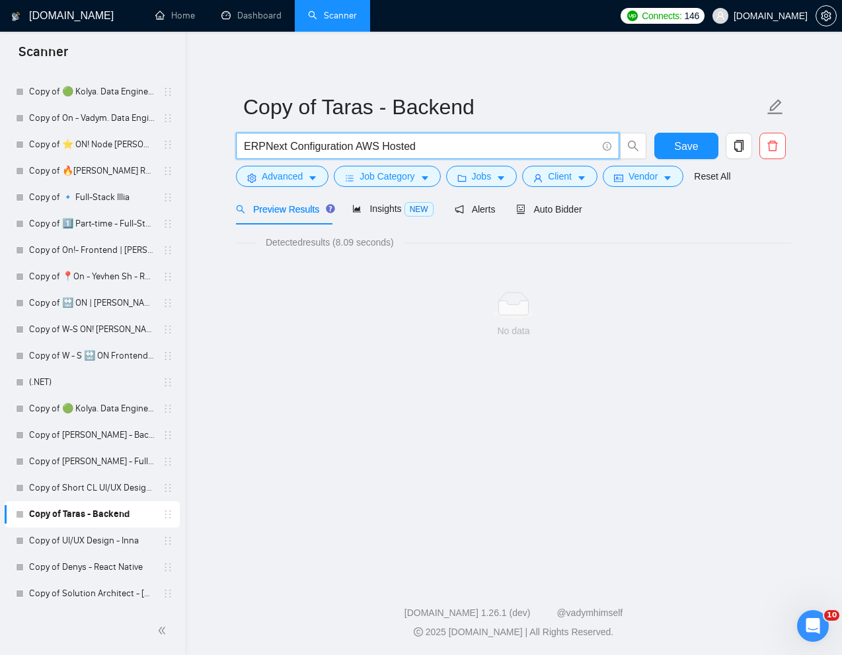
drag, startPoint x: 447, startPoint y: 147, endPoint x: 357, endPoint y: 147, distance: 89.9
click at [357, 147] on input "ERPNext Configuration AWS Hosted" at bounding box center [420, 146] width 353 height 17
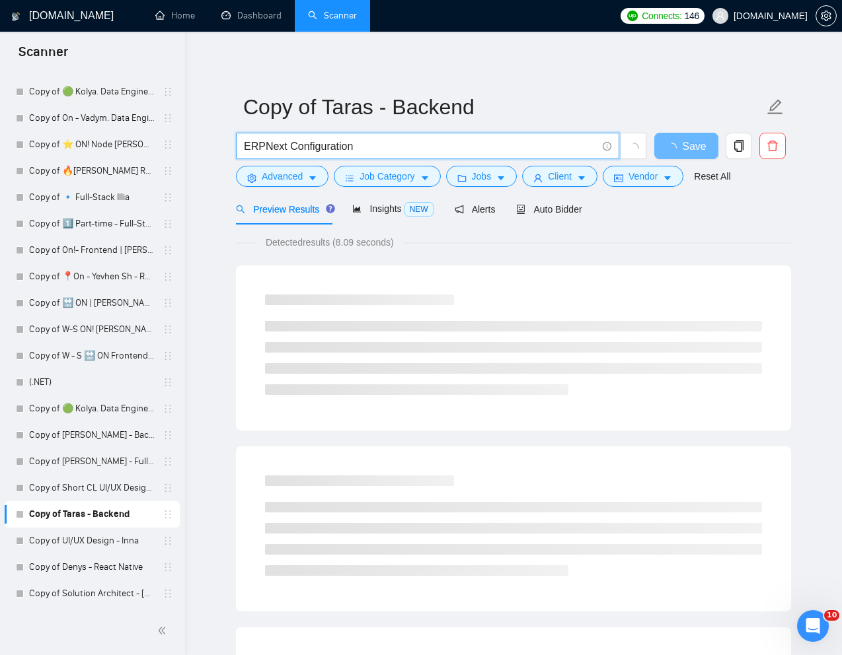
click at [728, 165] on div at bounding box center [739, 149] width 32 height 33
click at [723, 174] on link "Reset All" at bounding box center [712, 176] width 36 height 15
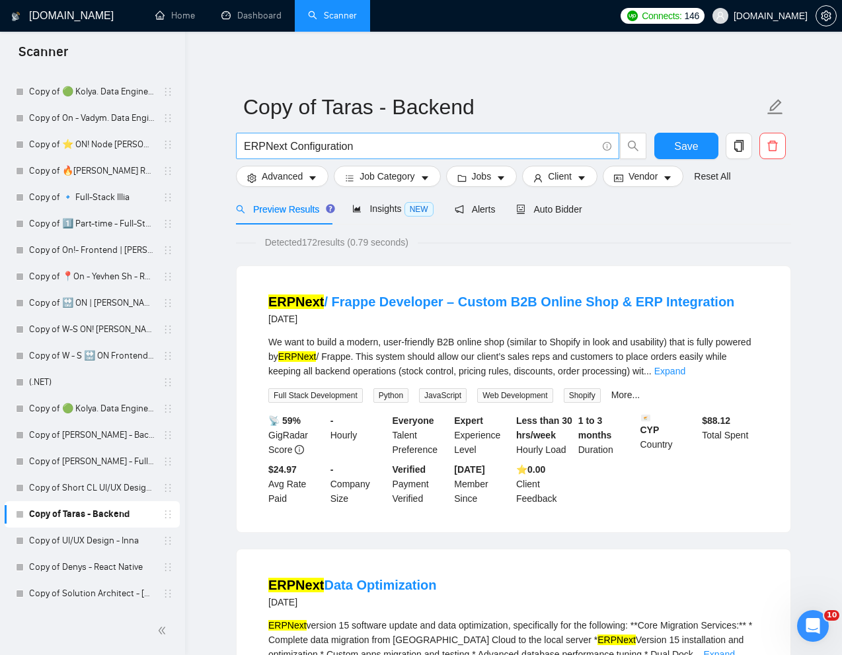
click at [408, 148] on input "ERPNext Configuration" at bounding box center [420, 146] width 353 height 17
drag, startPoint x: 402, startPoint y: 148, endPoint x: 233, endPoint y: 143, distance: 168.5
click at [233, 144] on div "ERPNext Configuration" at bounding box center [441, 149] width 416 height 33
paste input "(AWS Hosted)"
type input "ERPNext Configuration (AWS Hosted)"
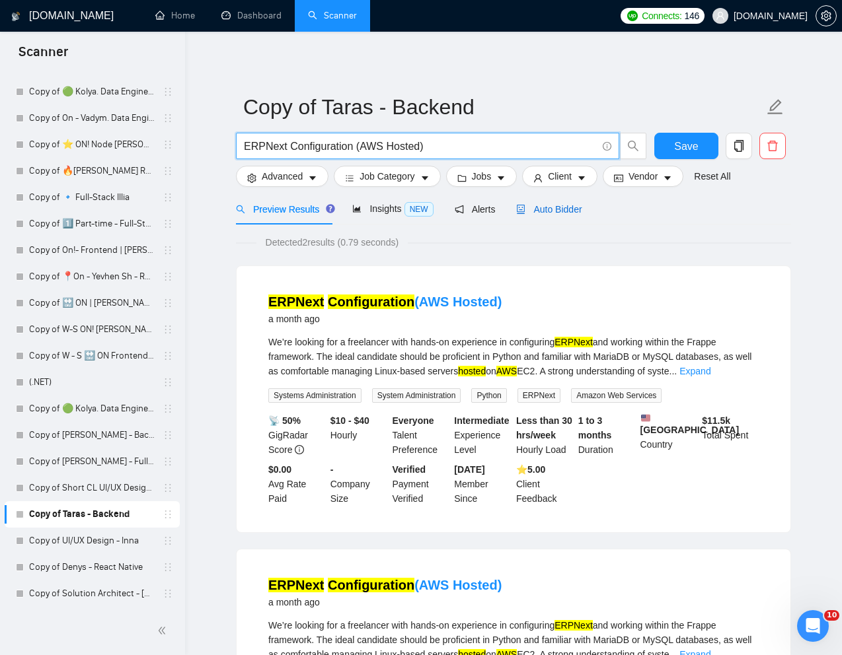
click at [581, 209] on span "Auto Bidder" at bounding box center [548, 209] width 65 height 11
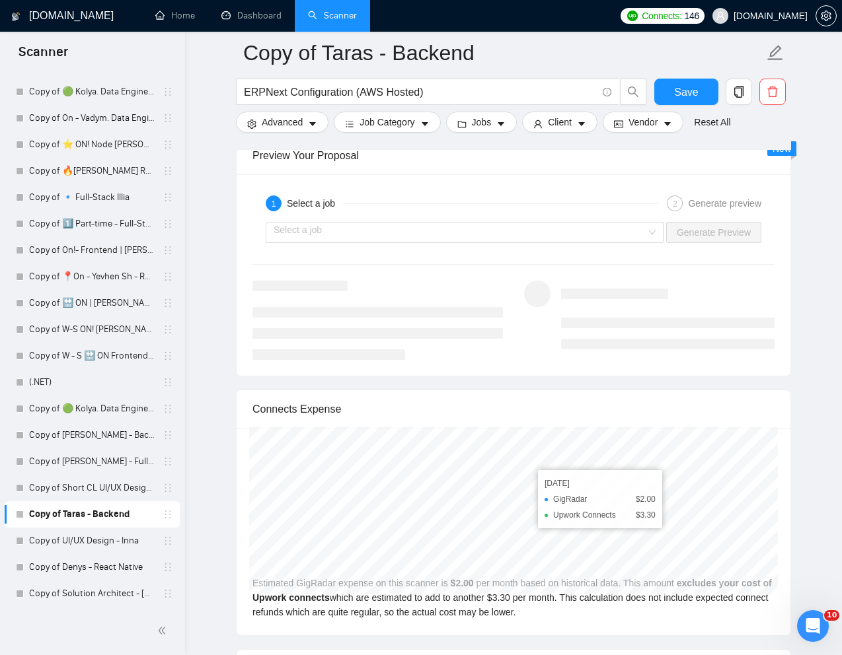
scroll to position [2497, 0]
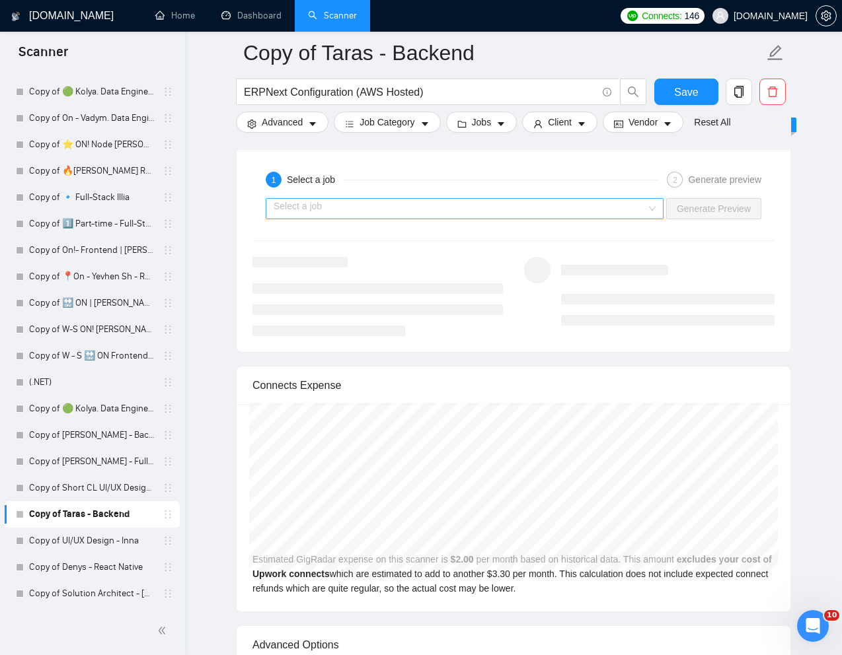
click at [517, 207] on input "search" at bounding box center [460, 209] width 373 height 20
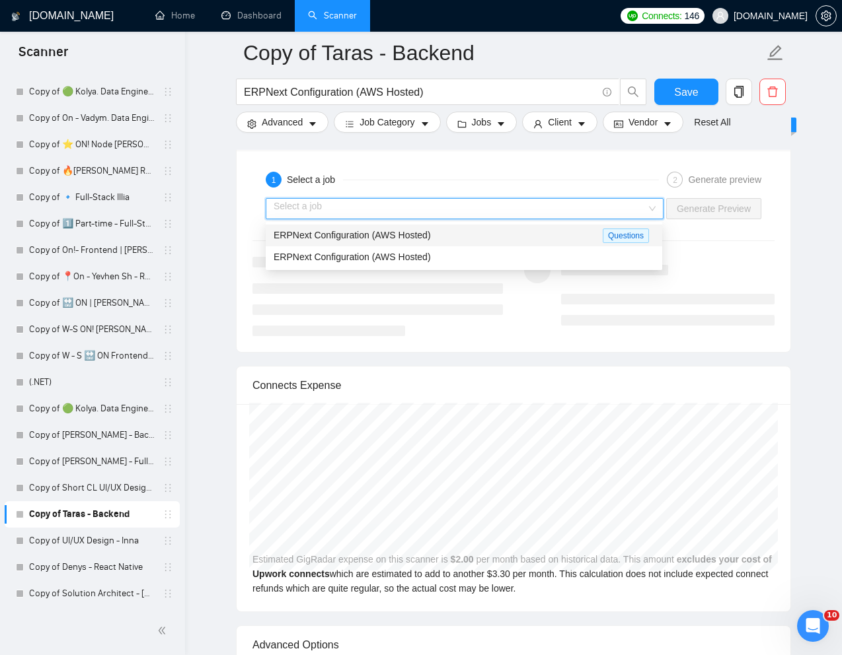
click at [406, 230] on span "ERPNext Configuration (AWS Hosted)" at bounding box center [352, 235] width 157 height 11
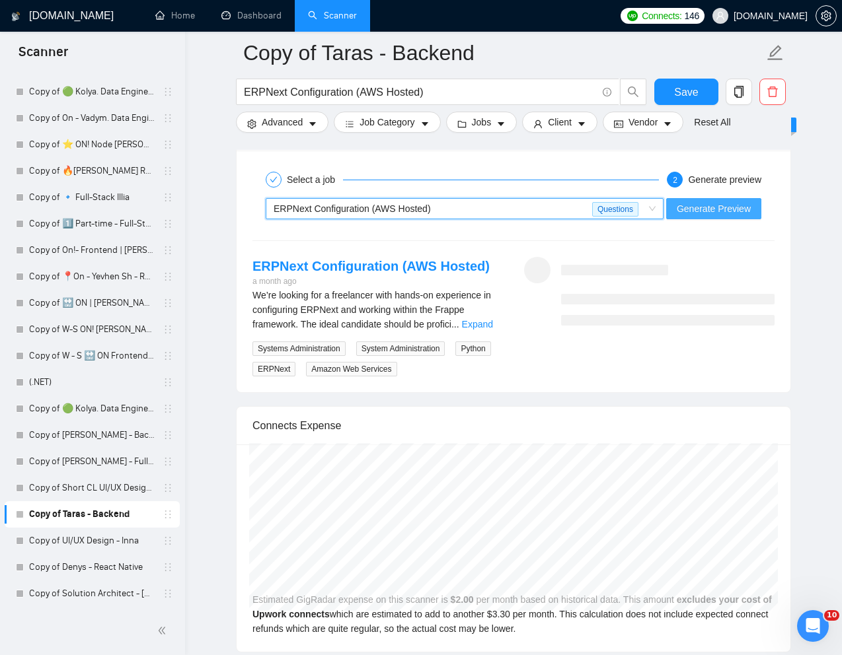
click at [715, 213] on span "Generate Preview" at bounding box center [714, 209] width 74 height 15
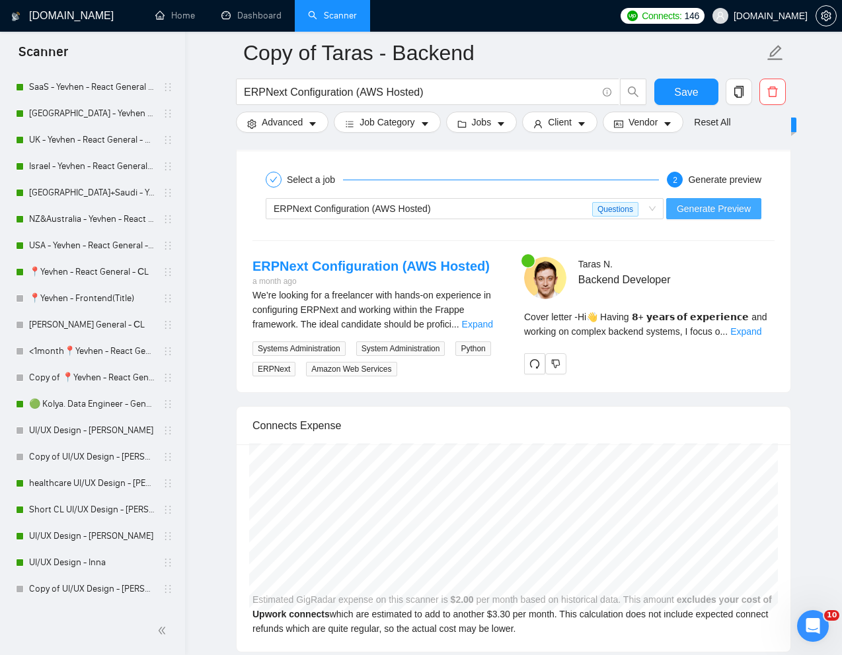
scroll to position [448, 0]
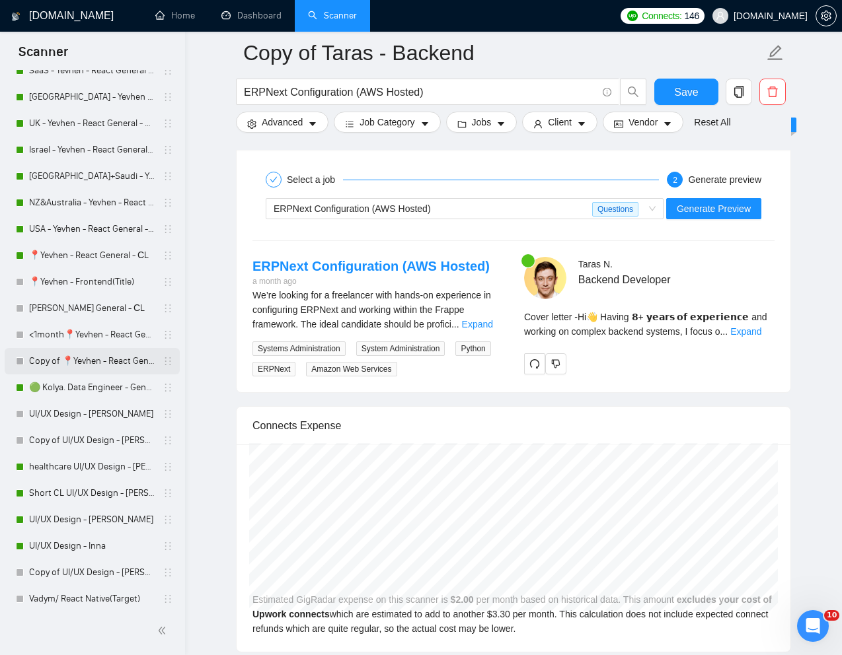
click at [71, 357] on link "Copy of 📍Yevhen - React General - СL" at bounding box center [92, 361] width 126 height 26
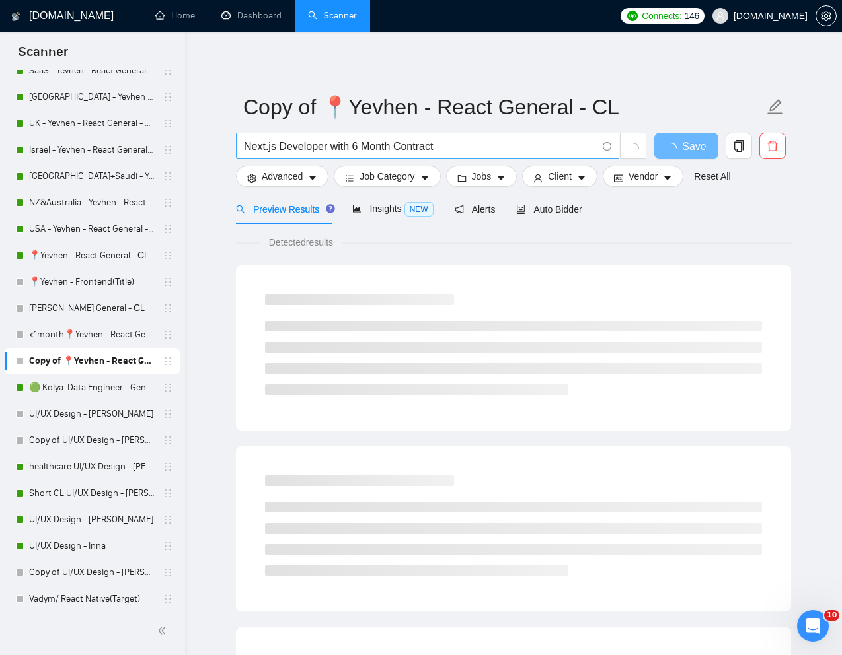
click at [394, 138] on input "Next.js Developer with 6 Month Contract" at bounding box center [420, 146] width 353 height 17
paste input "React UI Developer for Geospatial Tooling with Mapbox"
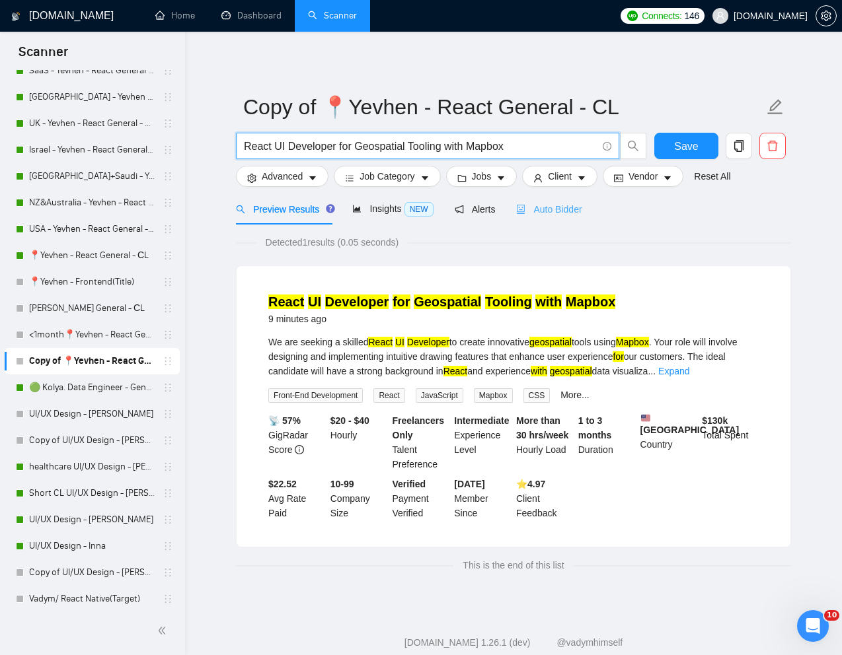
type input "React UI Developer for Geospatial Tooling with Mapbox"
click at [563, 211] on span "Auto Bidder" at bounding box center [548, 209] width 65 height 11
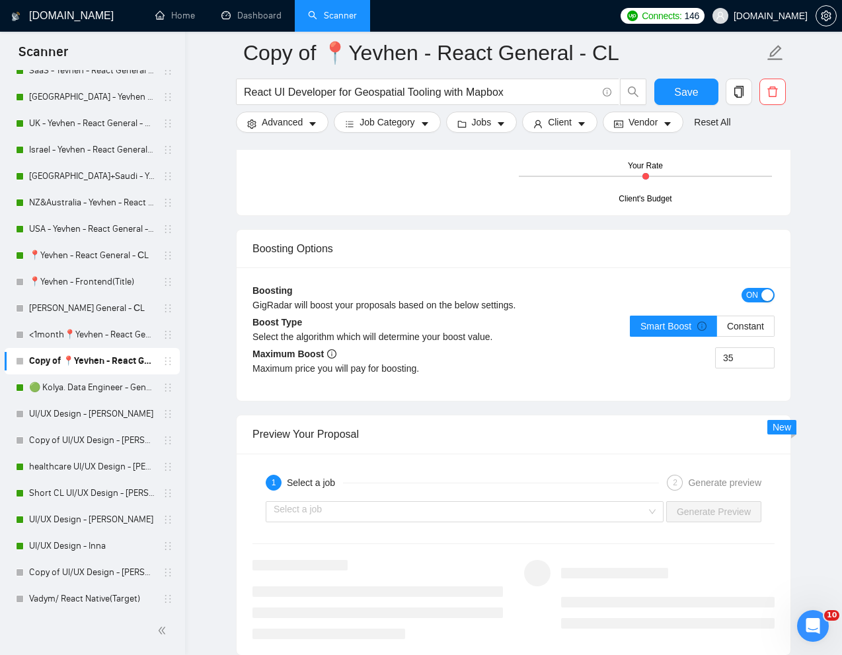
scroll to position [2487, 0]
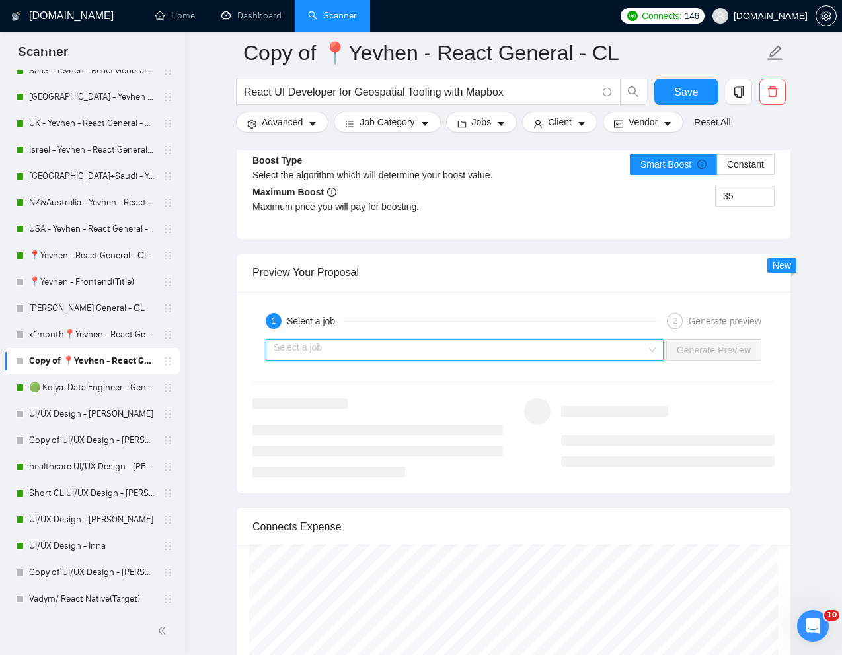
click at [499, 360] on input "search" at bounding box center [460, 350] width 373 height 20
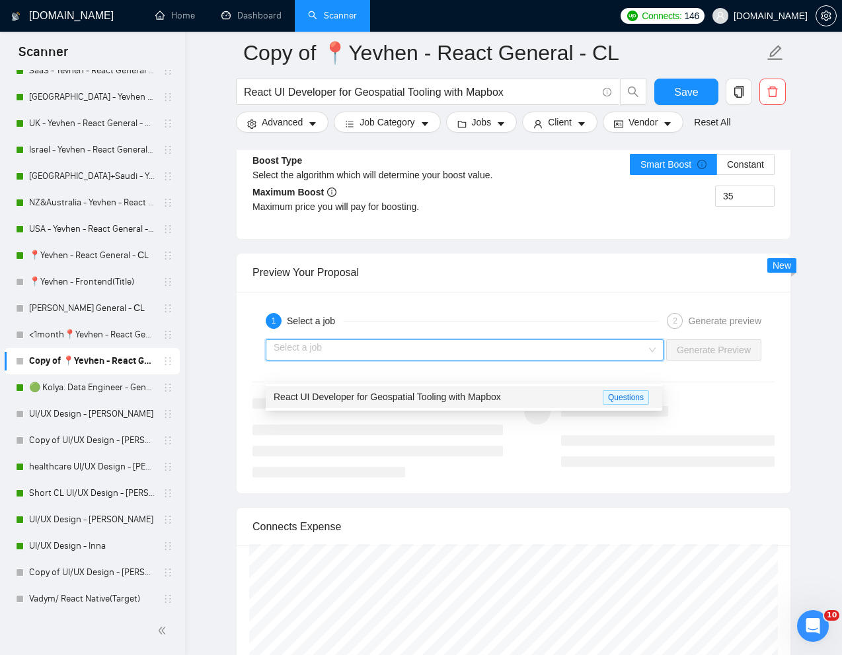
click at [423, 390] on div "React UI Developer for Geospatial Tooling with Mapbox" at bounding box center [438, 397] width 329 height 15
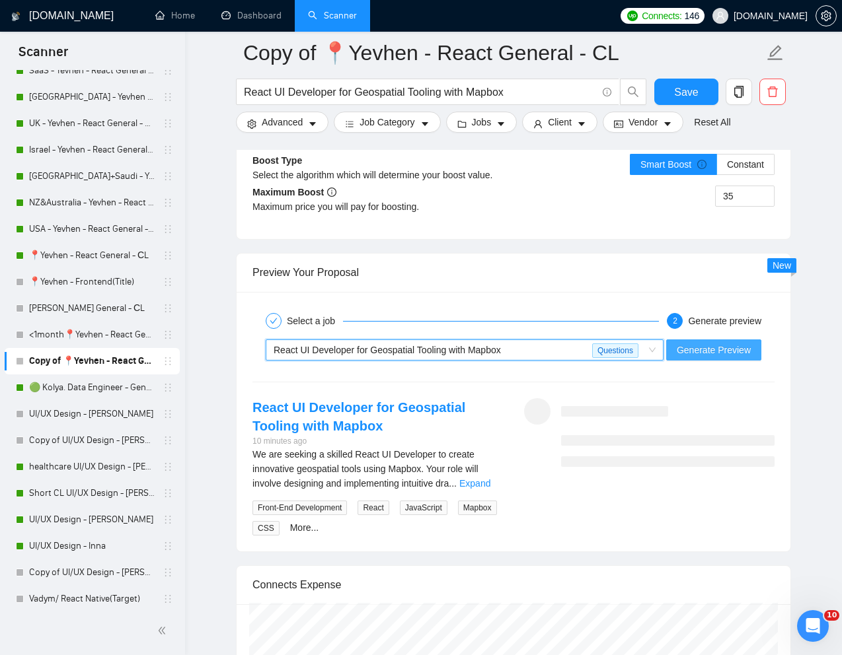
click at [715, 357] on span "Generate Preview" at bounding box center [714, 350] width 74 height 15
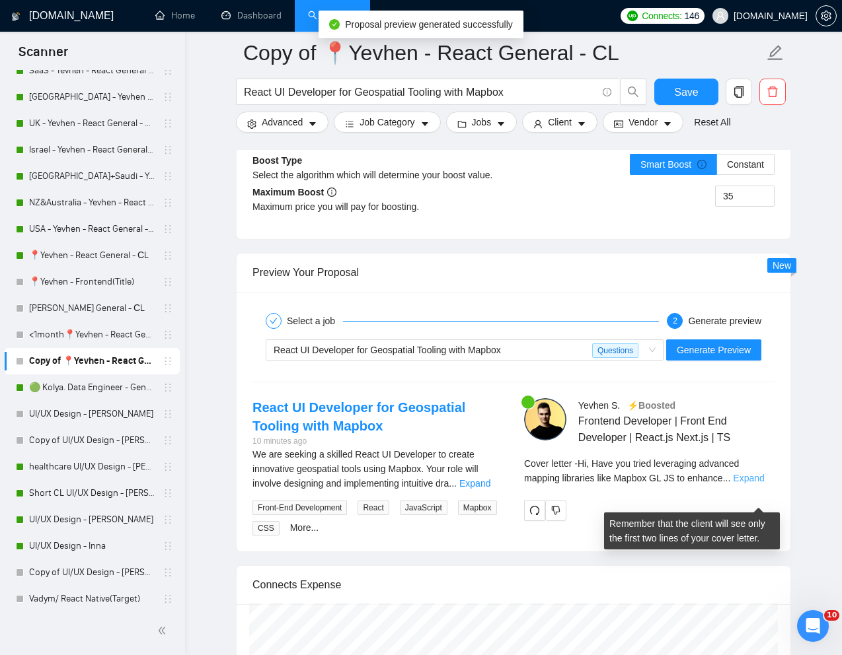
click at [753, 484] on link "Expand" at bounding box center [748, 478] width 31 height 11
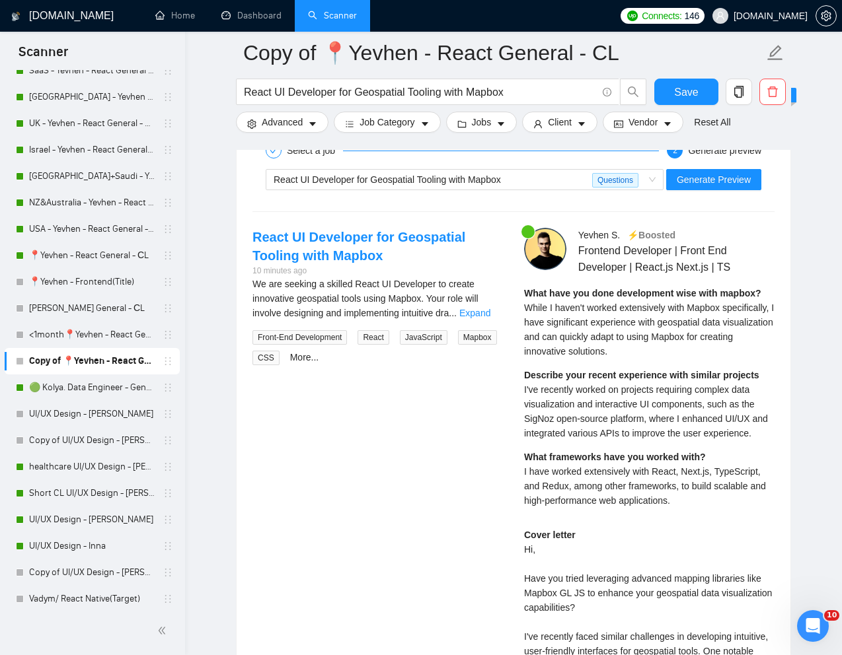
scroll to position [2661, 0]
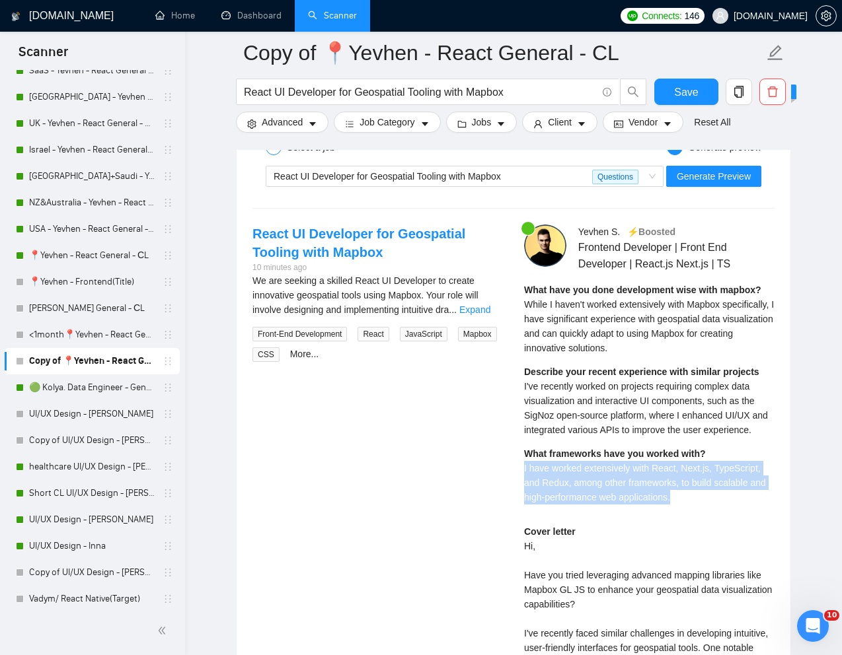
drag, startPoint x: 515, startPoint y: 505, endPoint x: 688, endPoint y: 531, distance: 174.4
click at [688, 531] on div "Yevhen S . ⚡️Boosted Frontend Developer | Front End Developer | React.js Next.j…" at bounding box center [649, 574] width 272 height 699
copy span "I have worked extensively with React, Next.js, TypeScript, and Redux, among oth…"
click at [79, 258] on link "📍Yevhen - React General - СL" at bounding box center [92, 255] width 126 height 26
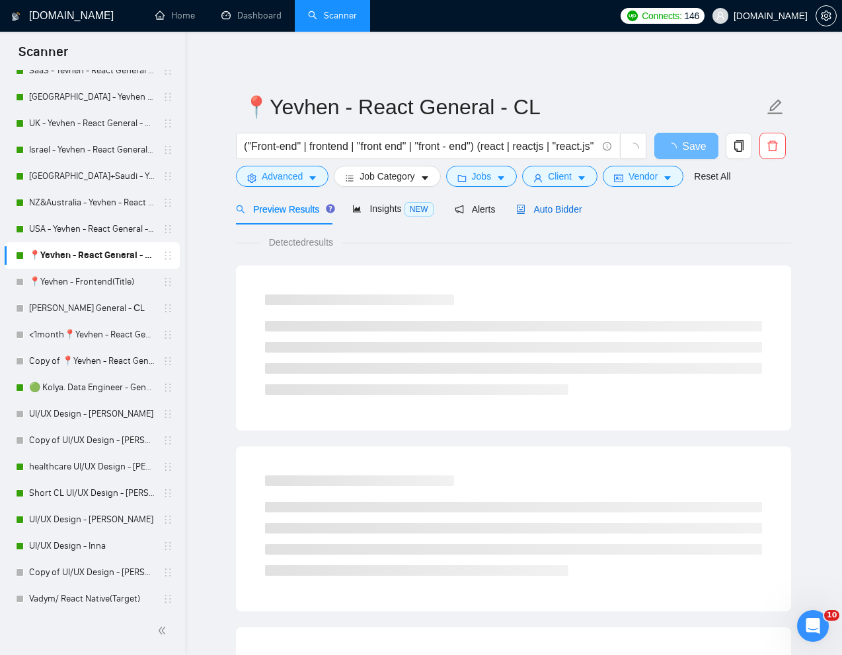
click at [566, 211] on span "Auto Bidder" at bounding box center [548, 209] width 65 height 11
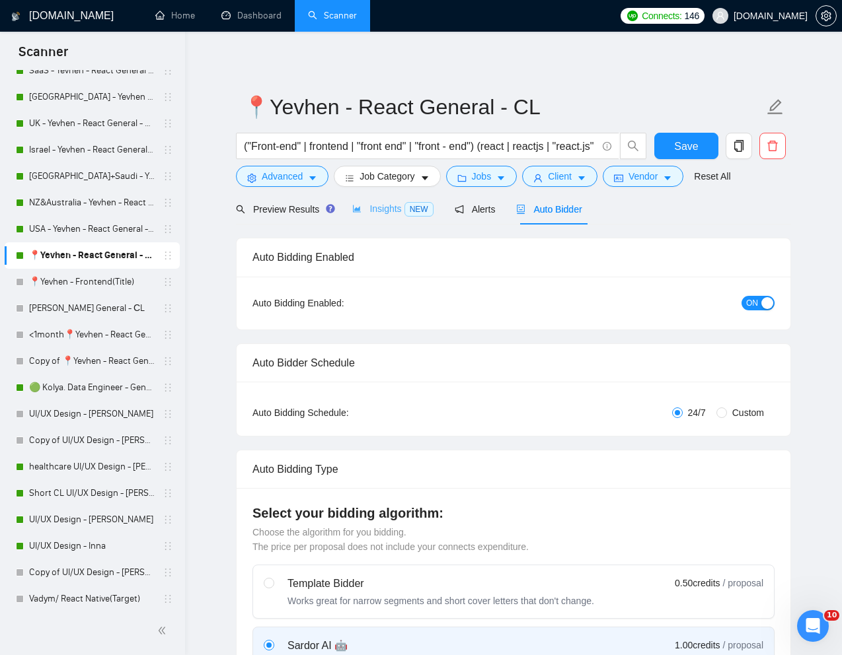
click at [379, 217] on div "Insights NEW" at bounding box center [392, 209] width 81 height 31
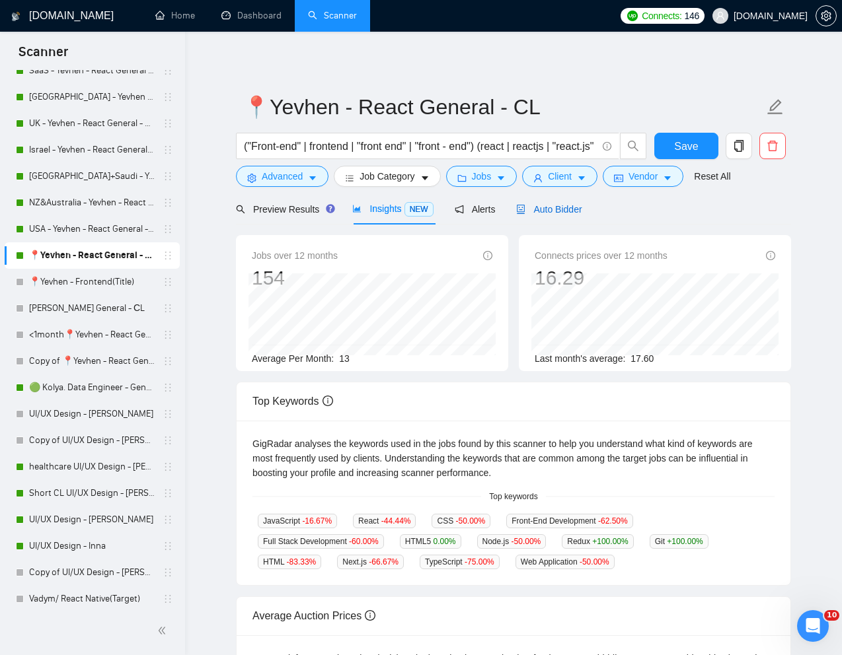
click at [558, 210] on span "Auto Bidder" at bounding box center [548, 209] width 65 height 11
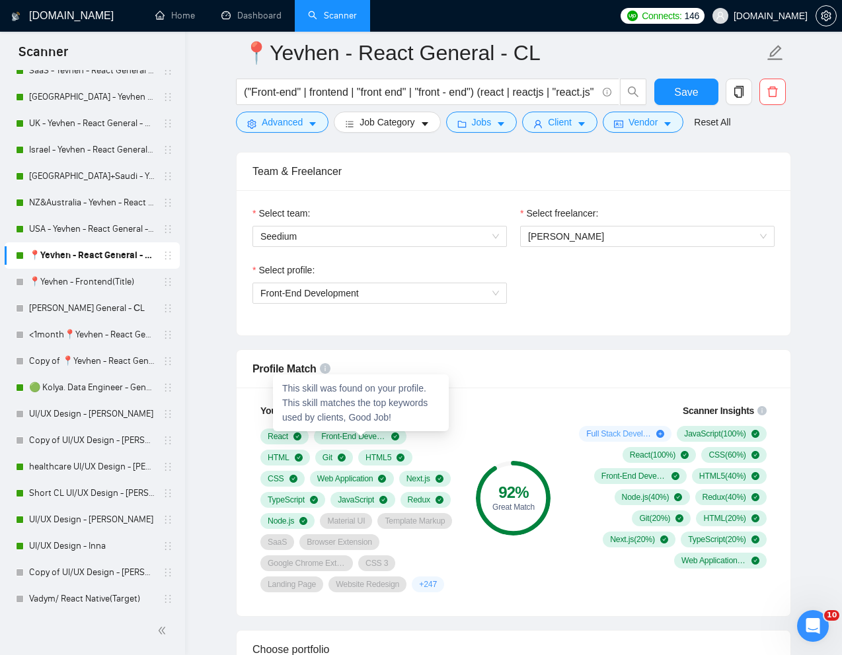
scroll to position [657, 0]
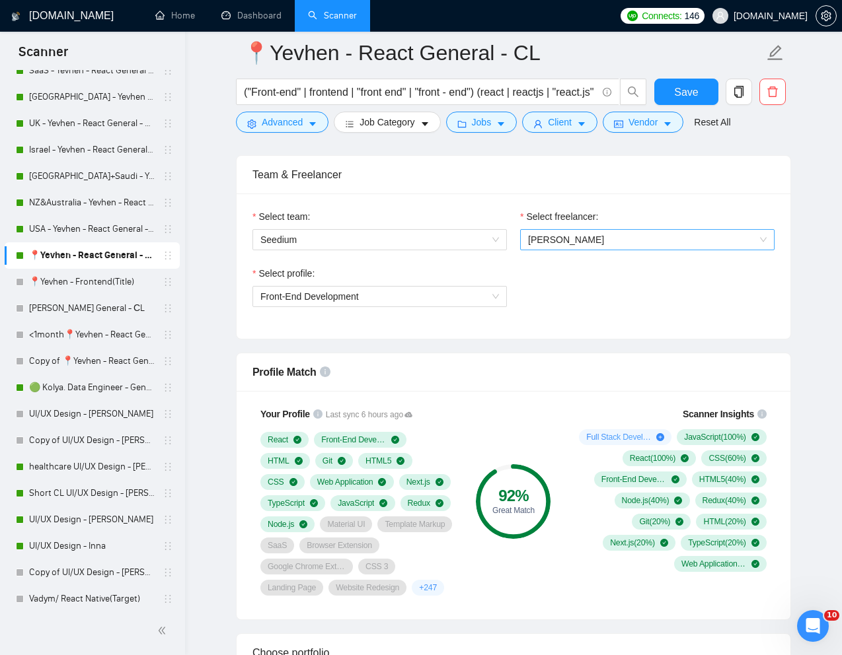
click at [617, 244] on span "Yevhen Shevchenko" at bounding box center [647, 240] width 239 height 20
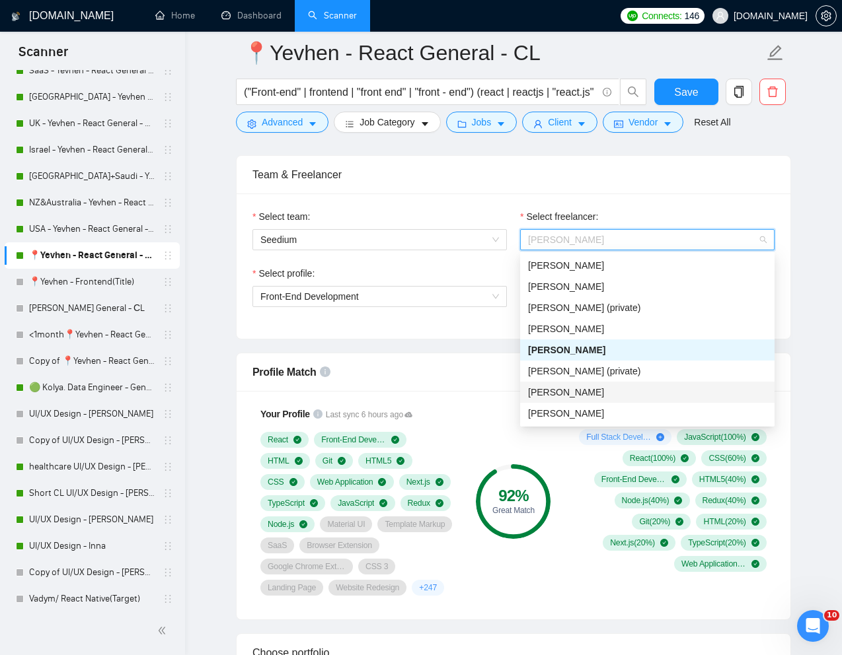
click at [550, 390] on span "Ihor Balan" at bounding box center [566, 392] width 76 height 11
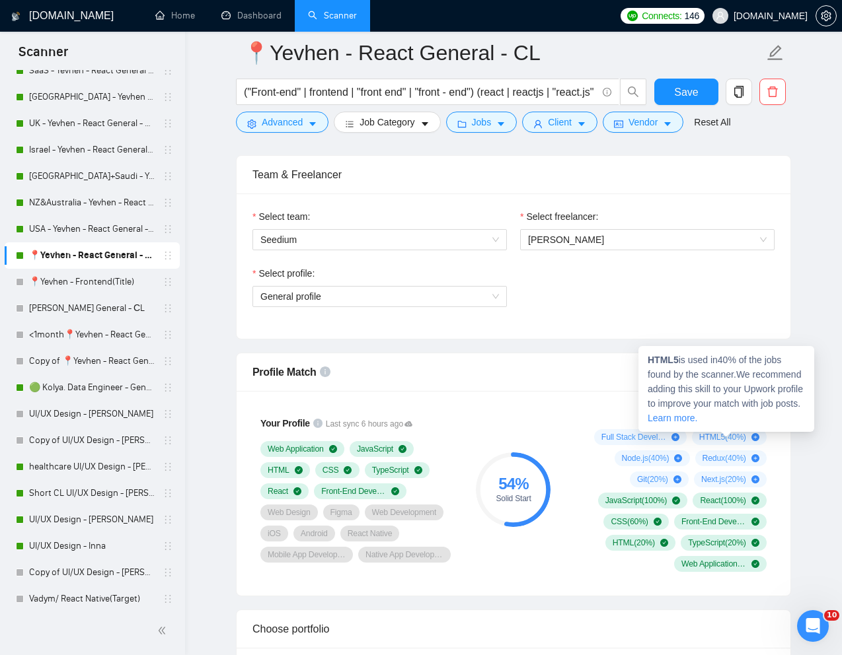
click at [706, 437] on span "HTML5 ( 40 %)" at bounding box center [722, 437] width 47 height 11
drag, startPoint x: 690, startPoint y: 438, endPoint x: 724, endPoint y: 439, distance: 34.4
click at [724, 439] on div "HTML5 ( 40 %)" at bounding box center [729, 437] width 75 height 16
click at [661, 359] on strong "HTML5" at bounding box center [662, 360] width 31 height 11
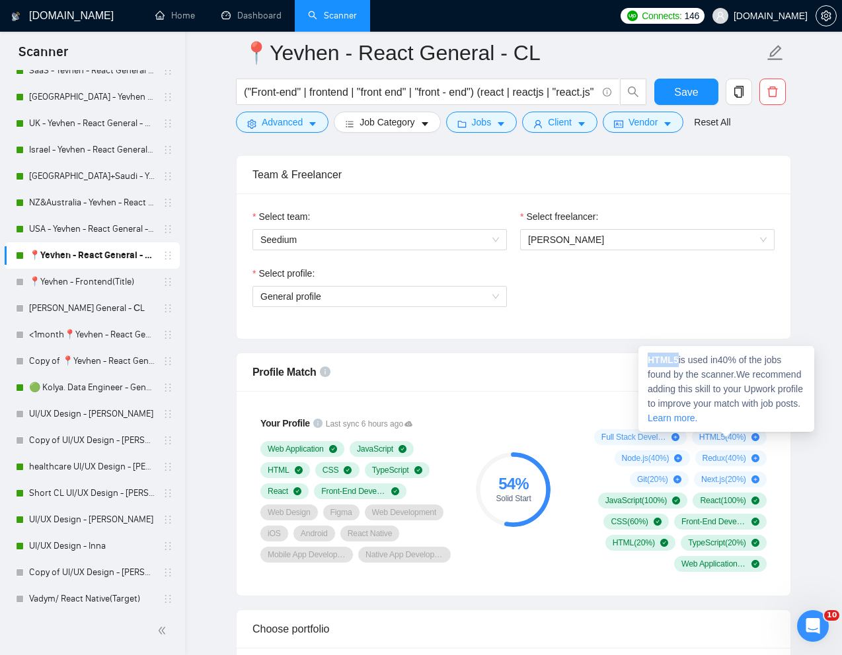
click at [661, 359] on strong "HTML5" at bounding box center [662, 360] width 31 height 11
copy strong "HTML5"
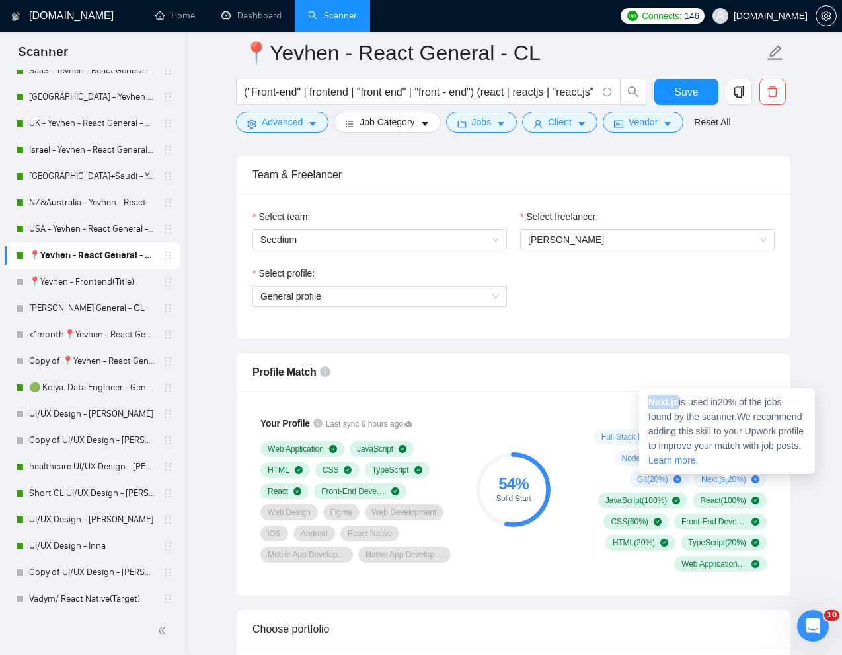
drag, startPoint x: 647, startPoint y: 400, endPoint x: 680, endPoint y: 404, distance: 33.3
click at [680, 404] on div "Next.js is used in 20 % of the jobs found by the scanner. We recommend adding t…" at bounding box center [727, 431] width 176 height 86
copy strong "Next.js"
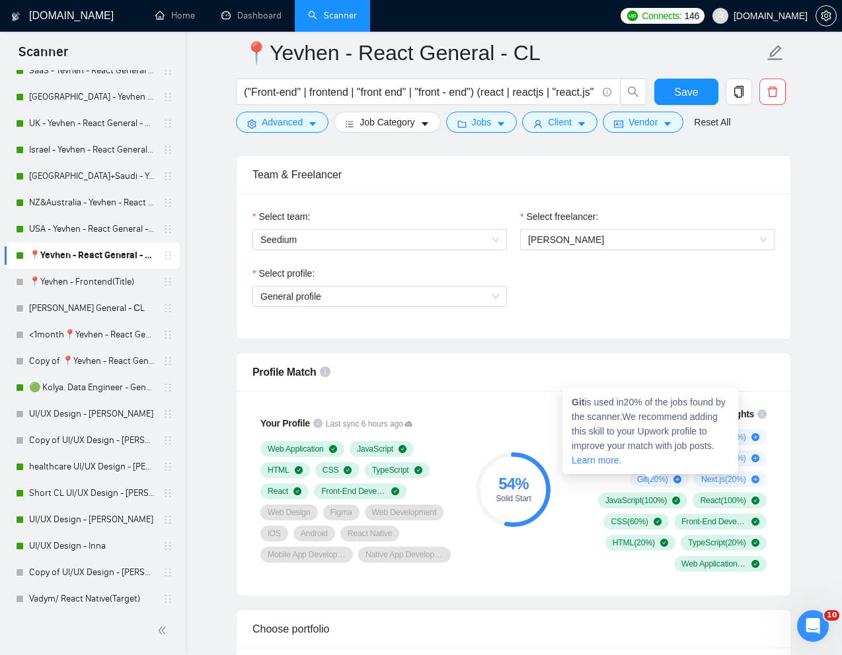
click at [577, 405] on strong "Git" at bounding box center [577, 402] width 13 height 11
copy strong "Git"
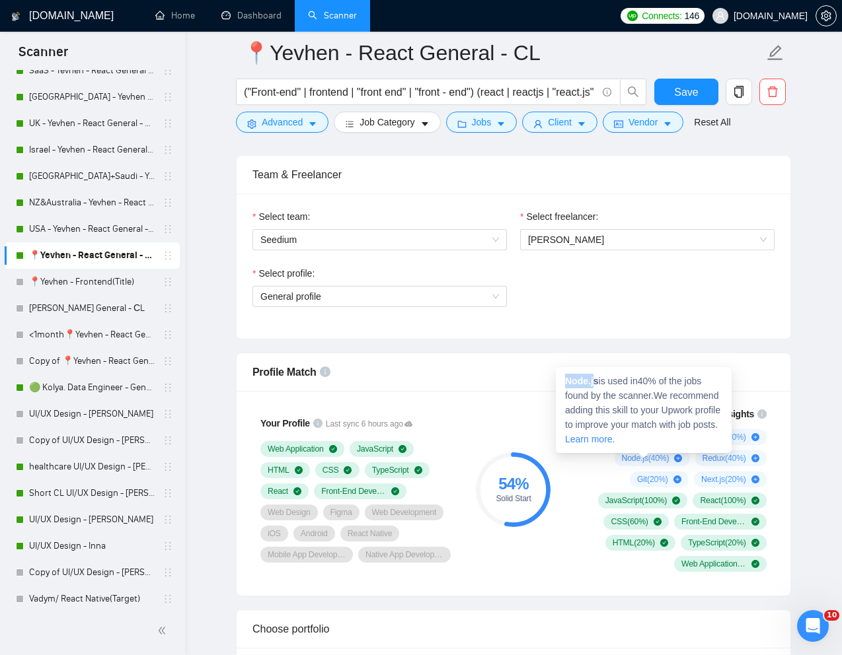
drag, startPoint x: 566, startPoint y: 380, endPoint x: 597, endPoint y: 385, distance: 30.7
click at [597, 385] on strong "Node.js" at bounding box center [582, 381] width 34 height 11
copy strong "Node.j"
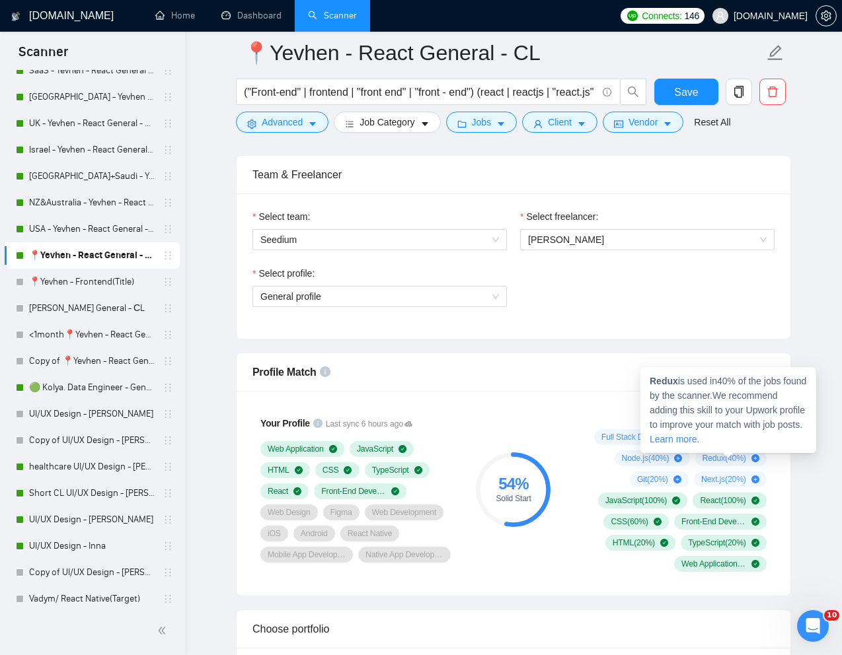
click at [665, 385] on strong "Redux" at bounding box center [663, 381] width 28 height 11
copy strong "Redux"
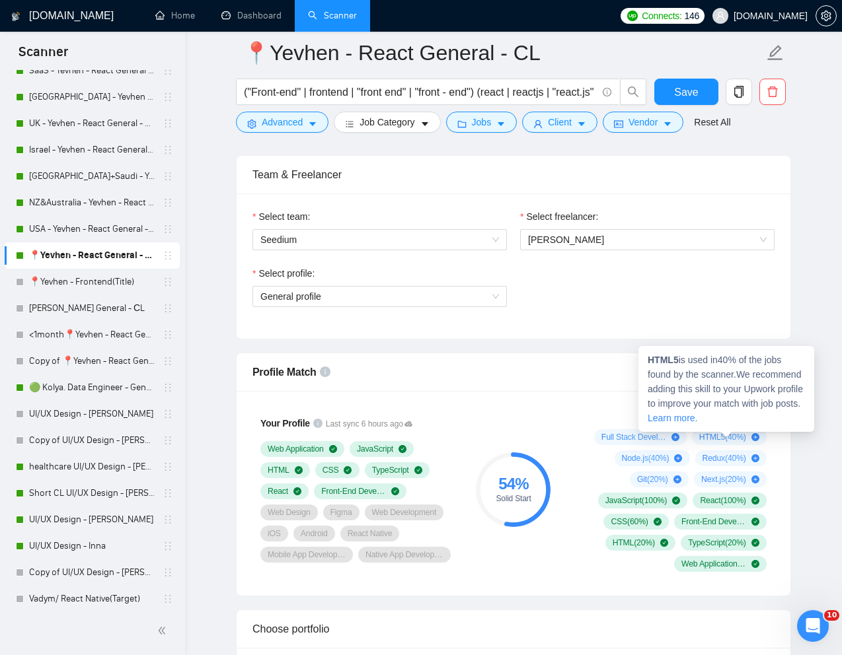
click at [667, 361] on strong "HTML5" at bounding box center [662, 360] width 31 height 11
copy strong "HTML5"
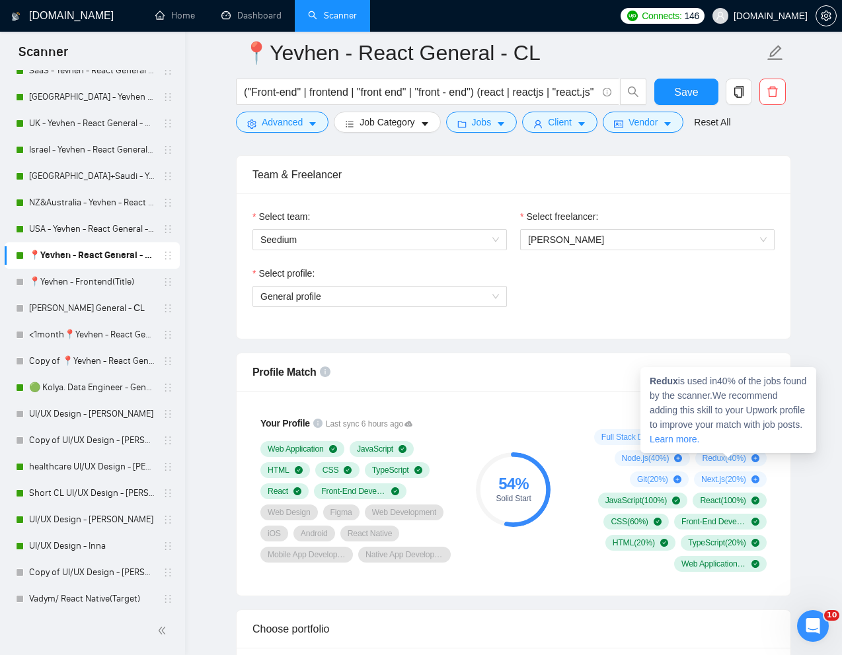
click at [664, 383] on strong "Redux" at bounding box center [663, 381] width 28 height 11
copy strong "Redux"
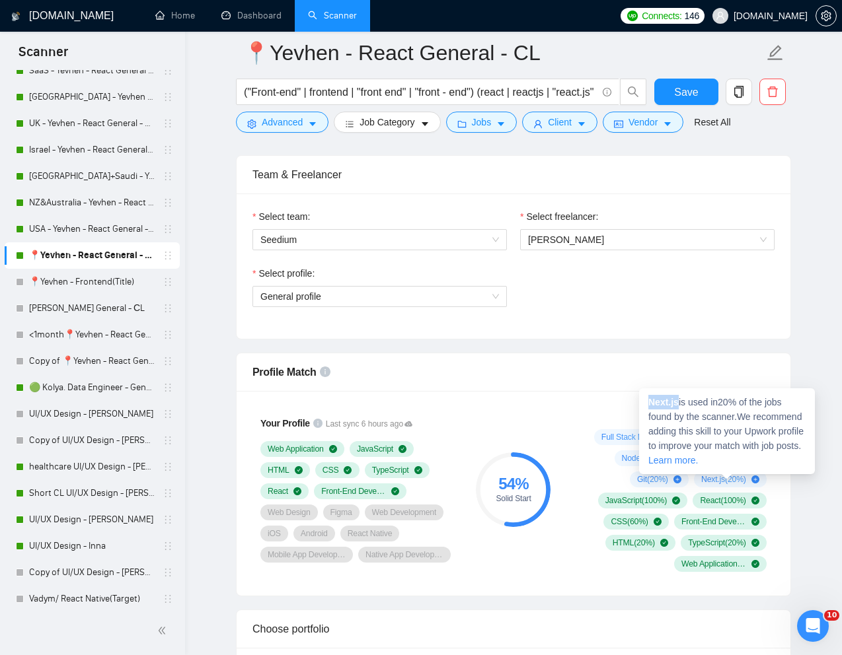
drag, startPoint x: 647, startPoint y: 401, endPoint x: 681, endPoint y: 401, distance: 33.7
click at [681, 401] on div "Next.js is used in 20 % of the jobs found by the scanner. We recommend adding t…" at bounding box center [727, 431] width 176 height 86
copy strong "Next.js"
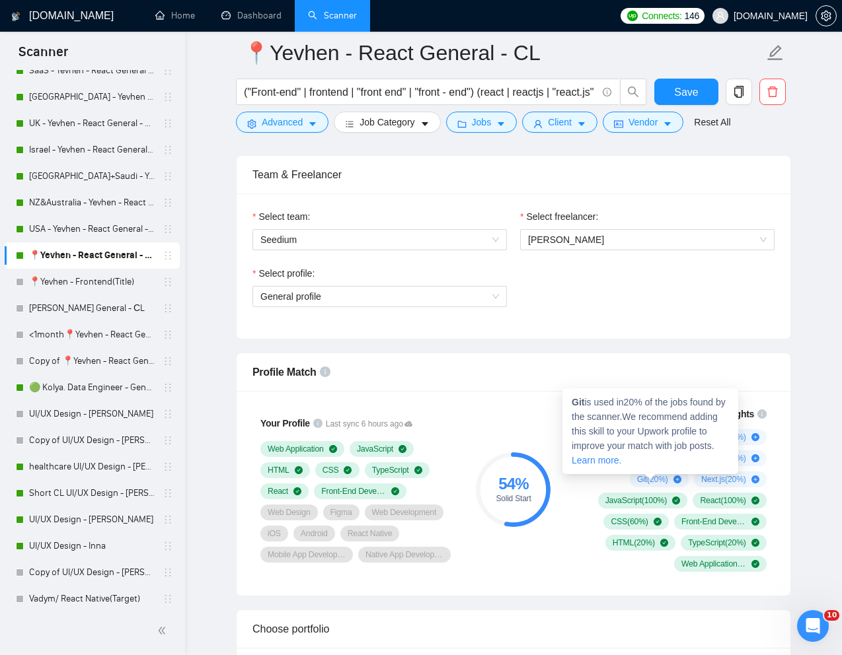
click at [578, 403] on strong "Git" at bounding box center [577, 402] width 13 height 11
copy strong "Git"
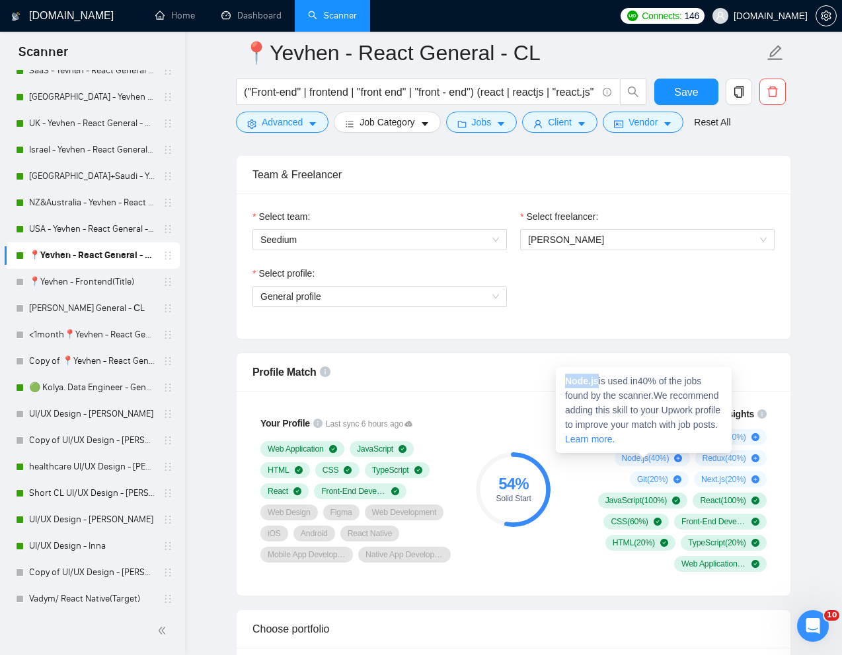
drag, startPoint x: 601, startPoint y: 382, endPoint x: 567, endPoint y: 383, distance: 33.7
click at [567, 383] on span "Node.js is used in 40 % of the jobs found by the scanner. We recommend adding t…" at bounding box center [642, 410] width 155 height 69
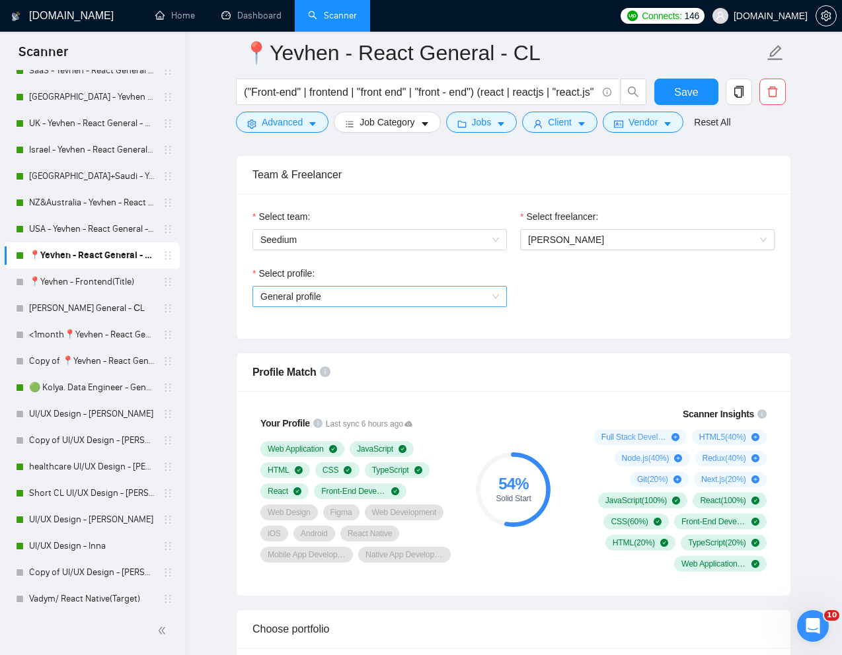
click at [492, 298] on span "General profile" at bounding box center [379, 297] width 239 height 20
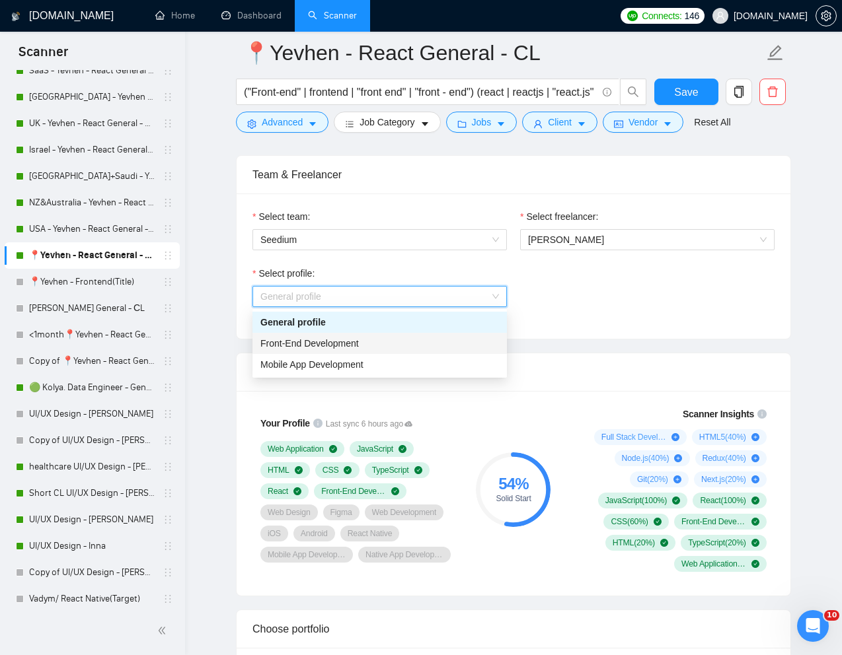
click at [334, 347] on span "Front-End Development" at bounding box center [309, 343] width 98 height 11
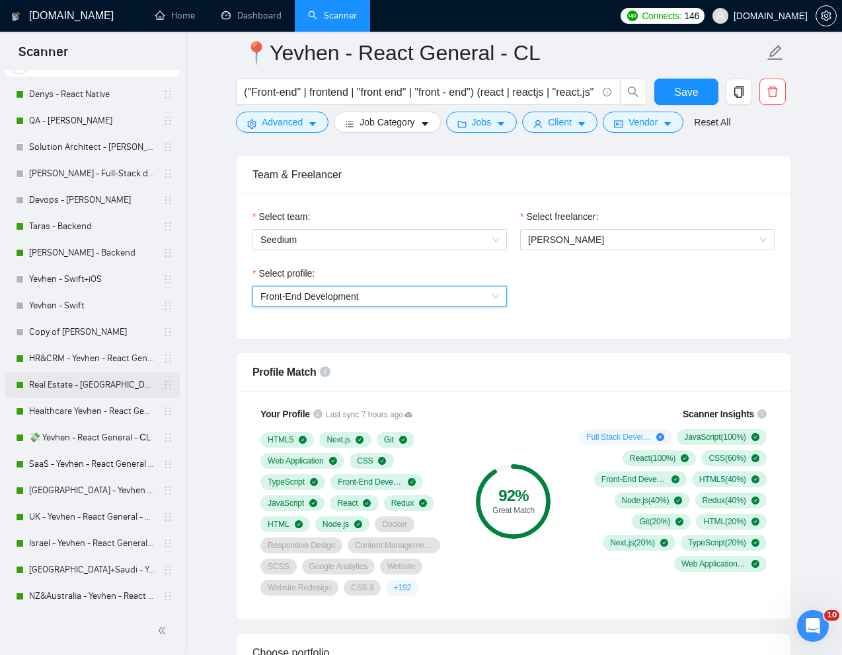
scroll to position [0, 0]
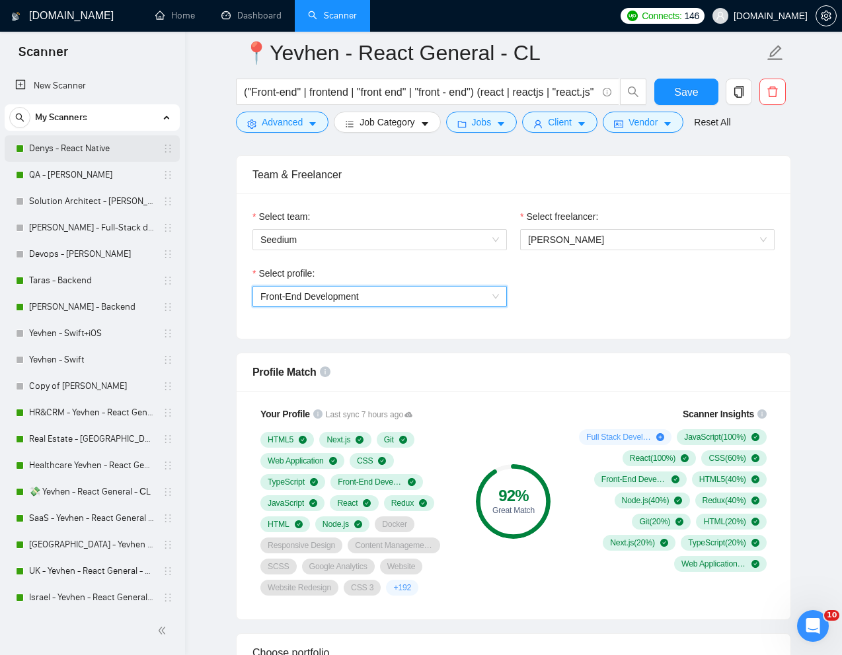
click at [72, 153] on link "Denys - React Native" at bounding box center [92, 148] width 126 height 26
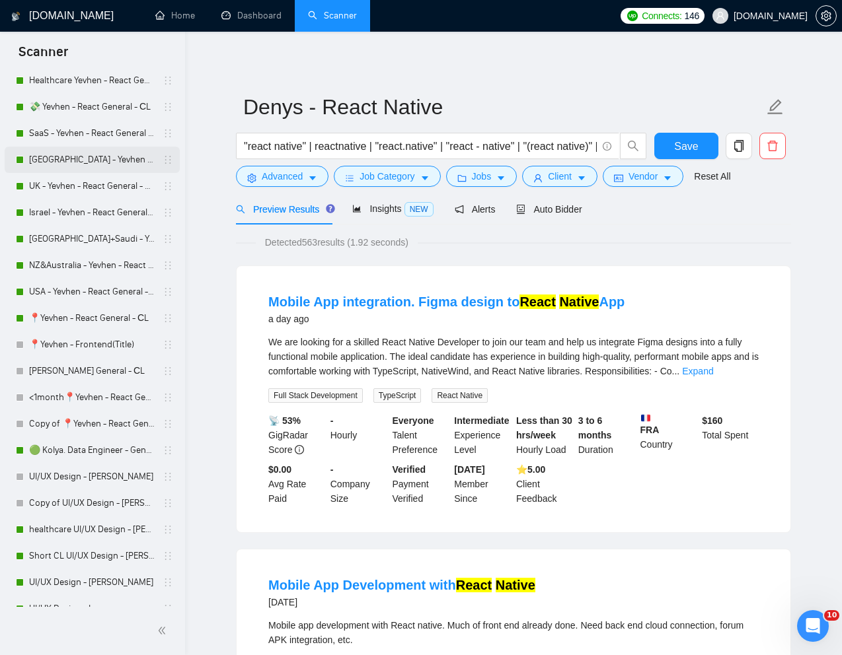
scroll to position [352, 0]
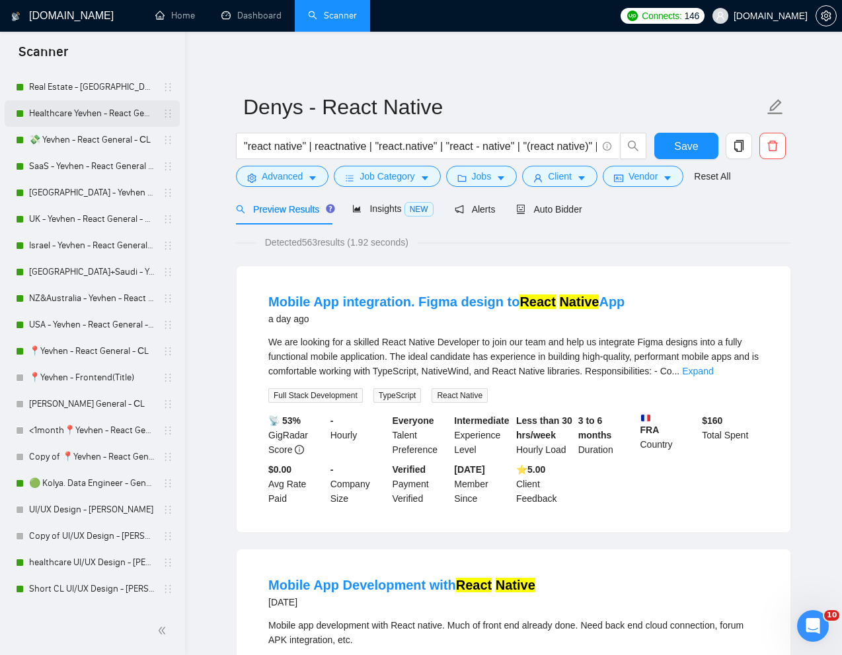
click at [79, 118] on link "Healthcare Yevhen - React General - СL" at bounding box center [92, 113] width 126 height 26
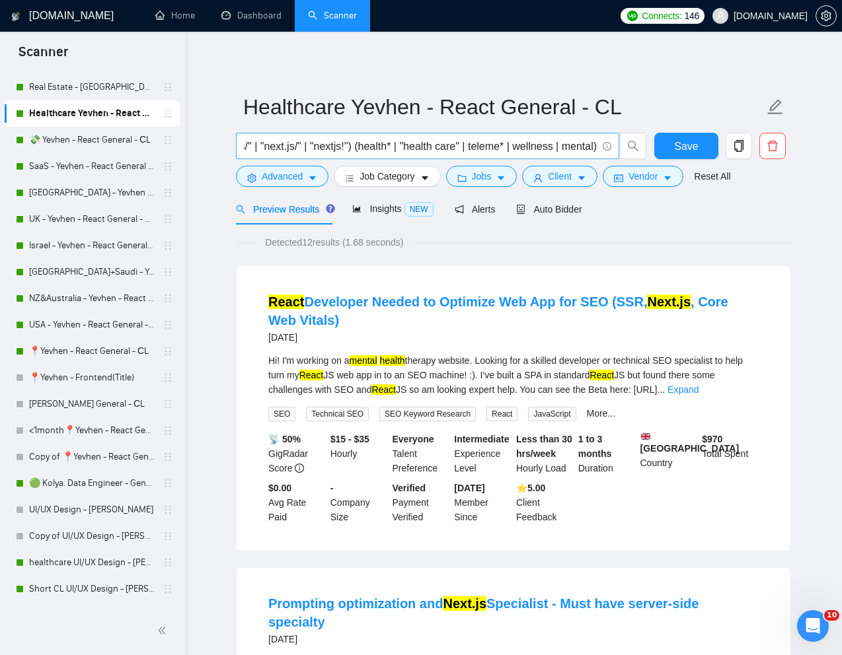
scroll to position [0, 965]
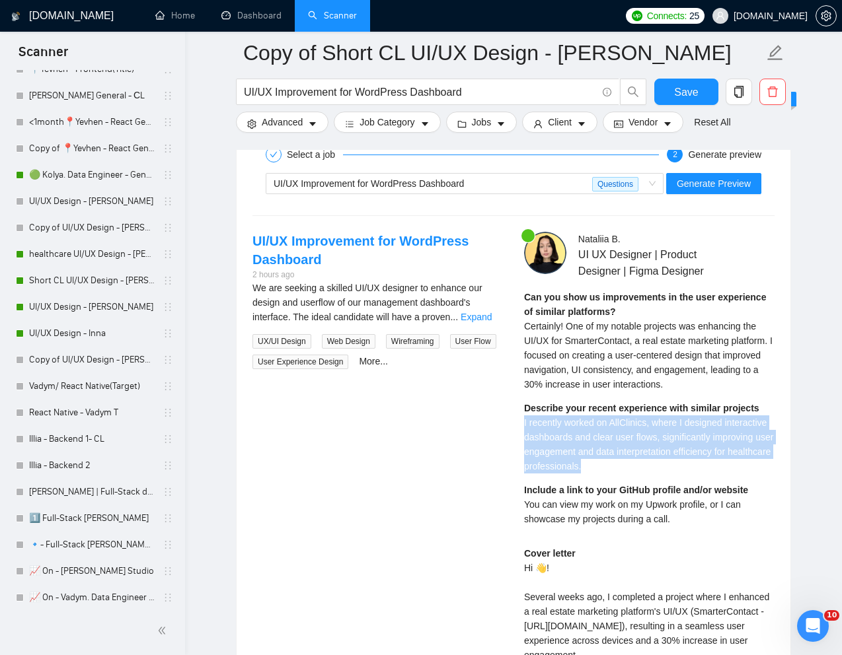
scroll to position [644, 0]
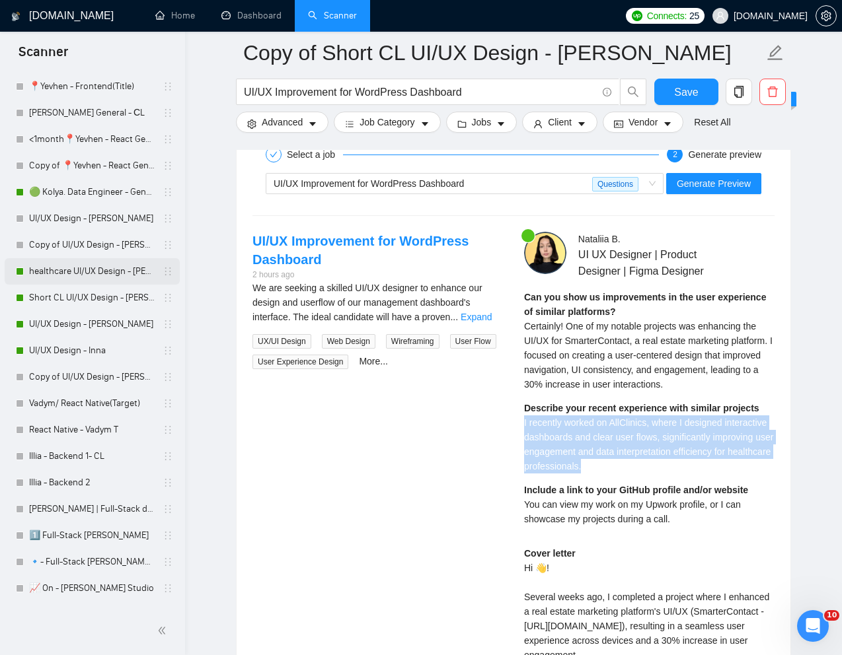
click at [79, 272] on link "healthcare UI/UX Design - [PERSON_NAME]" at bounding box center [92, 271] width 126 height 26
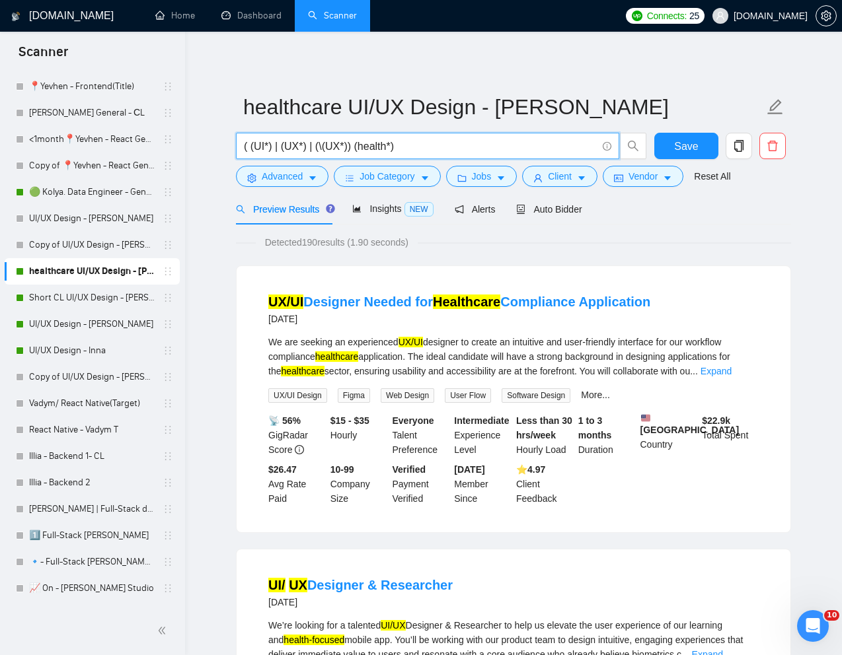
click at [420, 147] on input "( (UI*) | (UX*) | (\(UX*)) (health*)" at bounding box center [420, 146] width 353 height 17
click at [394, 146] on input "( (UI*) | (UX*) | (\(UX*)) (health*)" at bounding box center [420, 146] width 353 height 17
paste input "clinic"
paste input "pharmacy"
paste input "therapy"
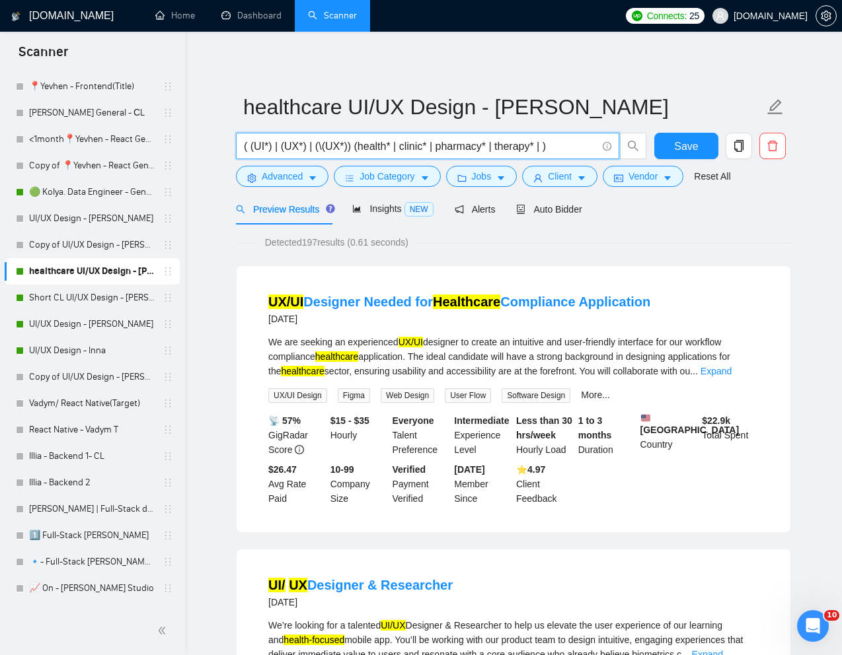
paste input "healthtech"
paste input "geriatrics"
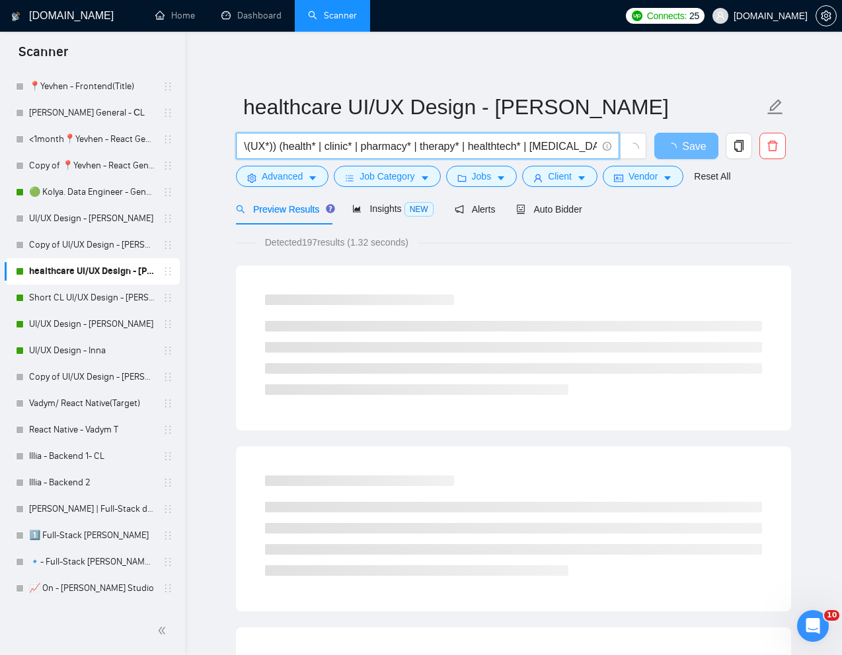
scroll to position [0, 0]
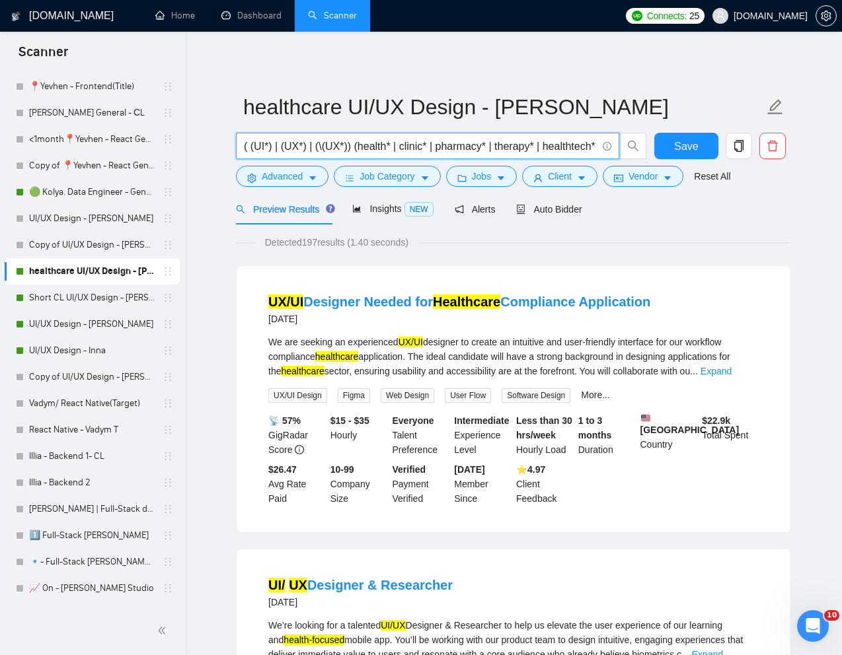
click at [596, 147] on input "( (UI*) | (UX*) | (\(UX*)) (health* | clinic* | pharmacy* | therapy* | healthte…" at bounding box center [420, 146] width 353 height 17
click at [593, 145] on input "( (UI*) | (UX*) | (\(UX*)) (health* | clinic* | pharmacy* | therapy* | healthte…" at bounding box center [420, 146] width 353 height 17
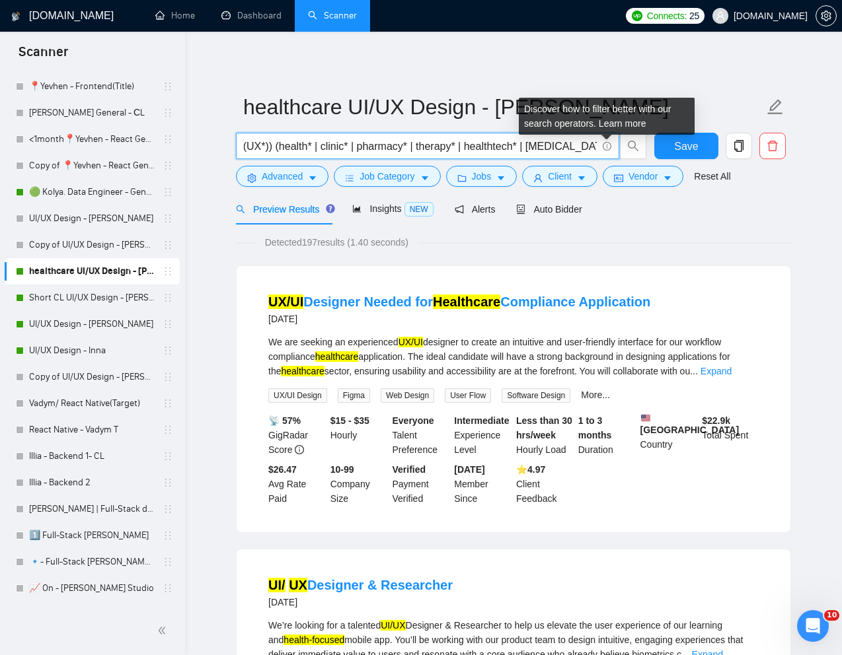
paste input "homecare"
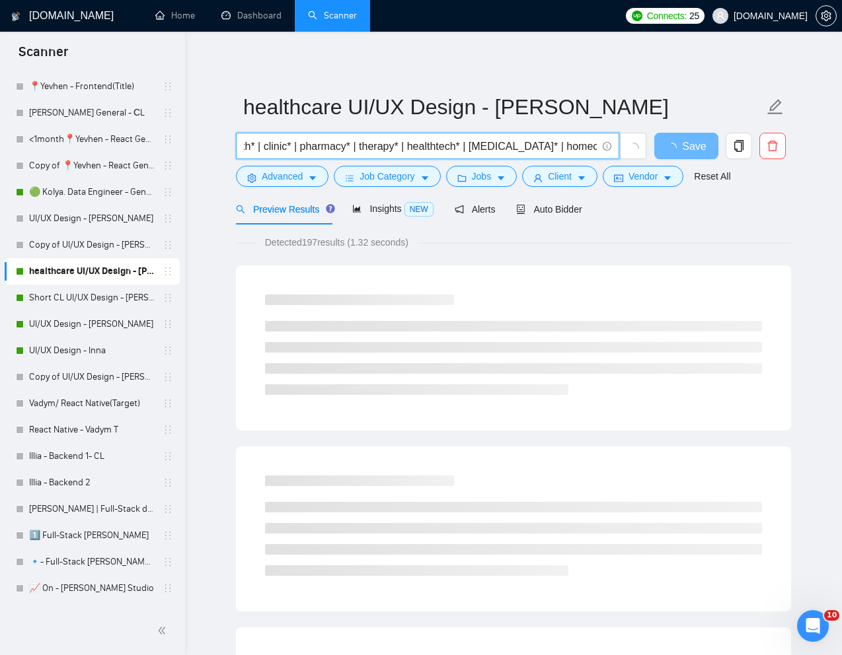
scroll to position [0, 0]
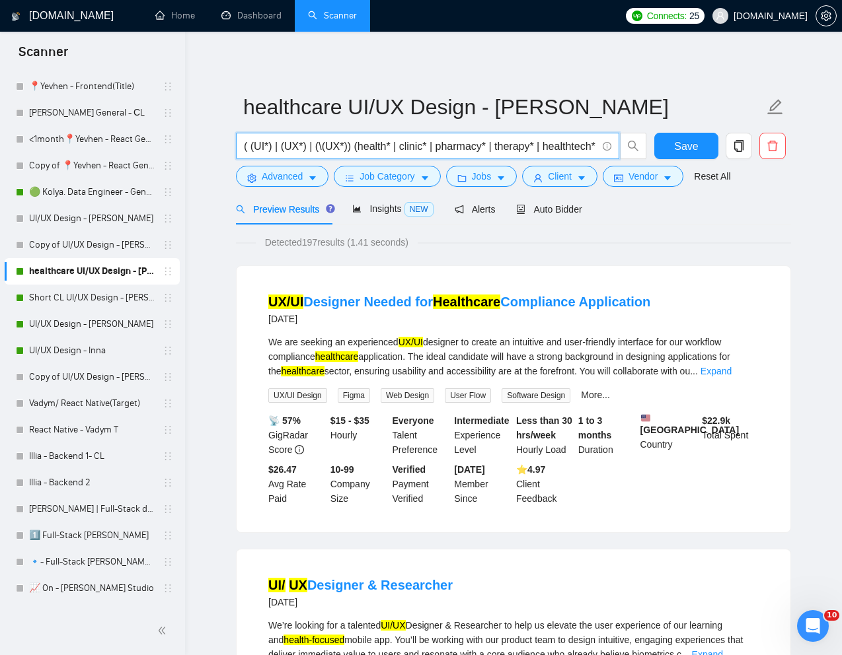
click at [593, 146] on input "( (UI*) | (UX*) | (\(UX*)) (health* | clinic* | pharmacy* | therapy* | healthte…" at bounding box center [420, 146] width 353 height 17
click at [591, 147] on input "( (UI*) | (UX*) | (\(UX*)) (health* | clinic* | pharmacy* | therapy* | healthte…" at bounding box center [420, 146] width 353 height 17
paste input "pharmaceutical"
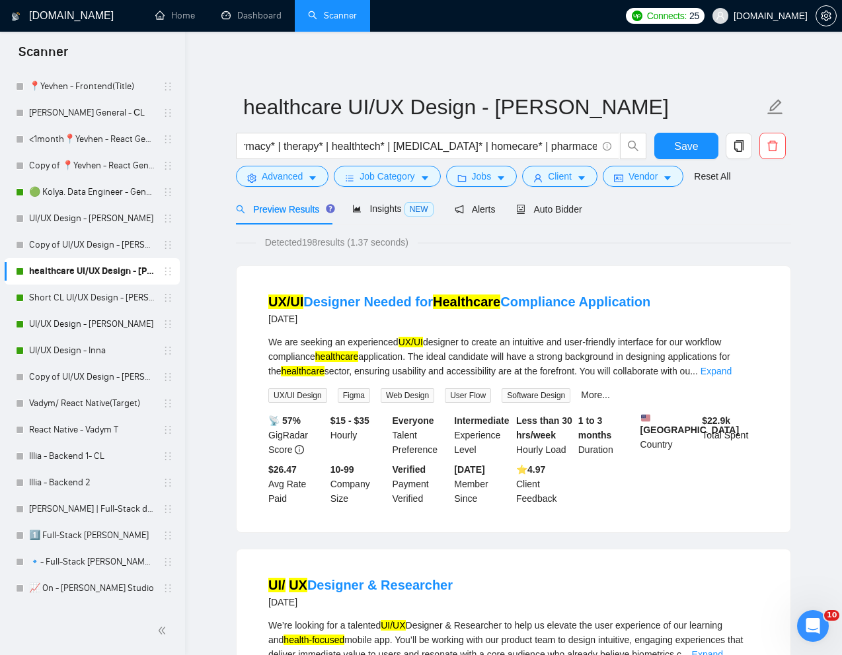
scroll to position [0, 217]
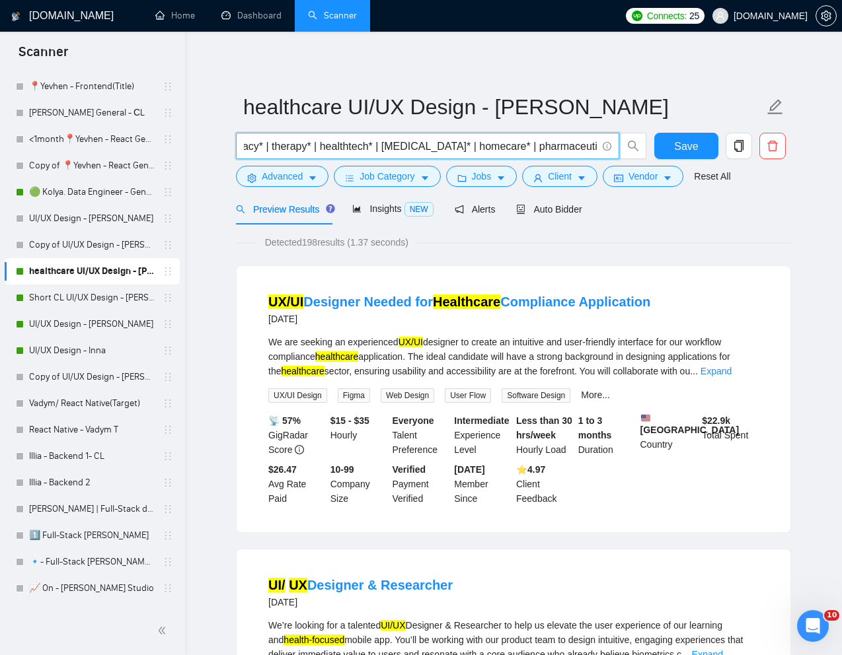
paste input "biomedical"
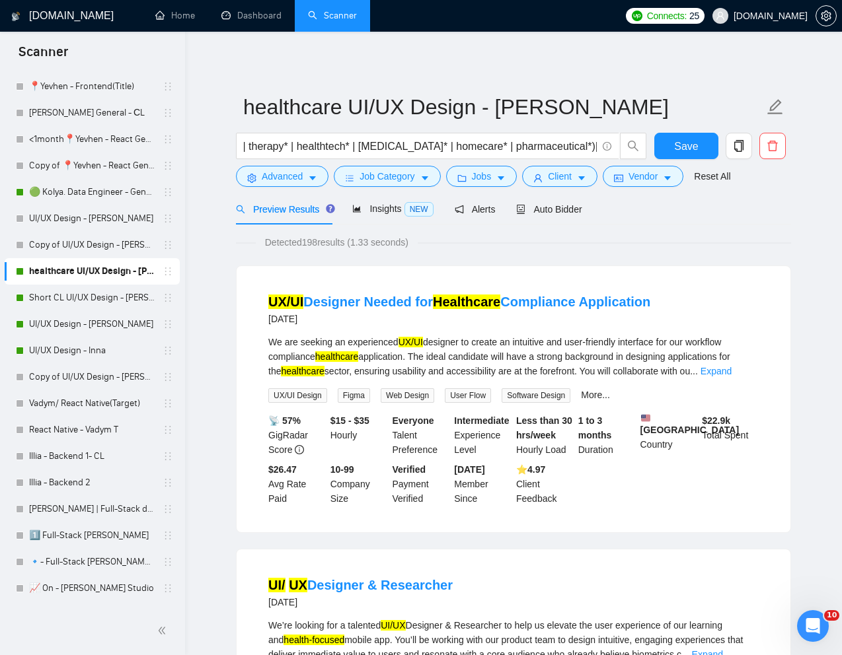
scroll to position [0, 279]
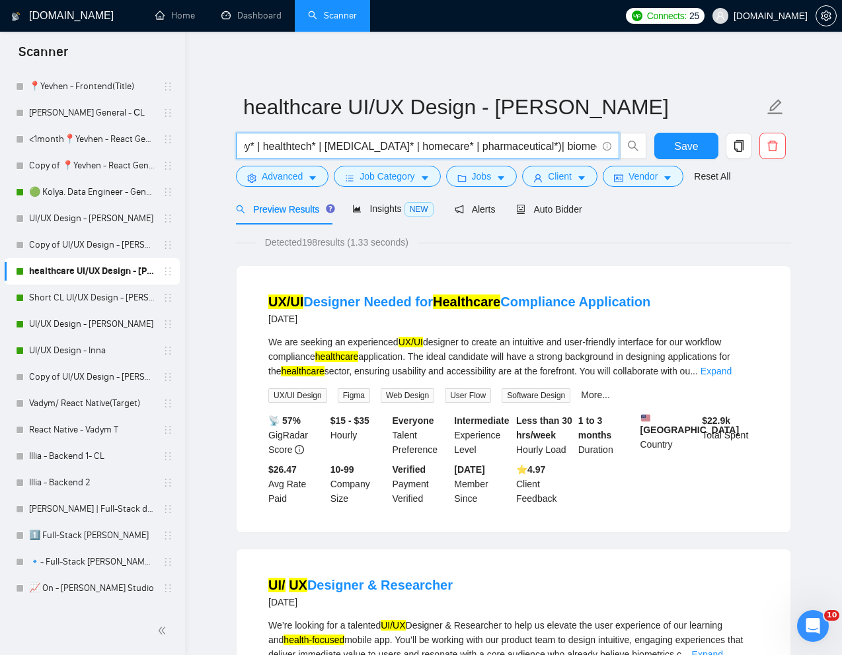
click at [534, 149] on input "( (UI*) | (UX*) | (\(UX*)) (health* | clinic* | pharmacy* | therapy* | healthte…" at bounding box center [420, 146] width 353 height 17
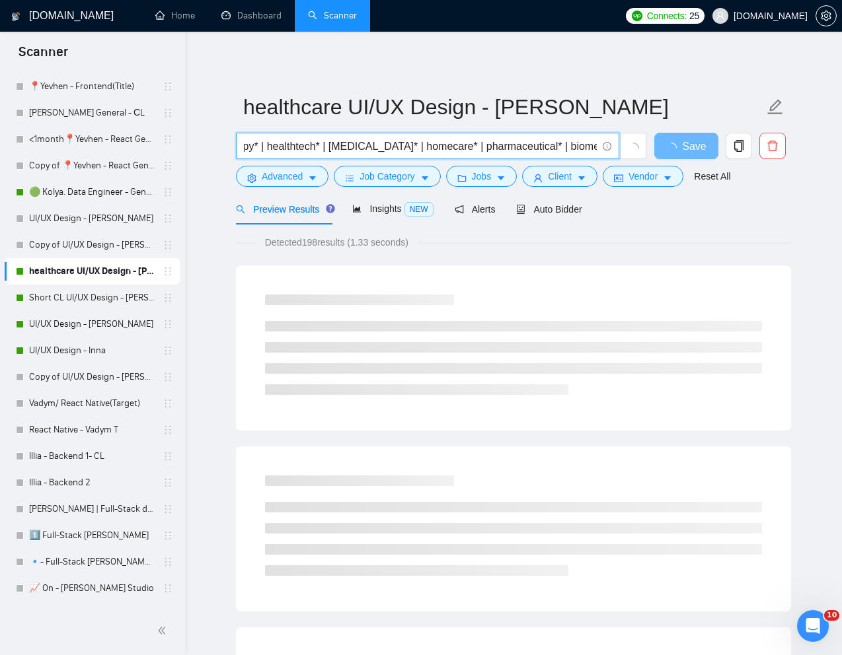
click at [593, 147] on input "( (UI*) | (UX*) | (\(UX*)) (health* | clinic* | pharmacy* | therapy* | healthte…" at bounding box center [420, 146] width 353 height 17
paste input "therapeutic"
paste input "mhealth"
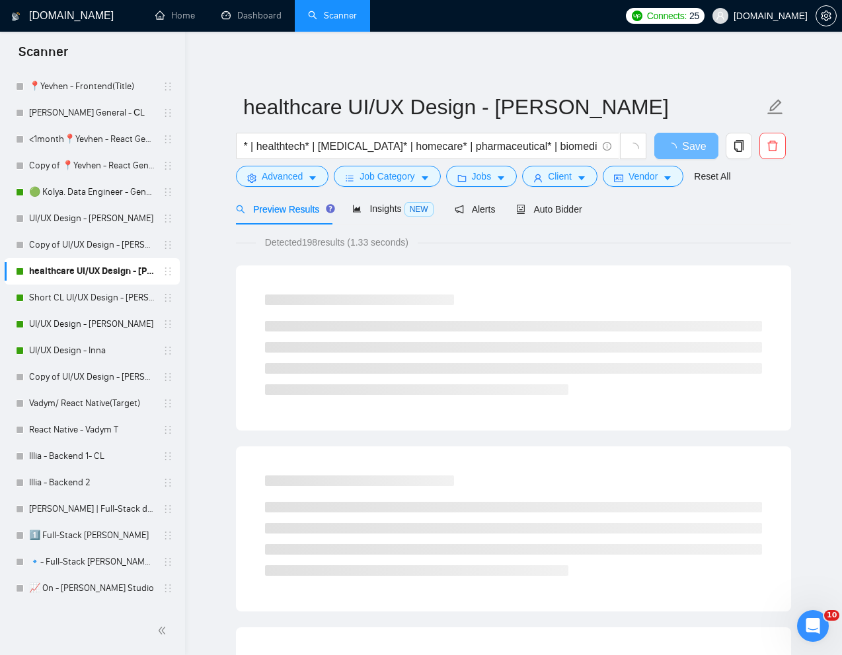
scroll to position [0, 420]
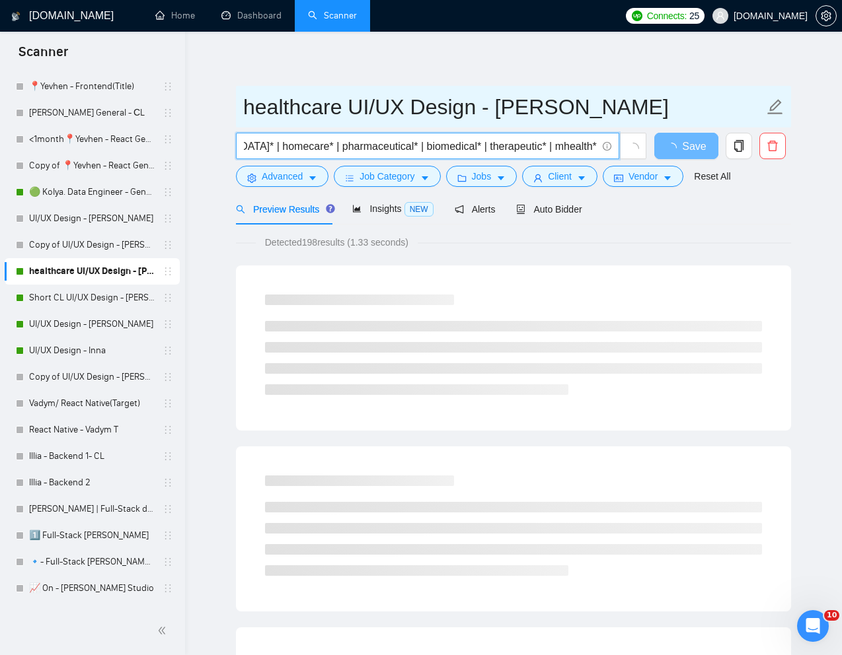
paste input "telehealth"
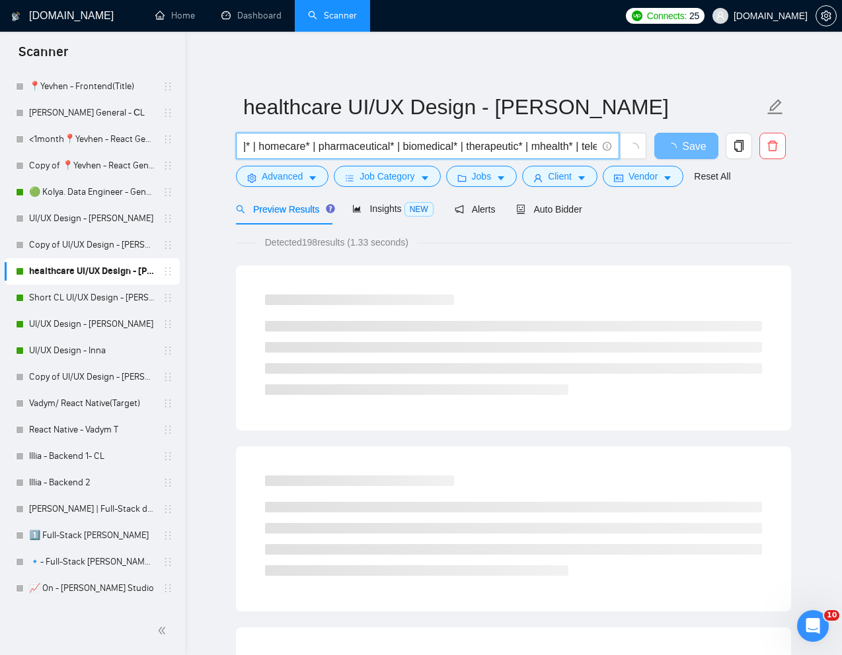
scroll to position [0, 466]
paste input "telemedicin"
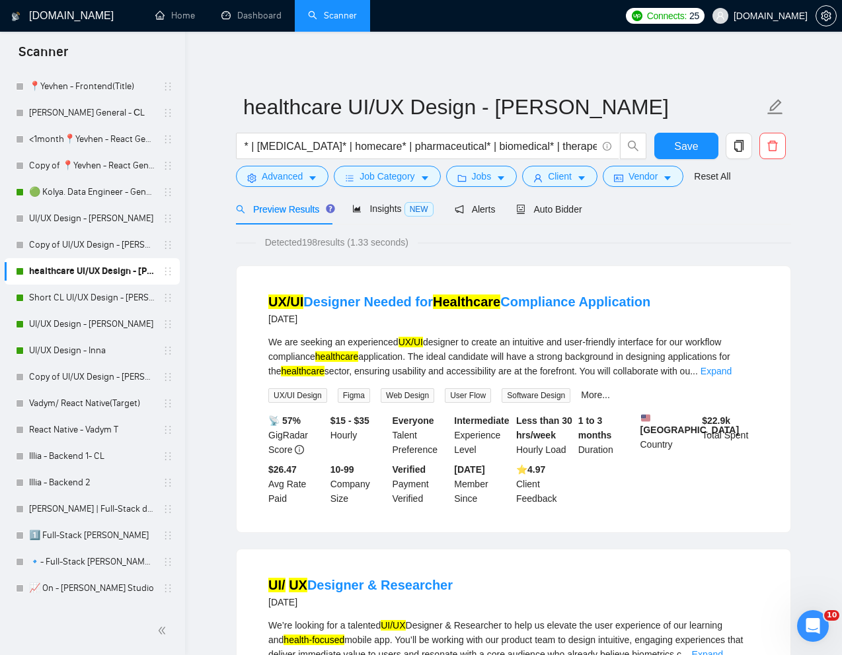
scroll to position [0, 535]
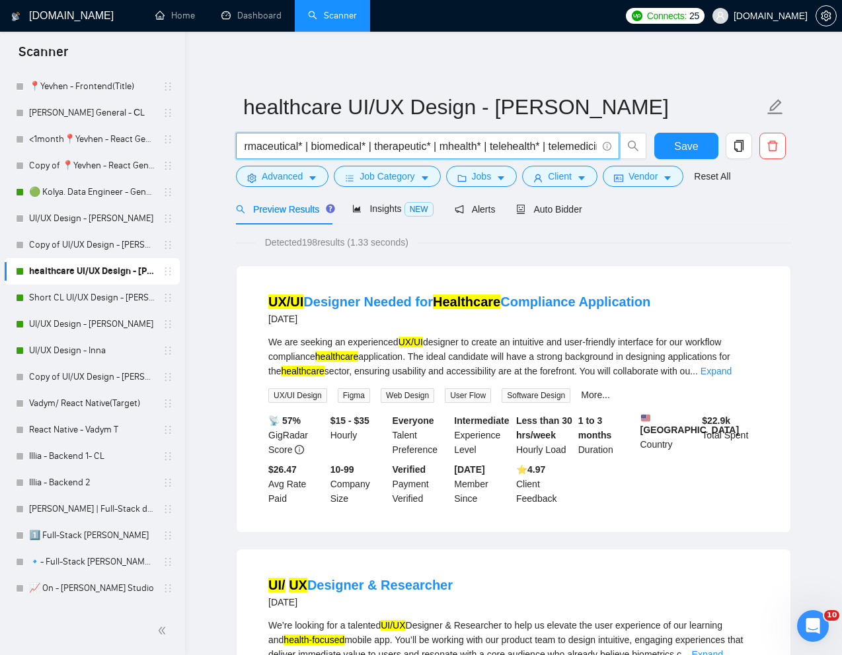
paste input "mental"
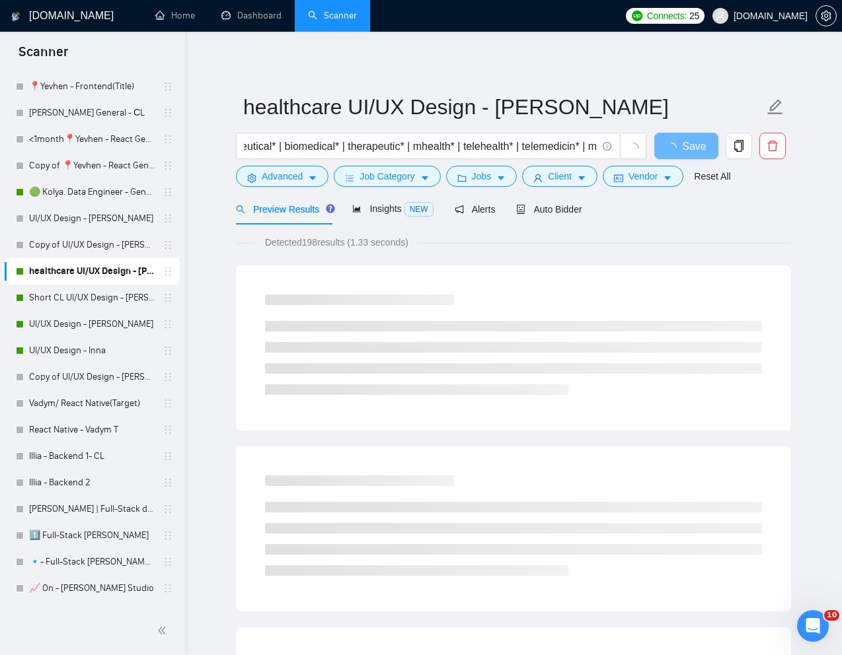
scroll to position [0, 583]
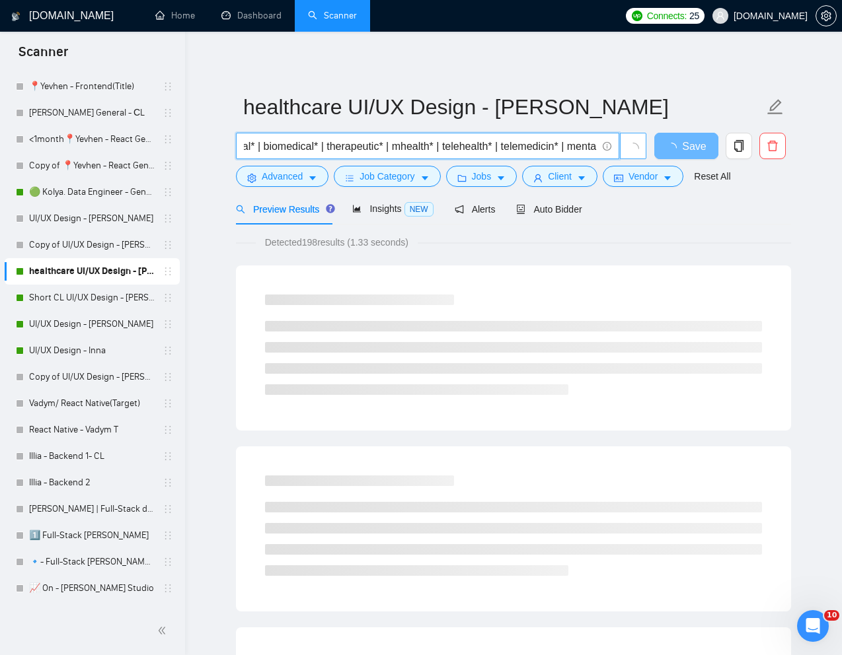
paste input "hospital"
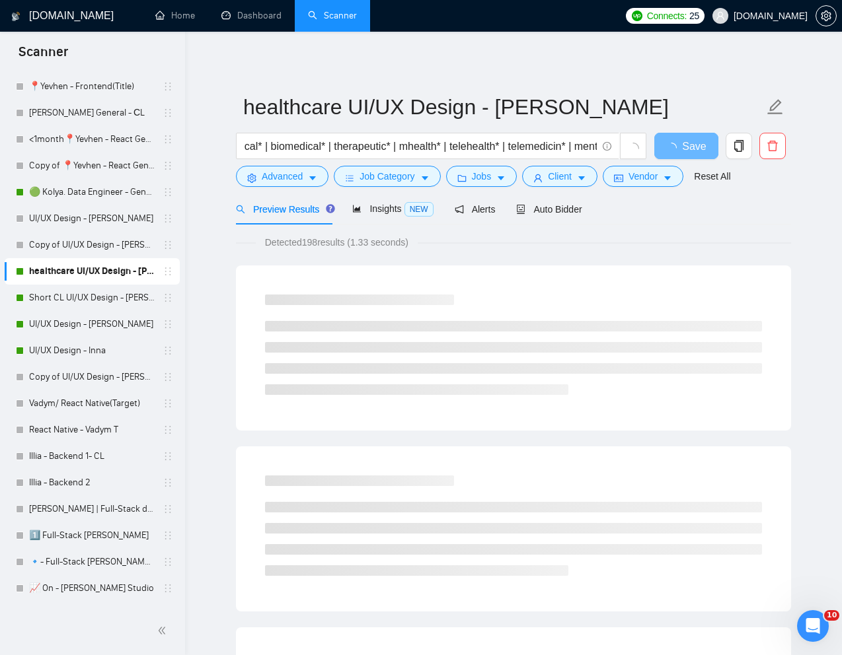
scroll to position [0, 634]
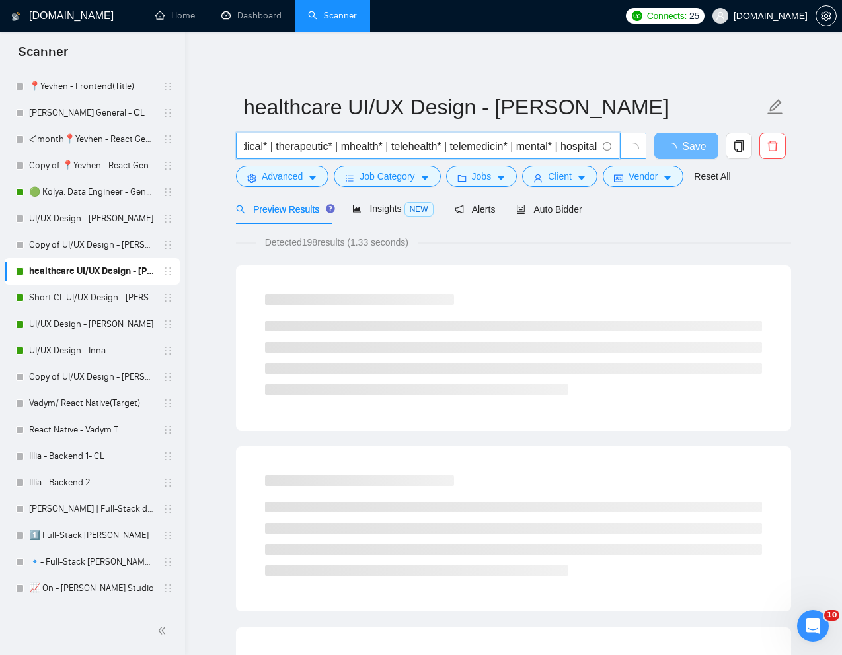
paste input "dental"
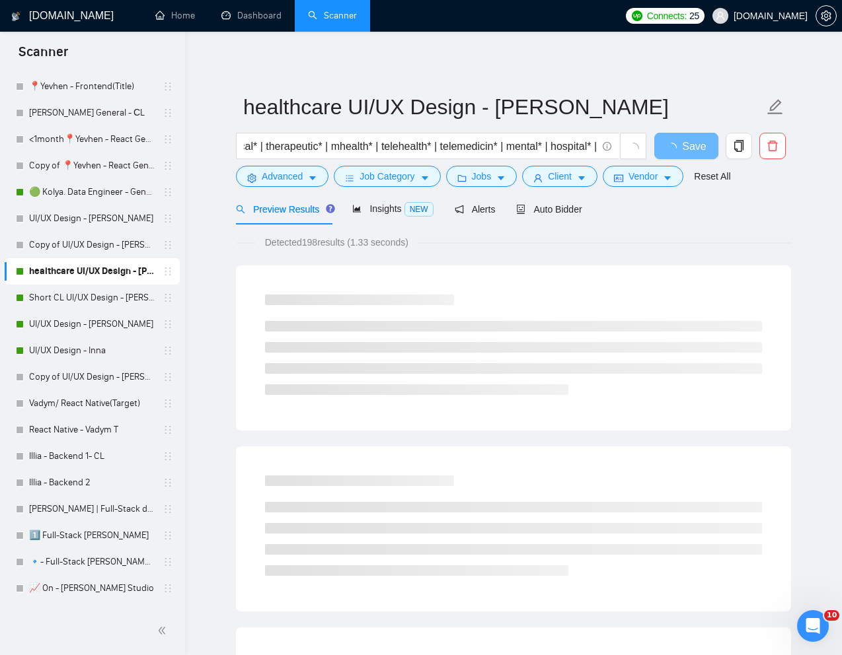
scroll to position [0, 673]
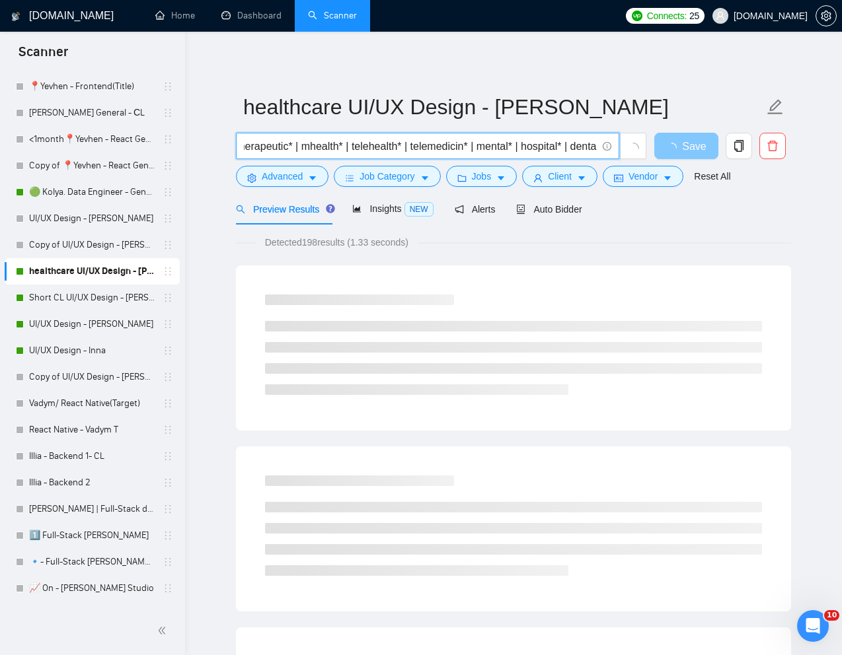
paste input "health"
paste input "medtech"
type input "( (UI*) | (UX*) | (\(UX*)) (health* | clinic* | pharmacy* | therapy* | healthte…"
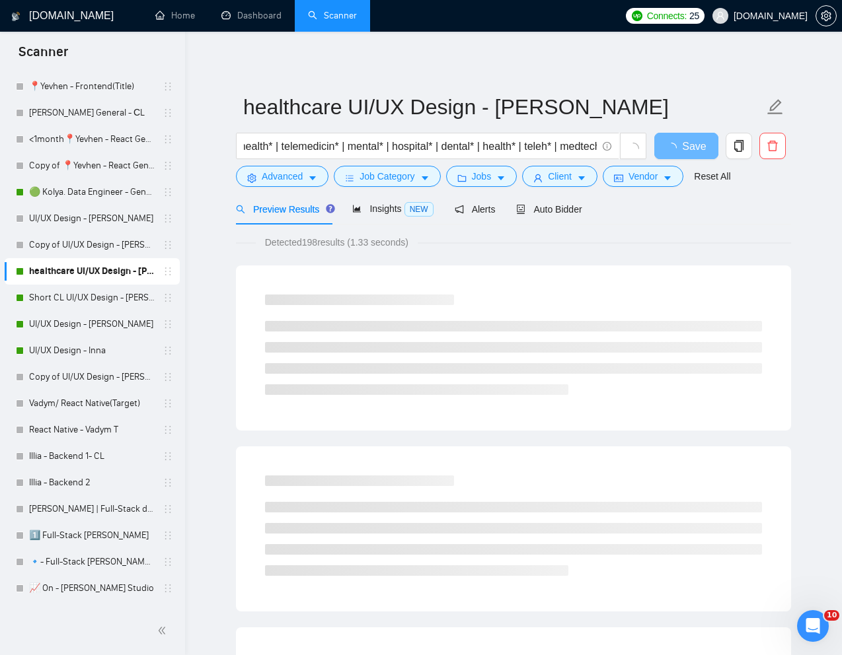
click at [663, 216] on div "Preview Results Insights NEW Alerts Auto Bidder" at bounding box center [513, 209] width 555 height 31
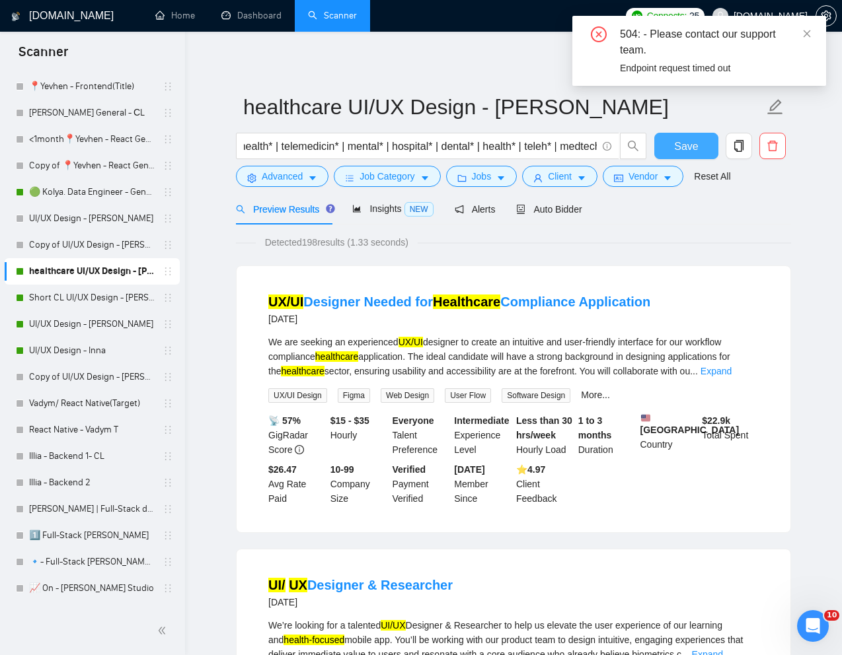
click at [690, 143] on span "Save" at bounding box center [686, 146] width 24 height 17
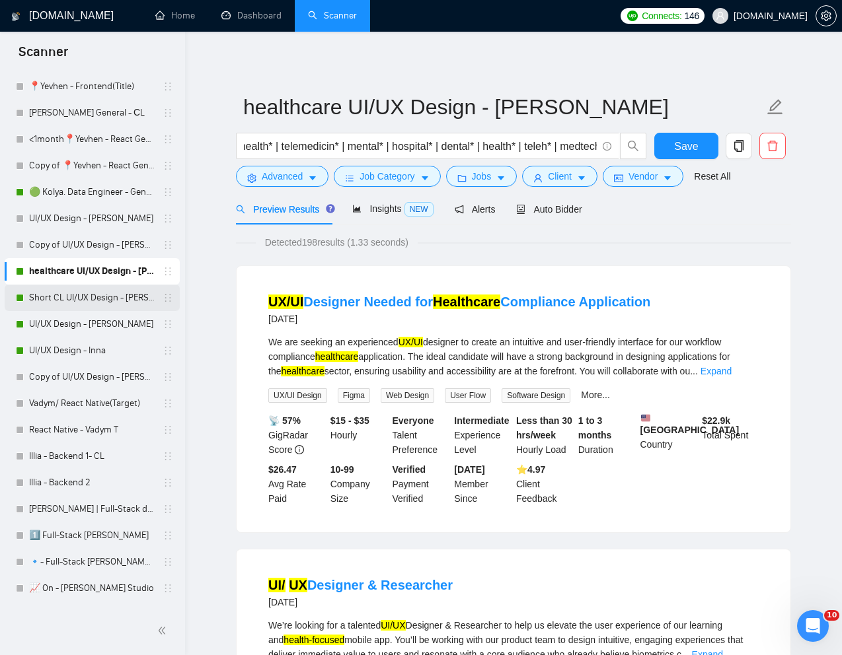
click at [79, 303] on link "Short CL UI/UX Design - [PERSON_NAME]" at bounding box center [92, 298] width 126 height 26
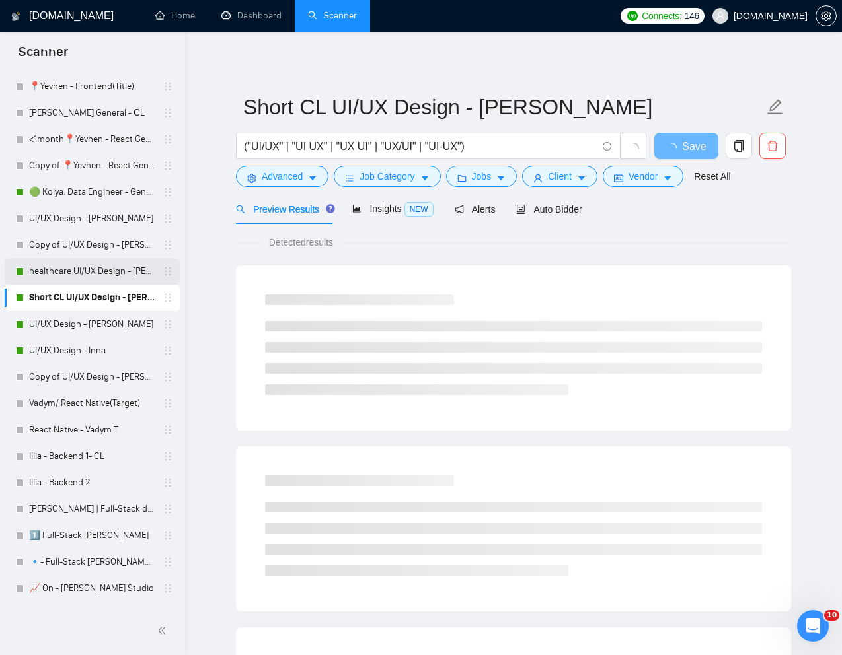
click at [71, 272] on link "healthcare UI/UX Design - [PERSON_NAME]" at bounding box center [92, 271] width 126 height 26
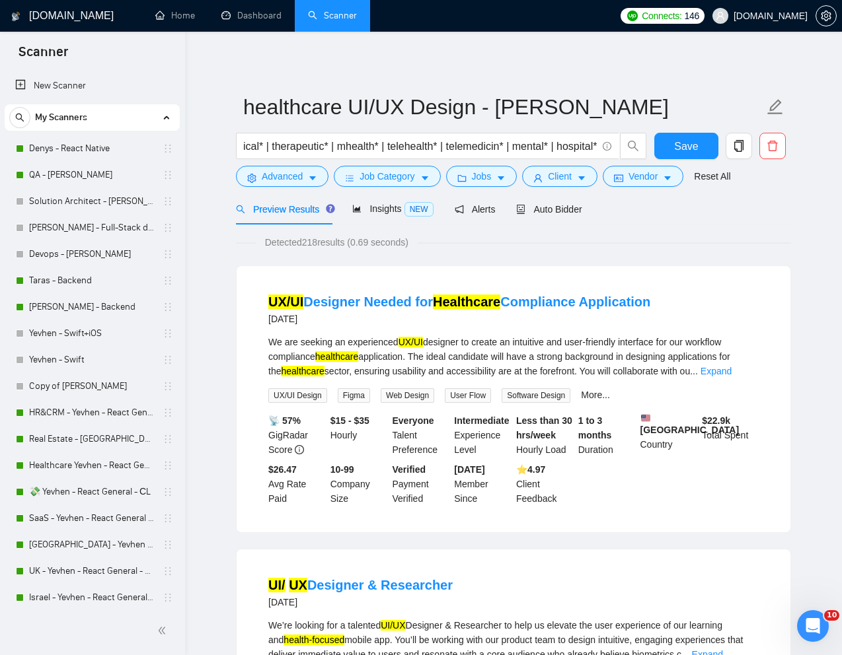
scroll to position [0, 802]
click at [591, 145] on input "( (UI*) | (UX*) | (\(UX*)) (health* | clinic* | pharmacy* | therapy* | healthte…" at bounding box center [420, 146] width 353 height 17
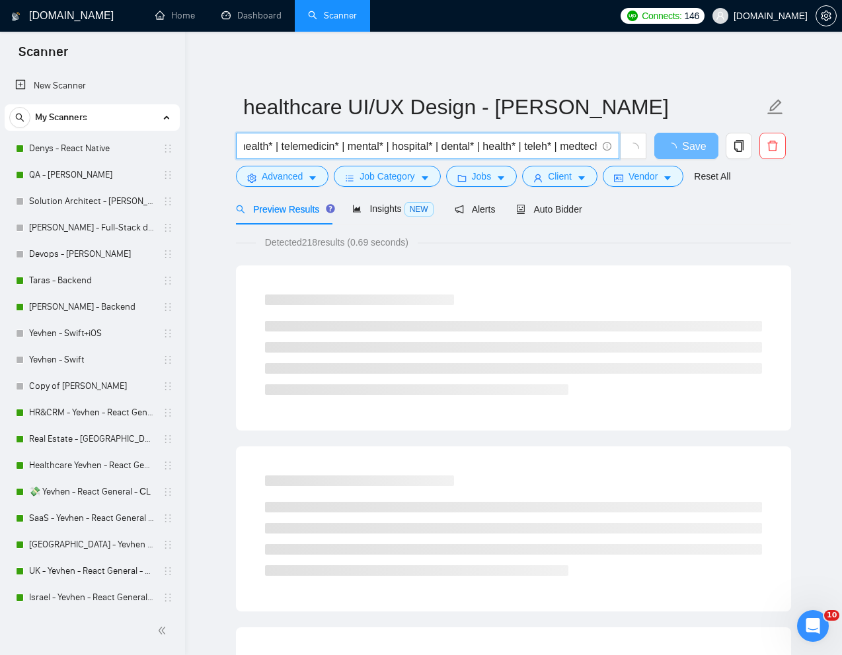
scroll to position [0, 804]
paste input "hippa"
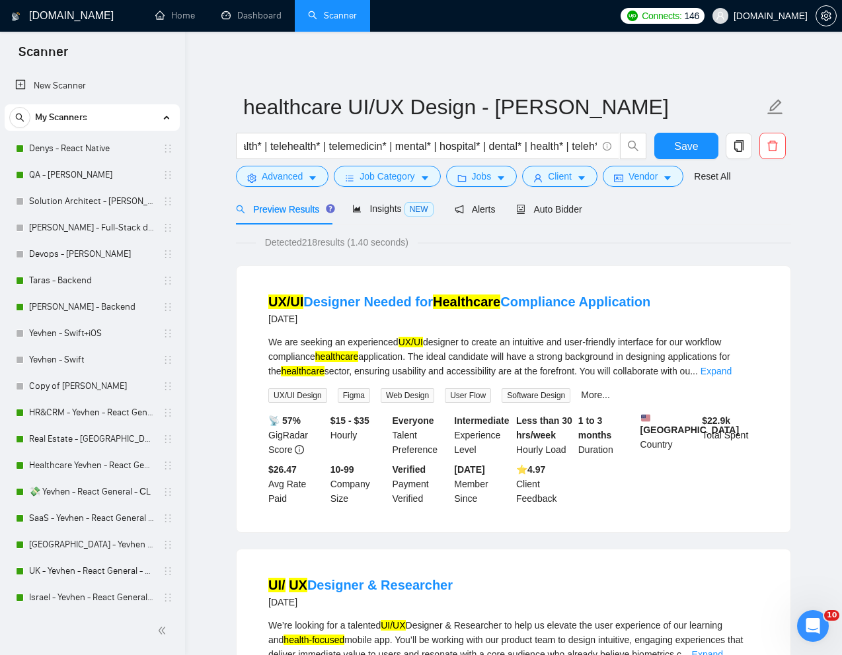
scroll to position [0, 810]
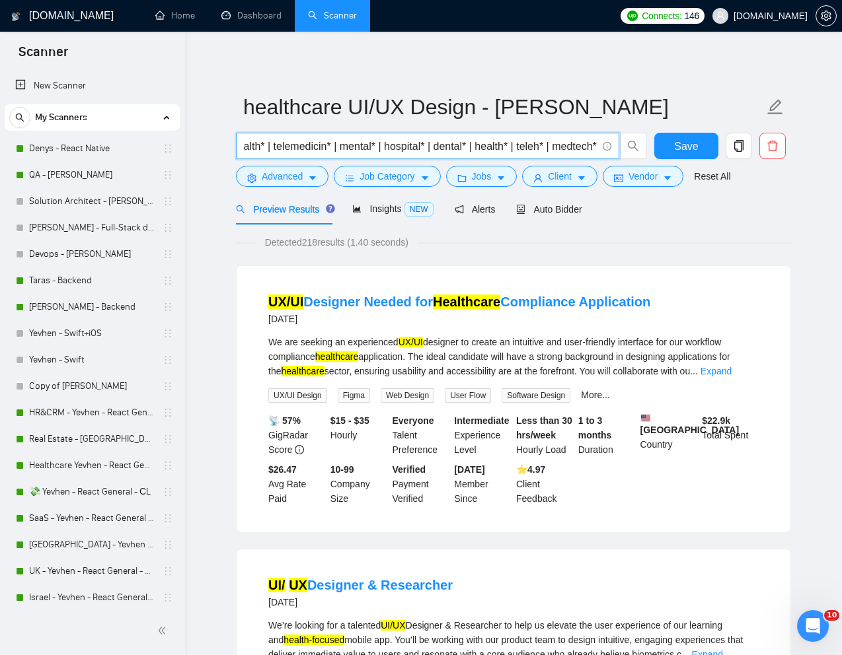
paste input ""Healthcare system" | "Nutritional health" | "Patient engagement" | "Health equ…"
click at [433, 149] on input "( (UI*) | (UX*) | (\(UX*)) (health* | clinic* | pharmacy* | therapy* | healthte…" at bounding box center [420, 146] width 353 height 17
paste input "hippa"
type input "( (UI*) | (UX*) | (\(UX*)) (health* | clinic* | hippa* | pharmacy* | therapy* |…"
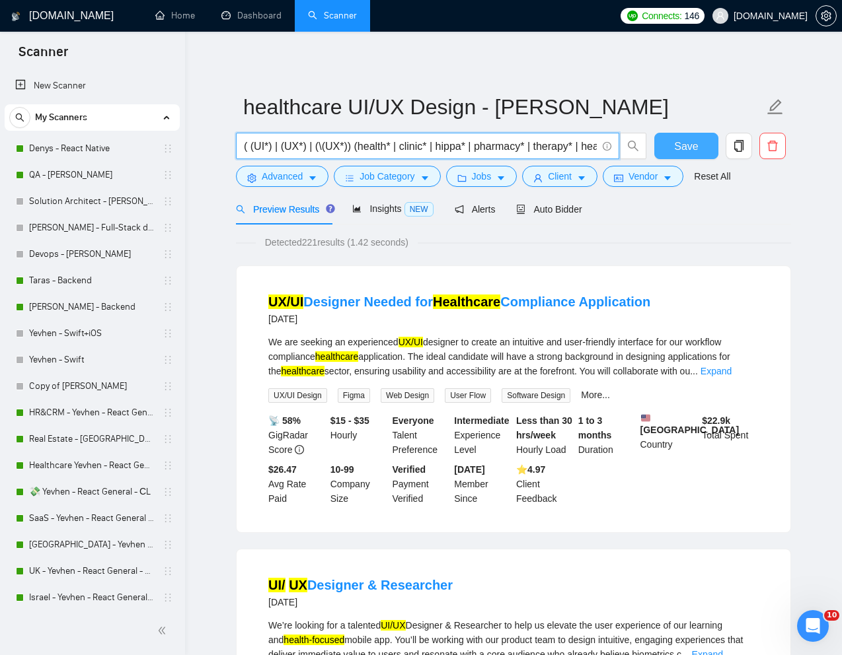
click at [686, 145] on span "Save" at bounding box center [686, 146] width 24 height 17
drag, startPoint x: 357, startPoint y: 147, endPoint x: 759, endPoint y: 150, distance: 401.7
click at [759, 150] on div "( (UI*) | (UX*) | (\(UX*)) (health* | clinic* | hippa* | pharmacy* | therapy* |…" at bounding box center [510, 149] width 555 height 33
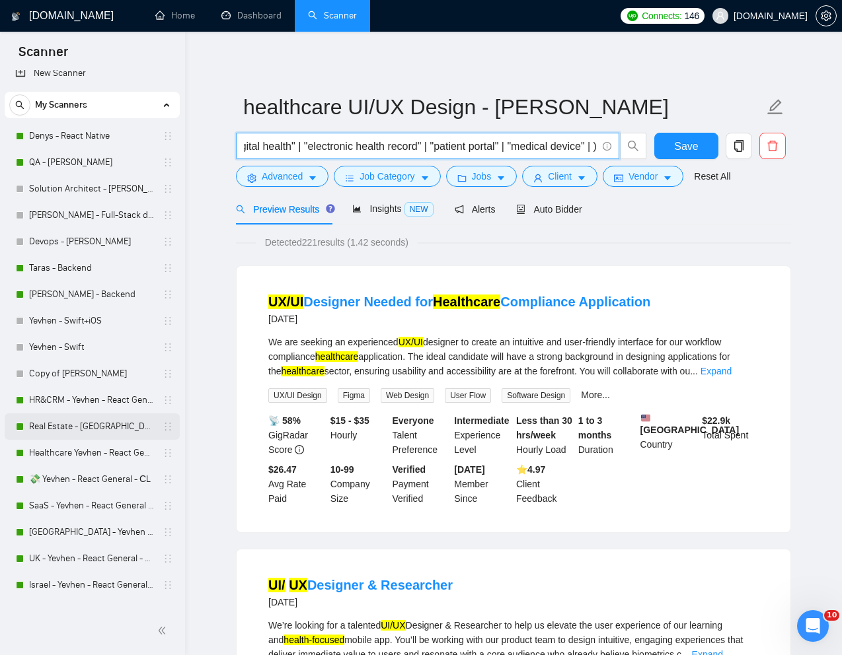
click at [60, 427] on link "Real Estate - [GEOGRAPHIC_DATA] - React General - СL" at bounding box center [92, 427] width 126 height 26
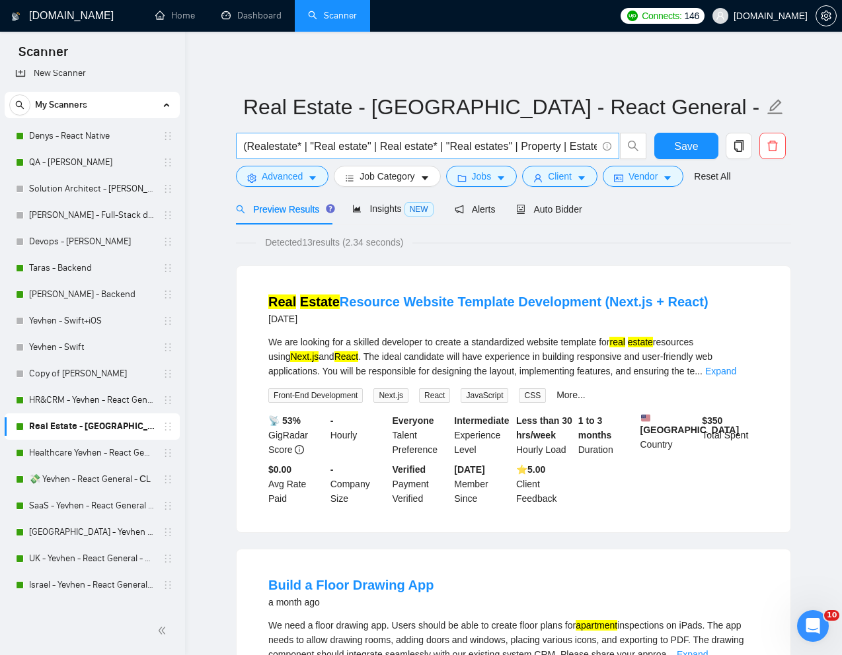
scroll to position [0, 1041]
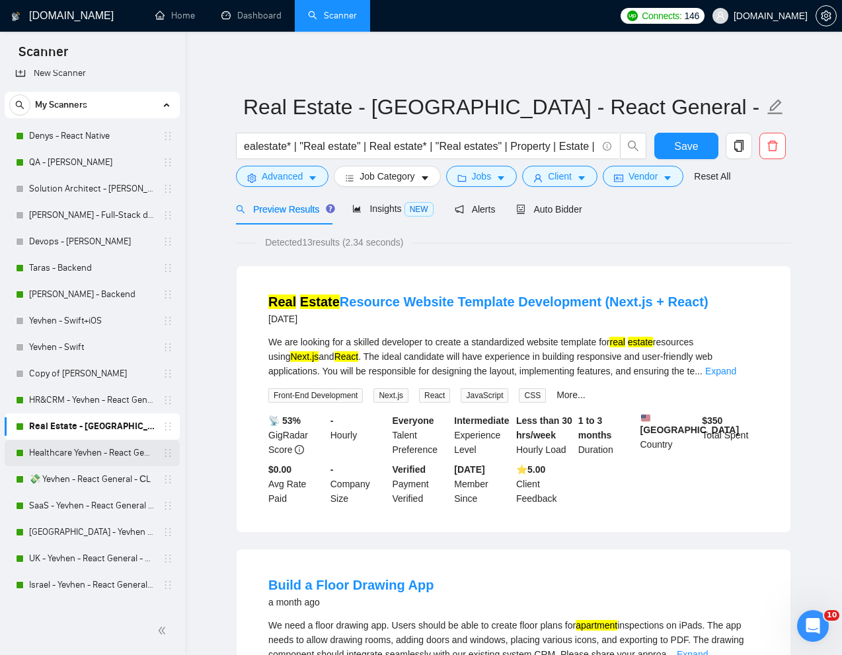
click at [85, 448] on link "Healthcare Yevhen - React General - СL" at bounding box center [92, 453] width 126 height 26
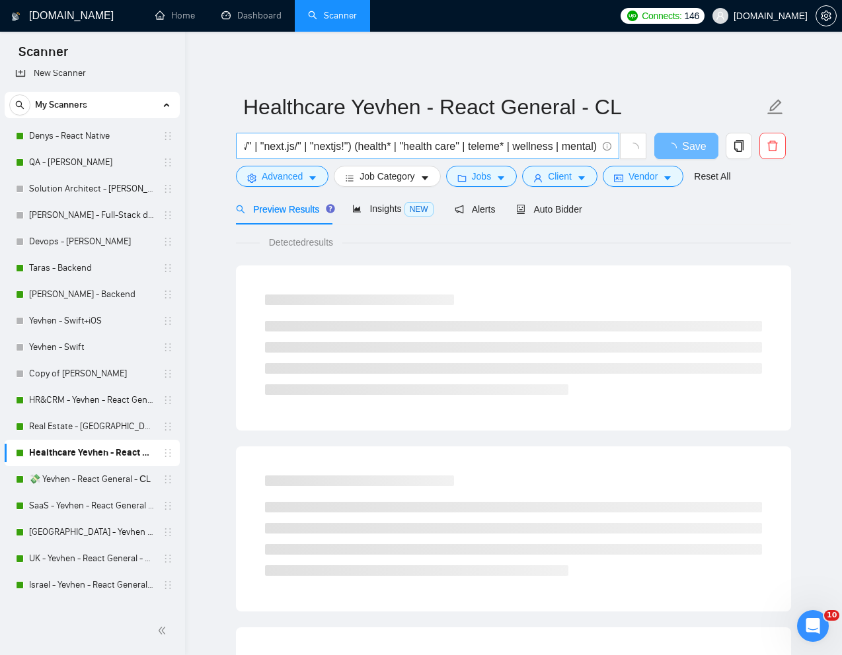
scroll to position [0, 980]
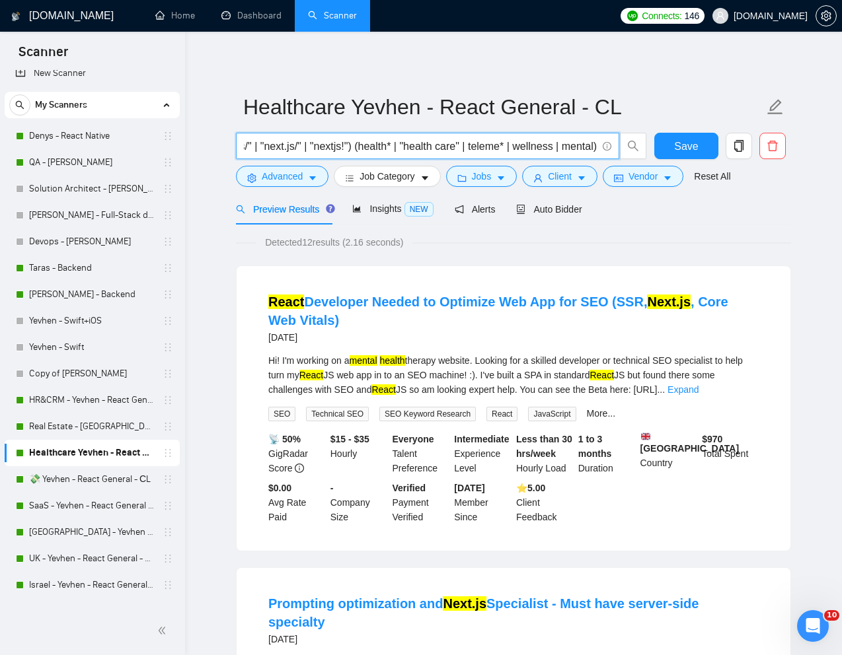
click at [593, 146] on input "("Front-end" | frontend | "front end" | "front - end" react | reactjs | "react.…" at bounding box center [420, 146] width 353 height 17
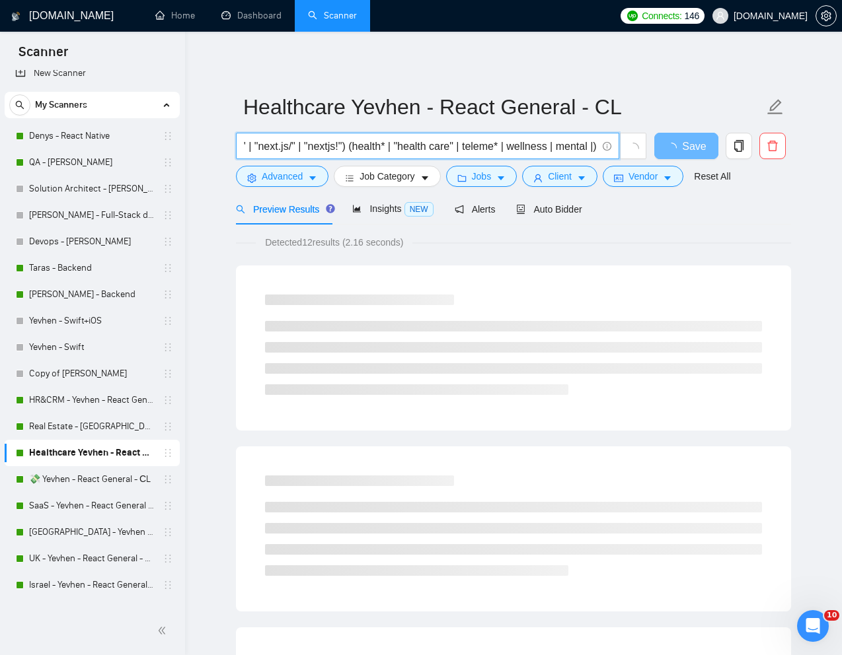
scroll to position [0, 982]
paste input "(health* | clinic* | hippa* | pharmacy* | therapy* | healthtech* | geriatrics* …"
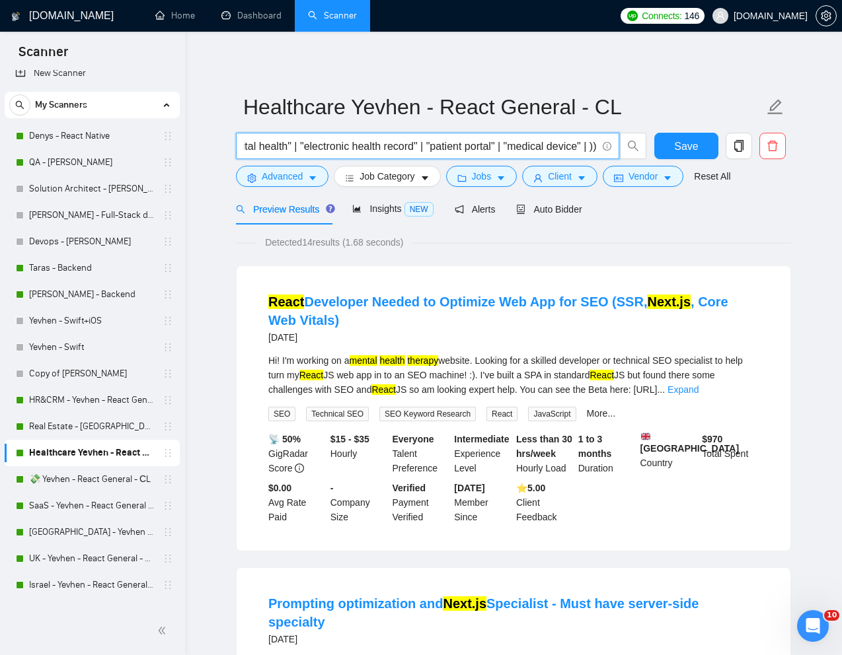
click at [591, 147] on input "("Front-end" | frontend | "front end" | "front - end" react | reactjs | "react.…" at bounding box center [420, 146] width 353 height 17
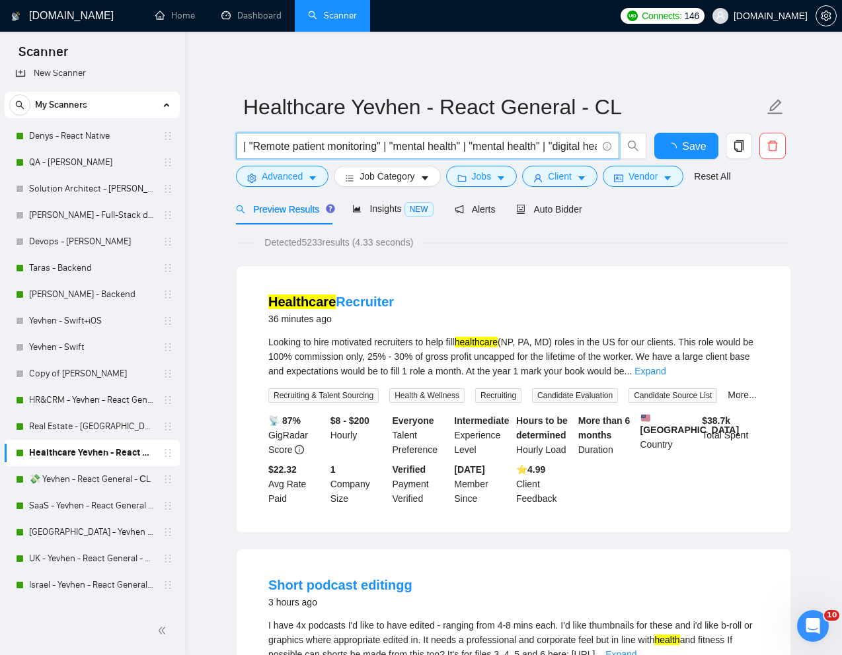
scroll to position [0, 2860]
drag, startPoint x: 539, startPoint y: 147, endPoint x: 456, endPoint y: 150, distance: 83.3
click at [456, 150] on input "("Front-end" | frontend | "front end" | "front - end" react | reactjs | "react.…" at bounding box center [420, 146] width 353 height 17
click at [445, 146] on input "("Front-end" | frontend | "front end" | "front - end" react | reactjs | "react.…" at bounding box center [420, 146] width 353 height 17
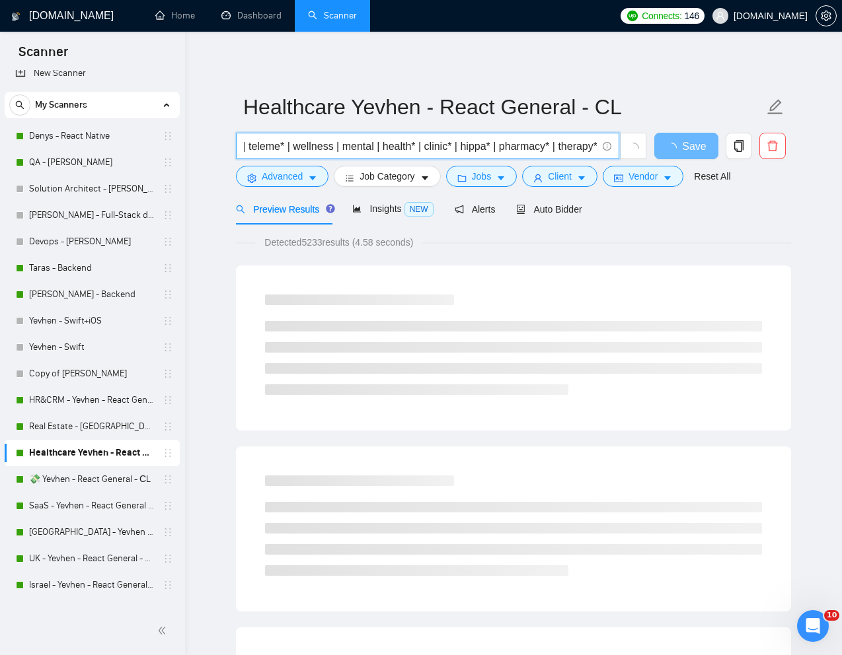
click at [434, 147] on input "("Front-end" | frontend | "front end" | "front - end" react | reactjs | "react.…" at bounding box center [420, 146] width 353 height 17
click at [395, 145] on input "("Front-end" | frontend | "front end" | "front - end" react | reactjs | "react.…" at bounding box center [420, 146] width 353 height 17
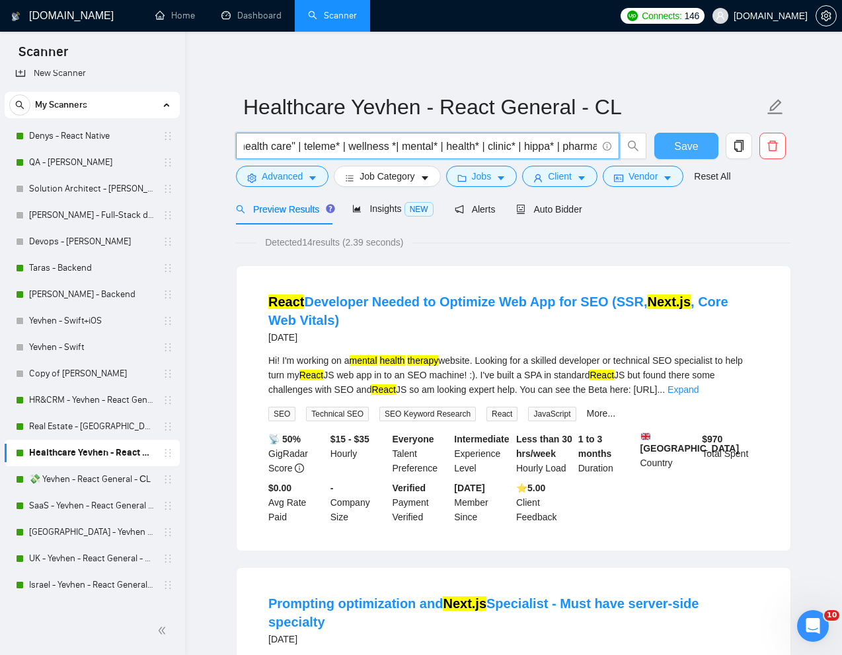
type input "("Front-end" | frontend | "front end" | "front - end" react | reactjs | "react.…"
click at [698, 139] on button "Save" at bounding box center [686, 146] width 64 height 26
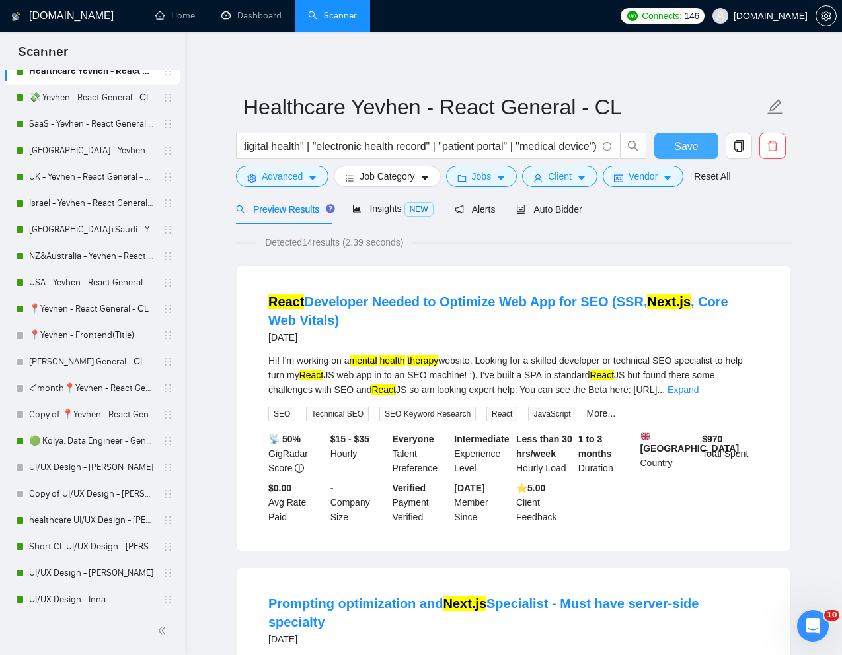
scroll to position [407, 0]
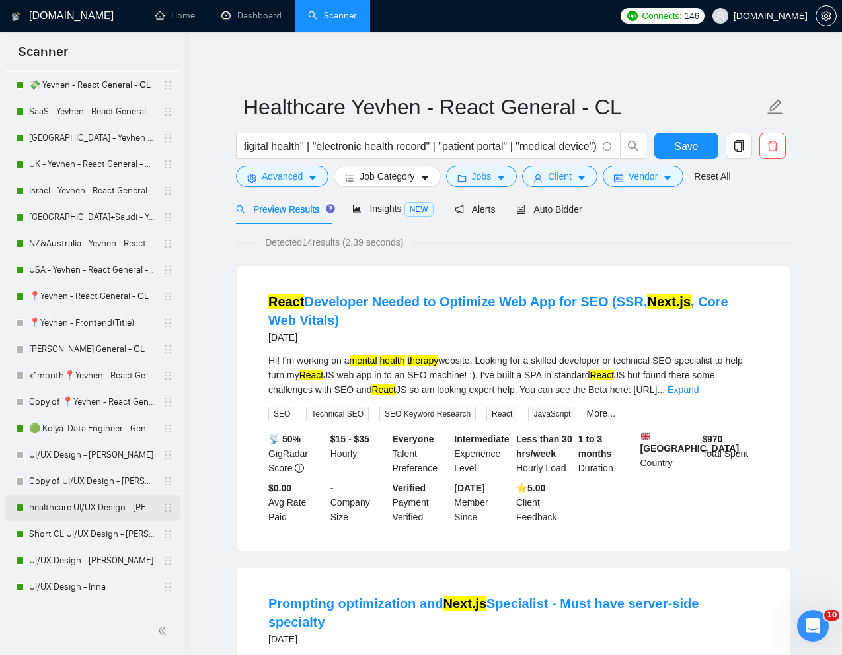
click at [65, 507] on link "healthcare UI/UX Design - [PERSON_NAME]" at bounding box center [92, 508] width 126 height 26
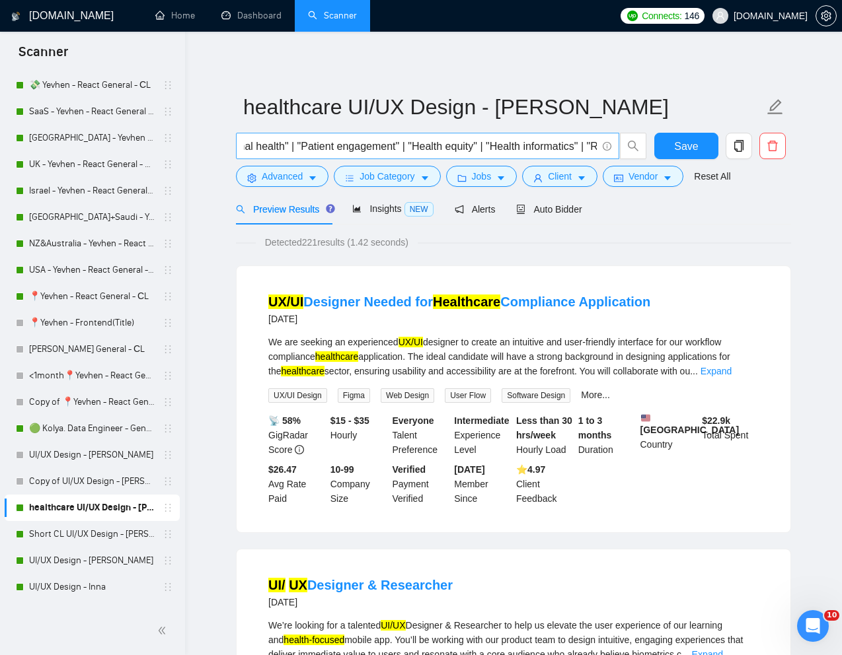
scroll to position [0, 2048]
click at [592, 147] on input "( (UI*) | (UX*) | (\(UX*)) (health* | clinic* | hippa* | pharmacy* | therapy* |…" at bounding box center [420, 146] width 353 height 17
type input "( (UI*) | (UX*) | (\(UX*)) (health* | clinic* | hippa* | pharmacy* | therapy* |…"
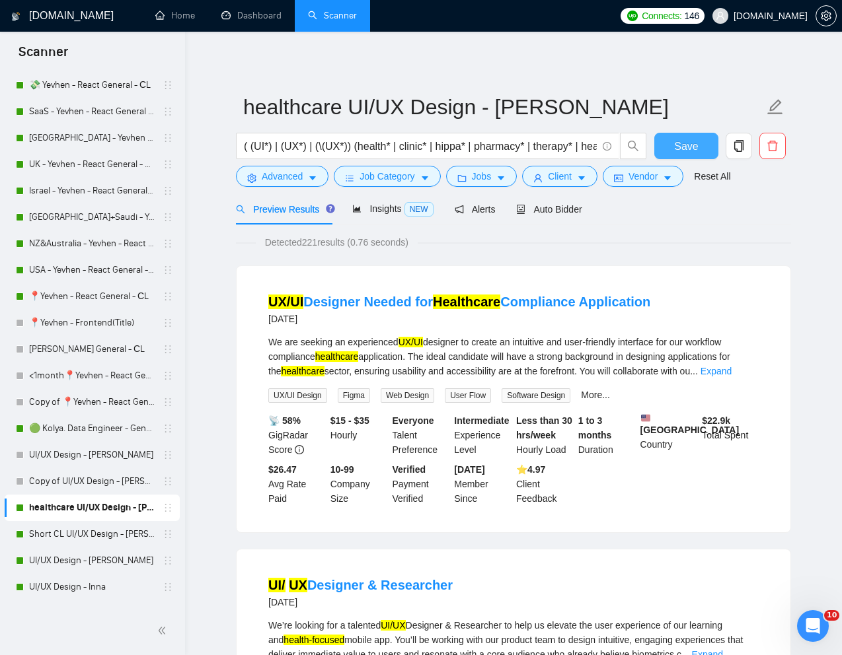
click at [693, 150] on span "Save" at bounding box center [686, 146] width 24 height 17
click at [388, 212] on span "Insights NEW" at bounding box center [392, 208] width 81 height 11
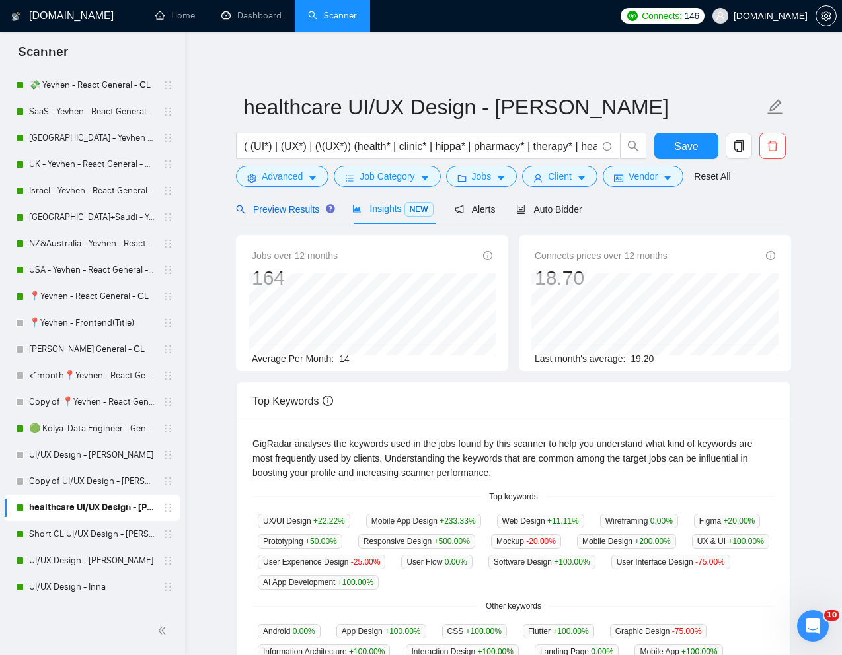
click at [288, 208] on span "Preview Results" at bounding box center [283, 209] width 95 height 11
